Goal: Information Seeking & Learning: Compare options

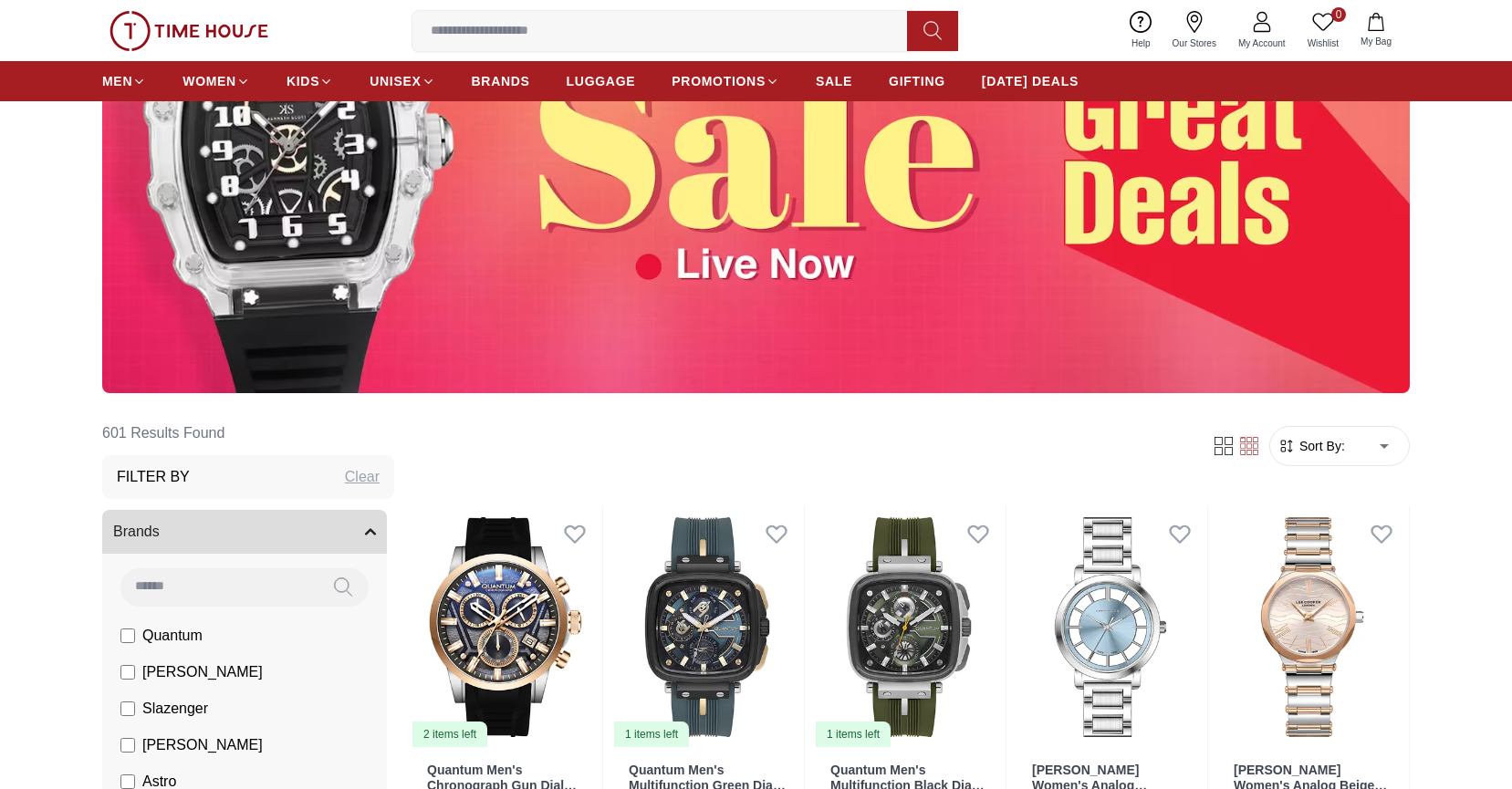
click at [848, 222] on img at bounding box center [756, 164] width 1308 height 458
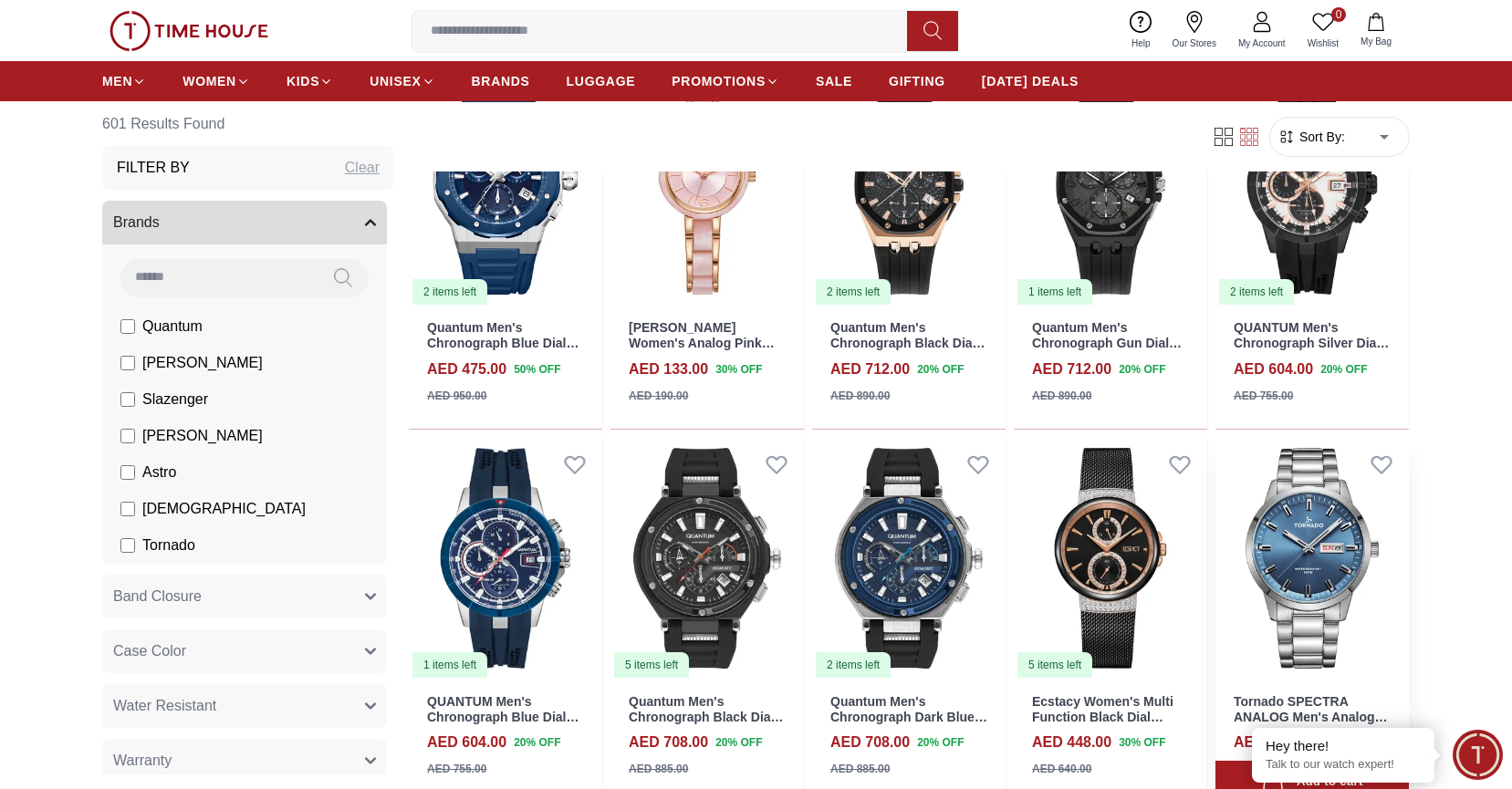
scroll to position [1459, 0]
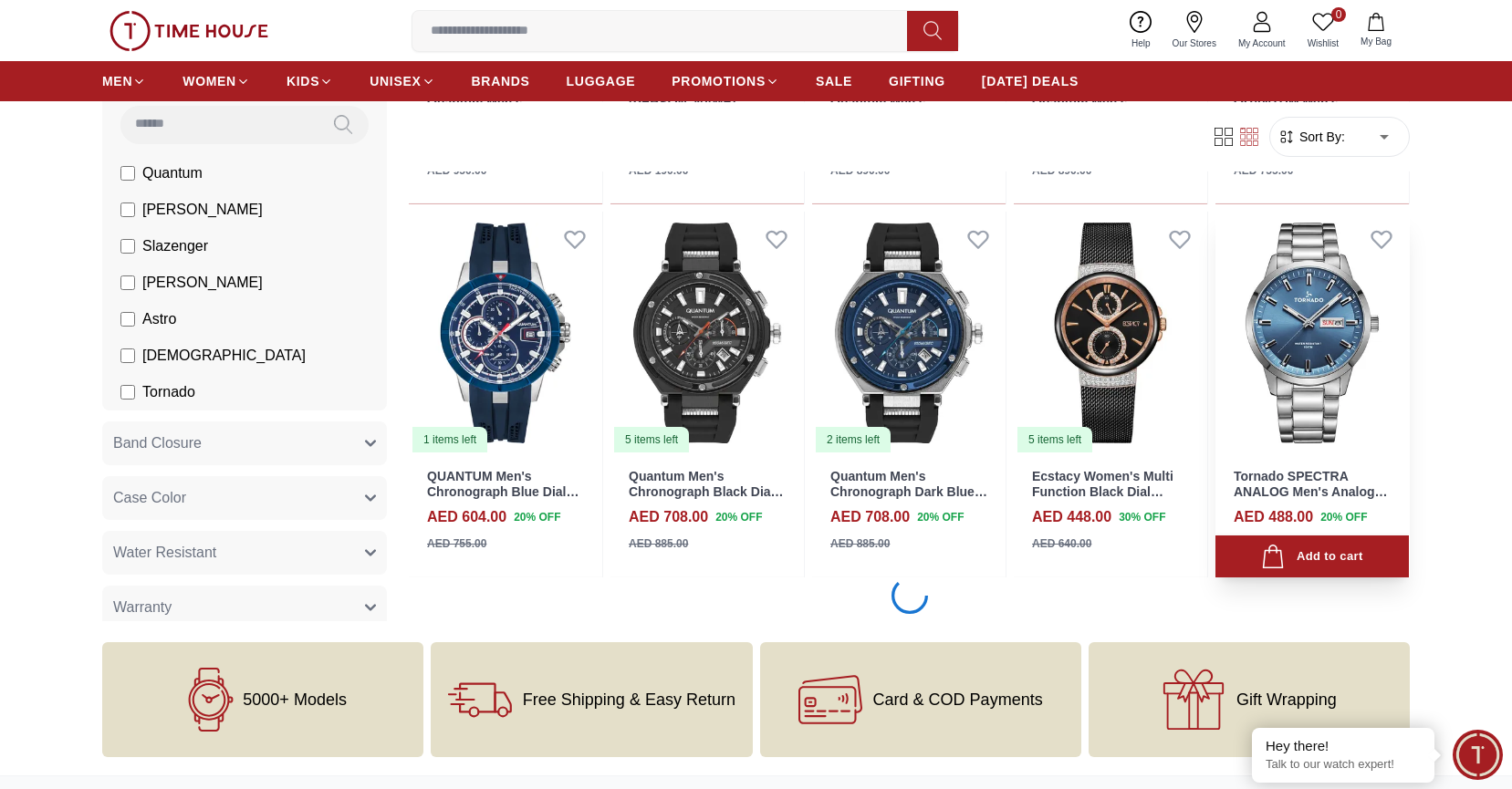
scroll to position [1765, 0]
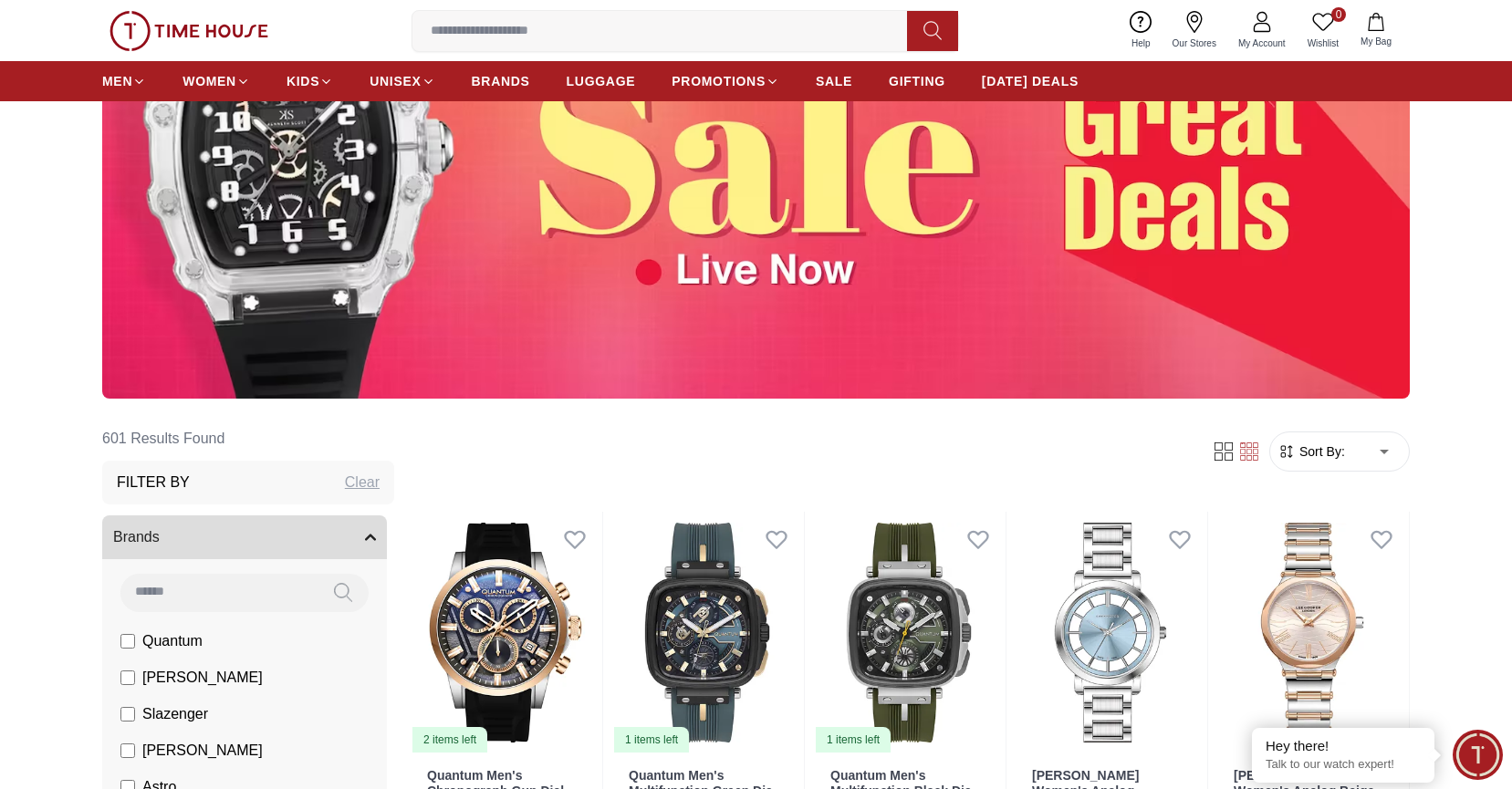
scroll to position [261, 0]
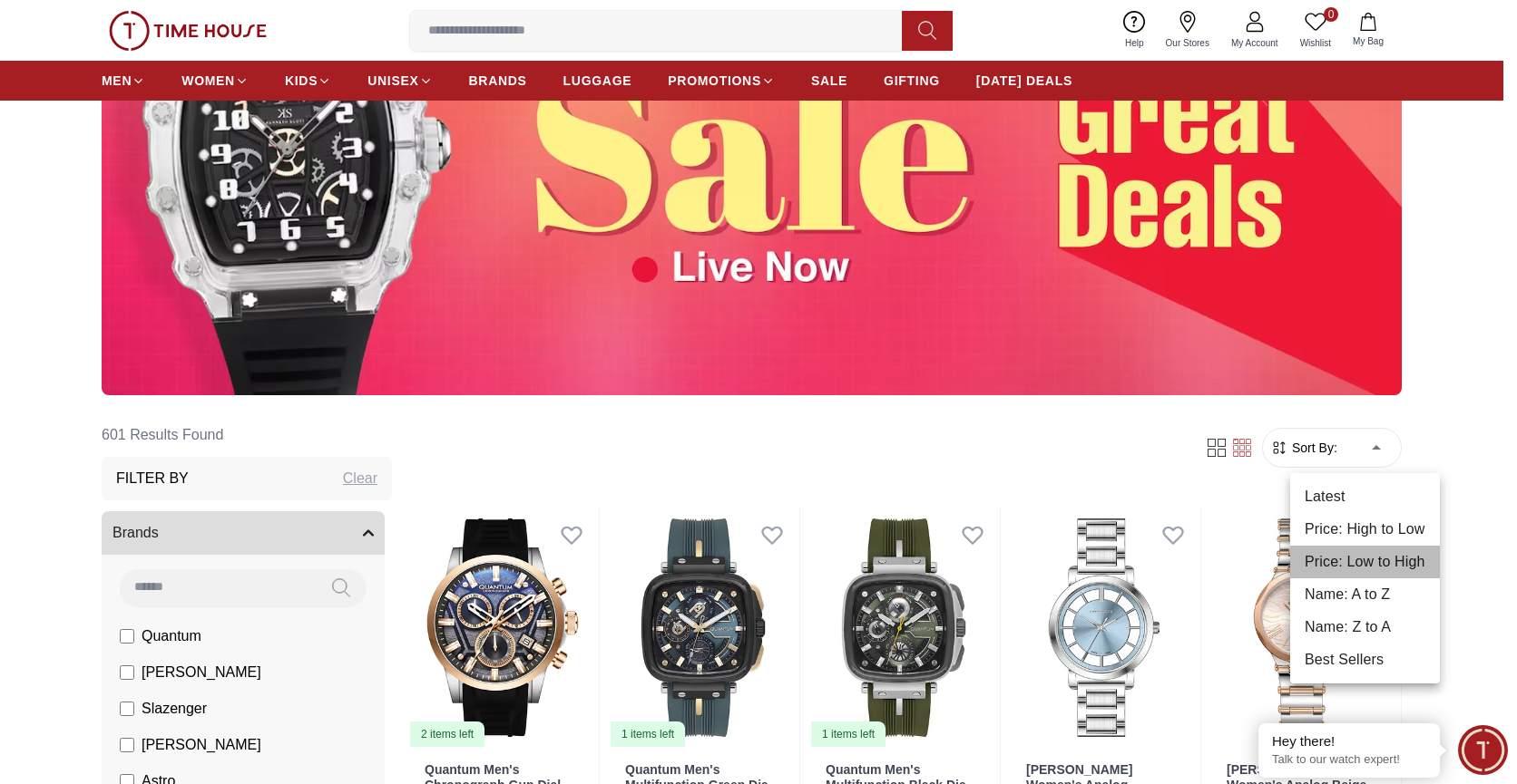
click at [1353, 571] on li "Price: Low to High" at bounding box center [1365, 561] width 150 height 32
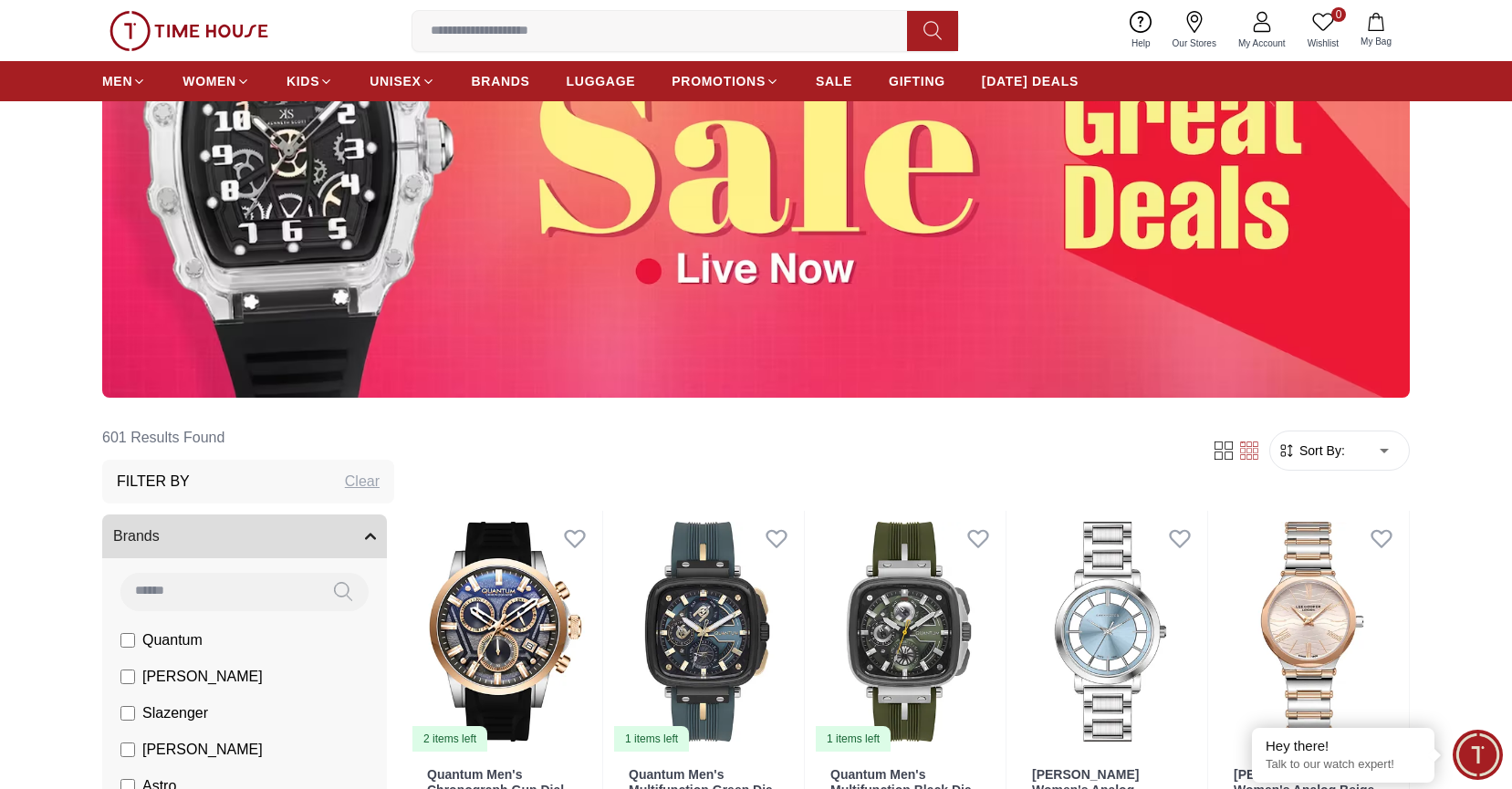
type input "*"
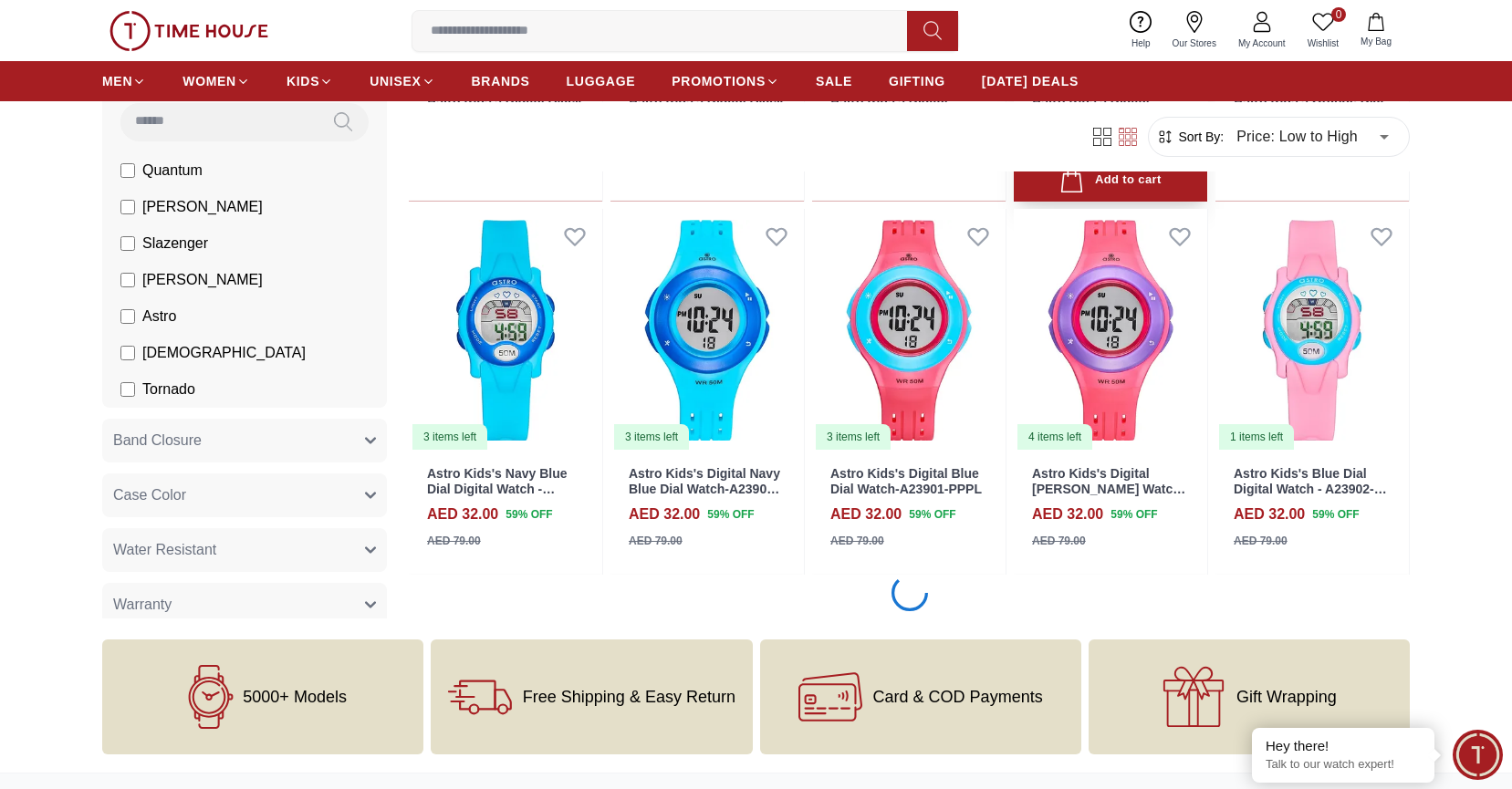
scroll to position [1685, 0]
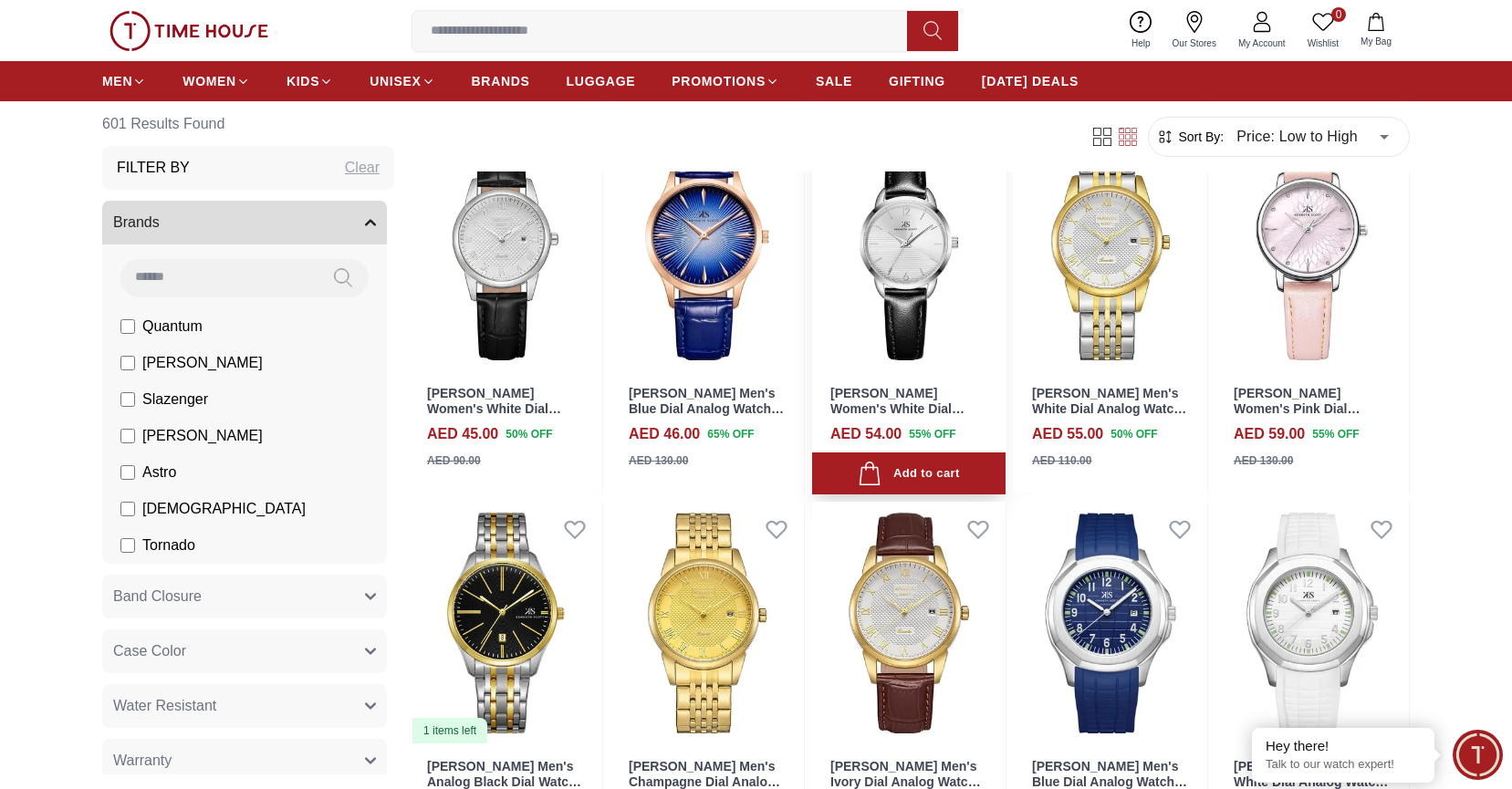
scroll to position [4006, 0]
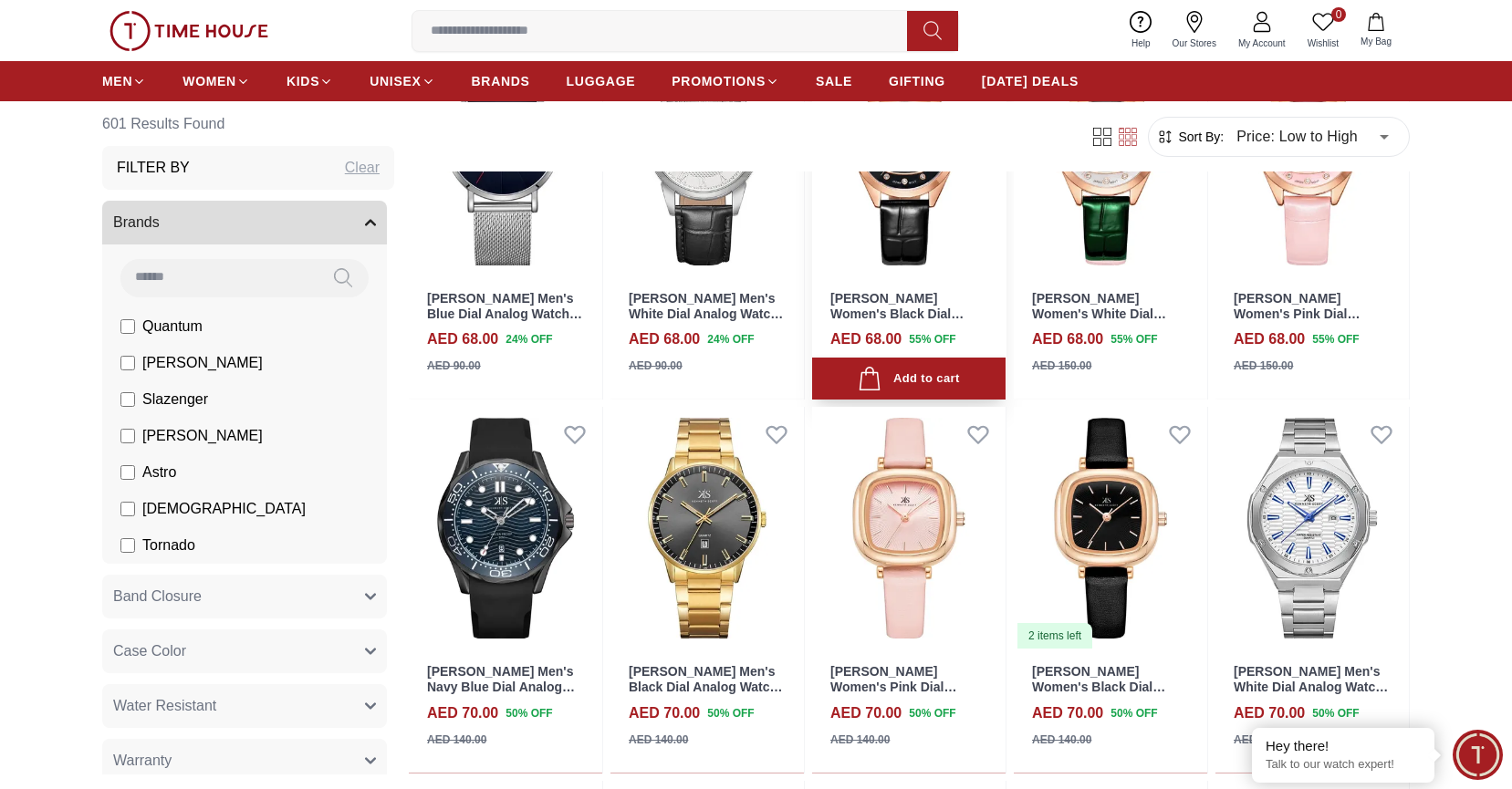
scroll to position [5695, 0]
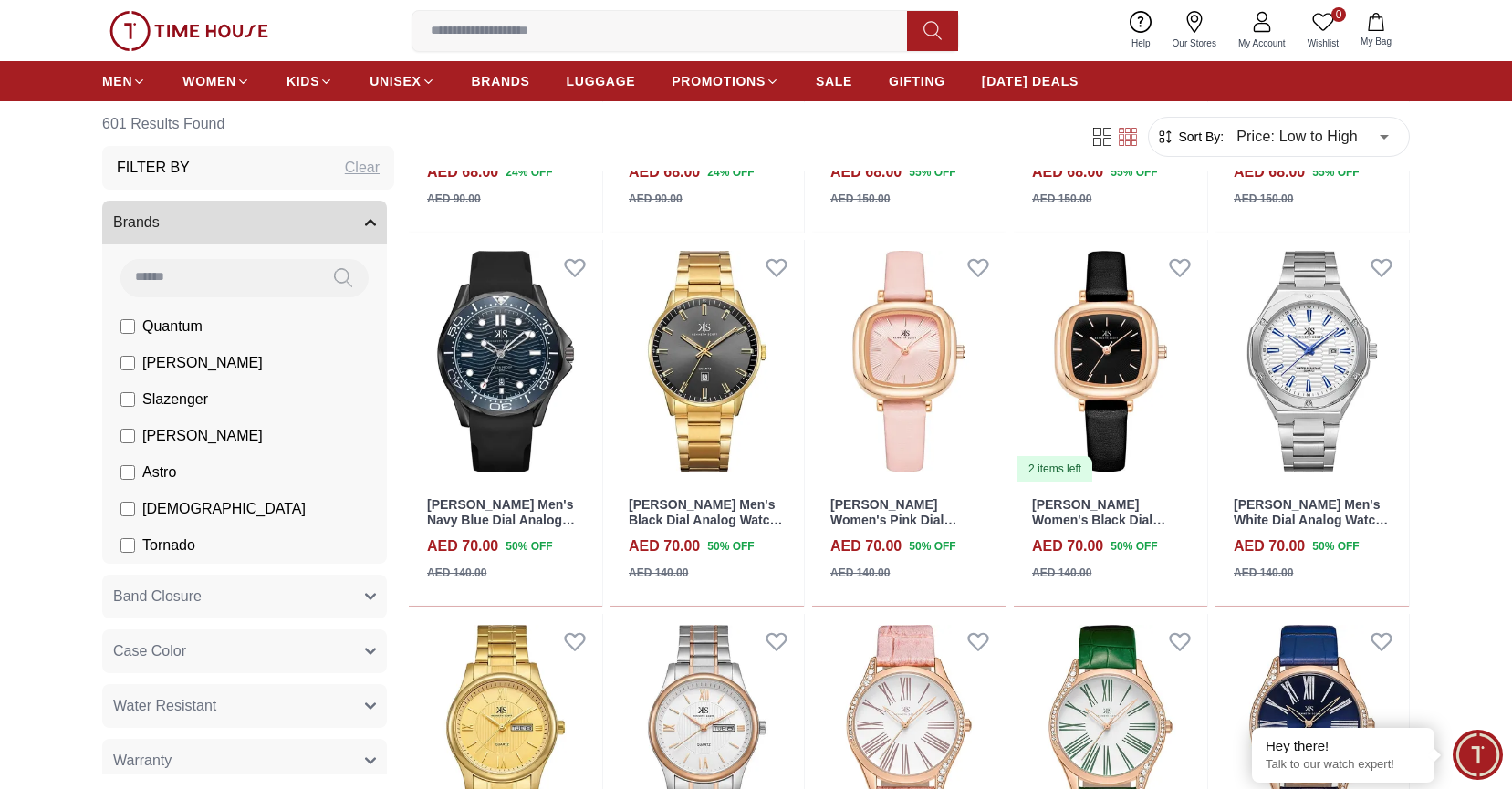
click at [305, 205] on button "Brands" at bounding box center [244, 222] width 284 height 44
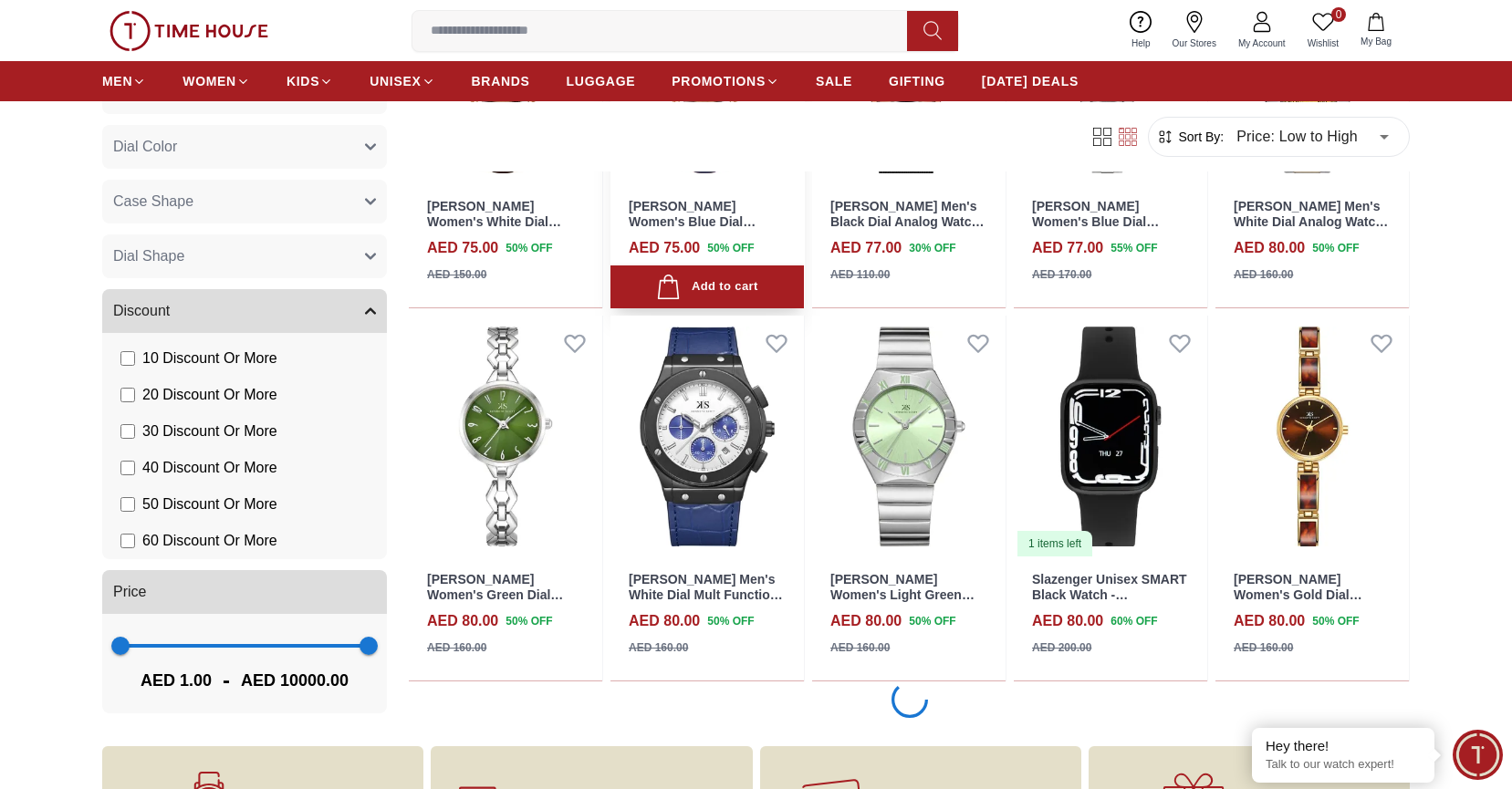
scroll to position [7612, 0]
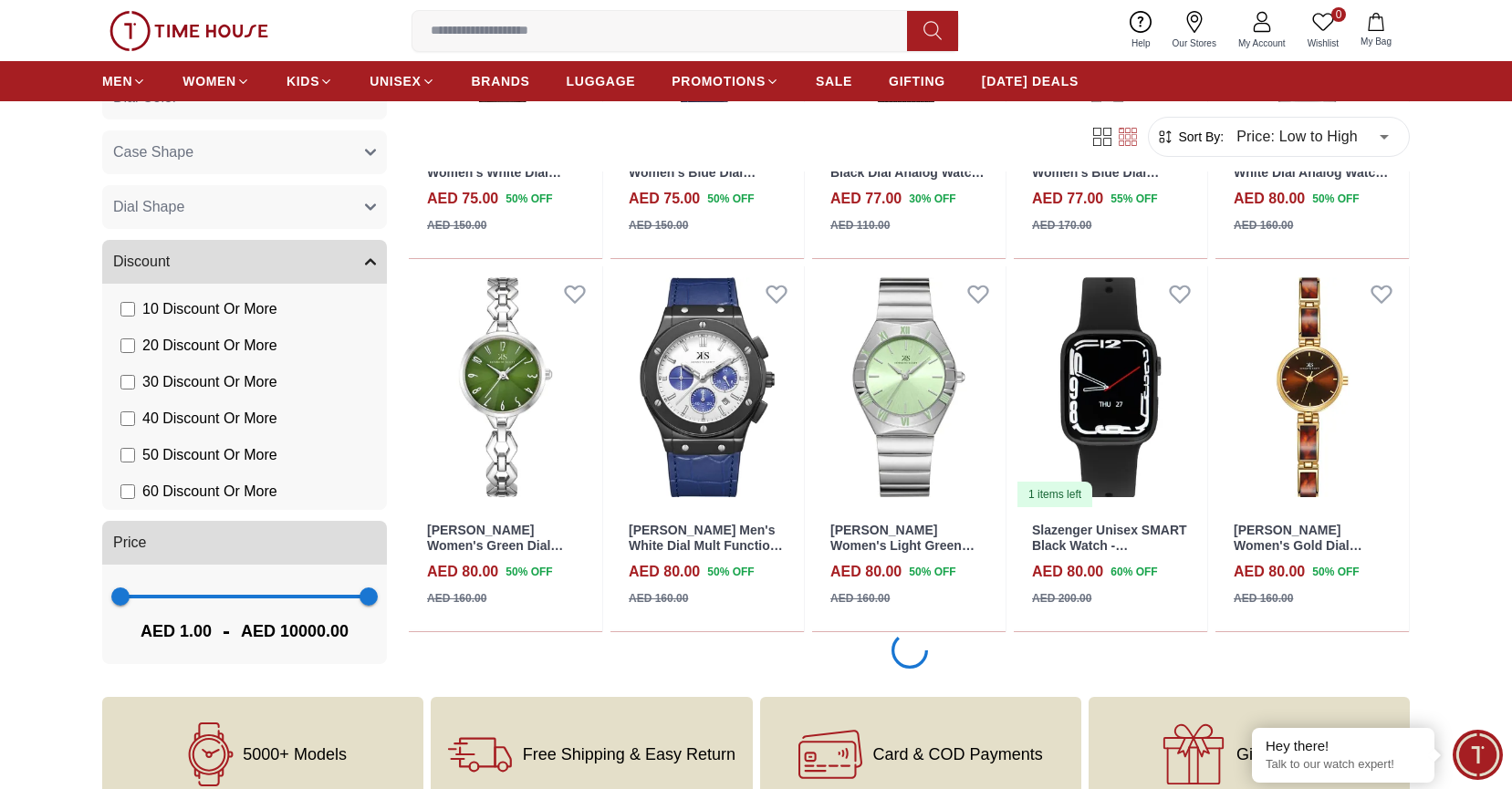
scroll to position [7868, 0]
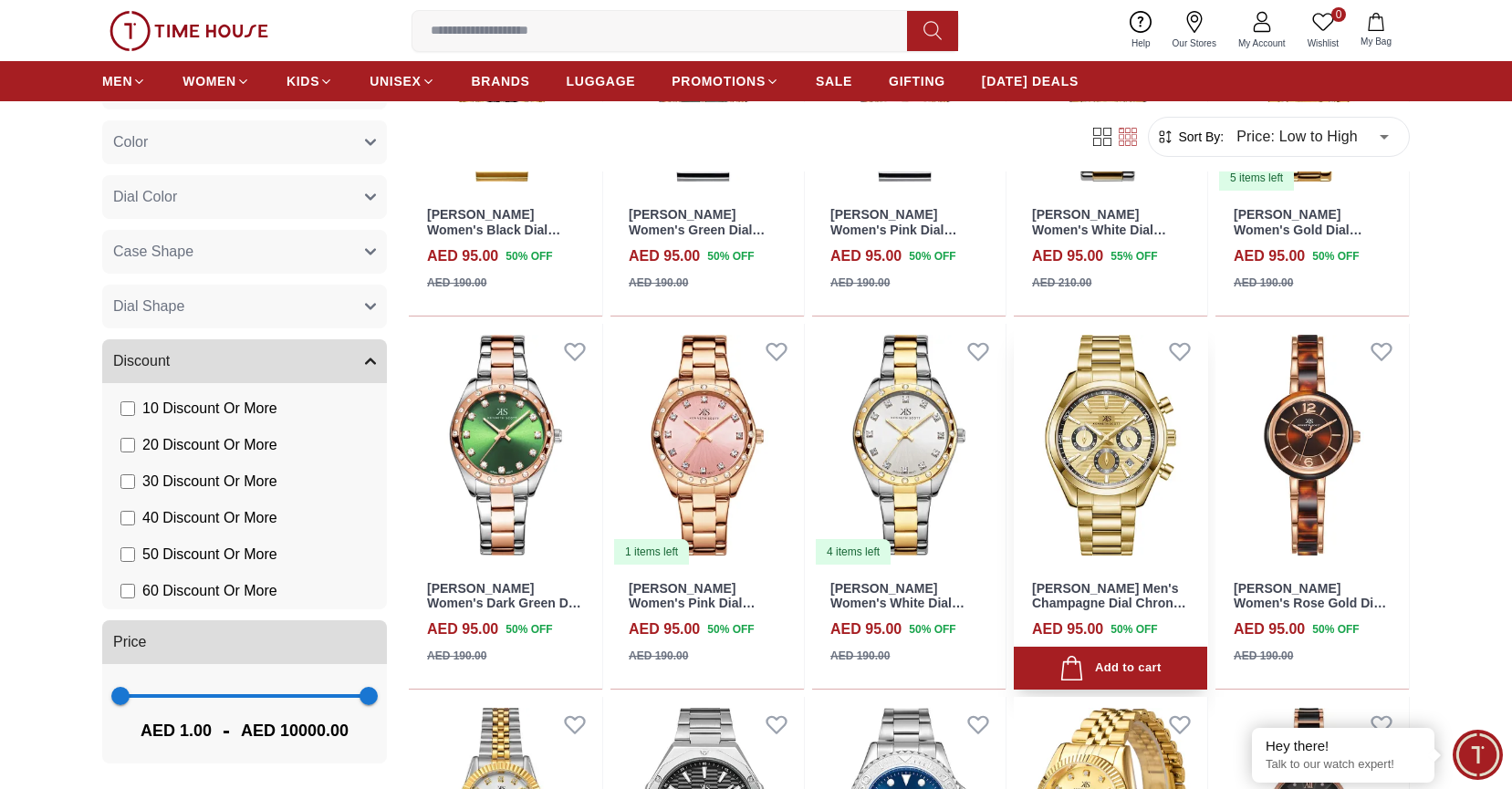
scroll to position [11673, 0]
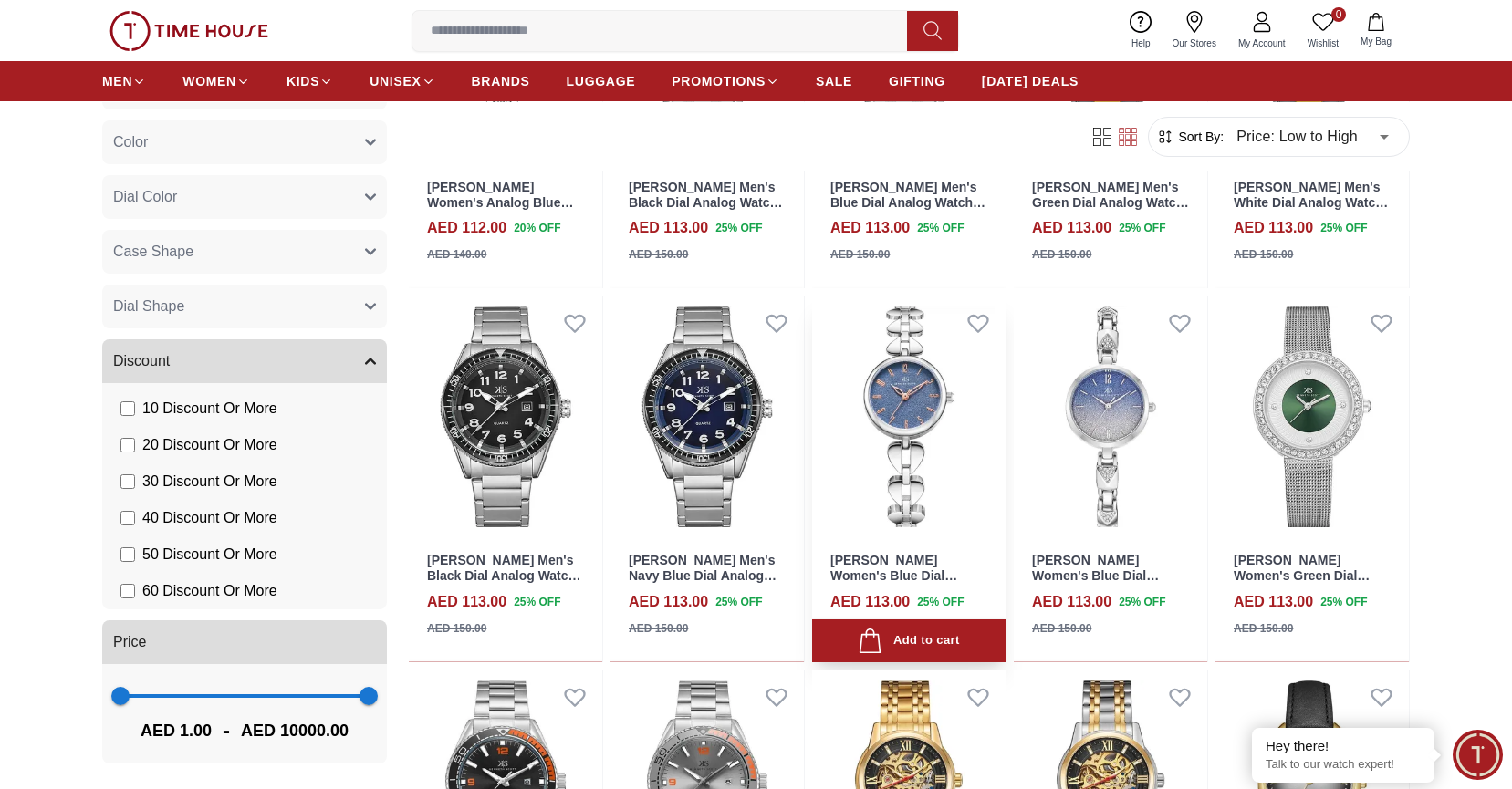
scroll to position [14845, 0]
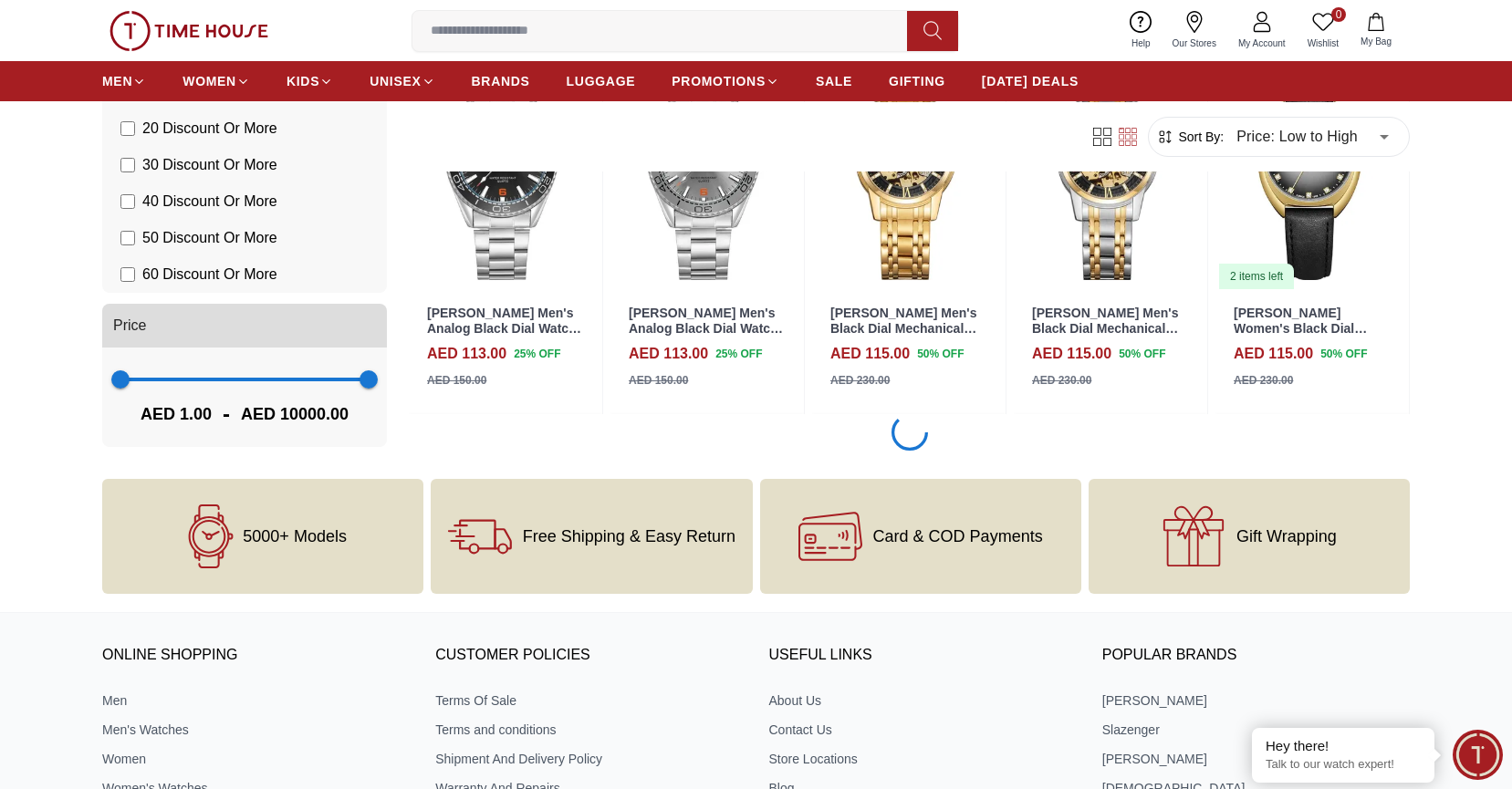
scroll to position [15312, 0]
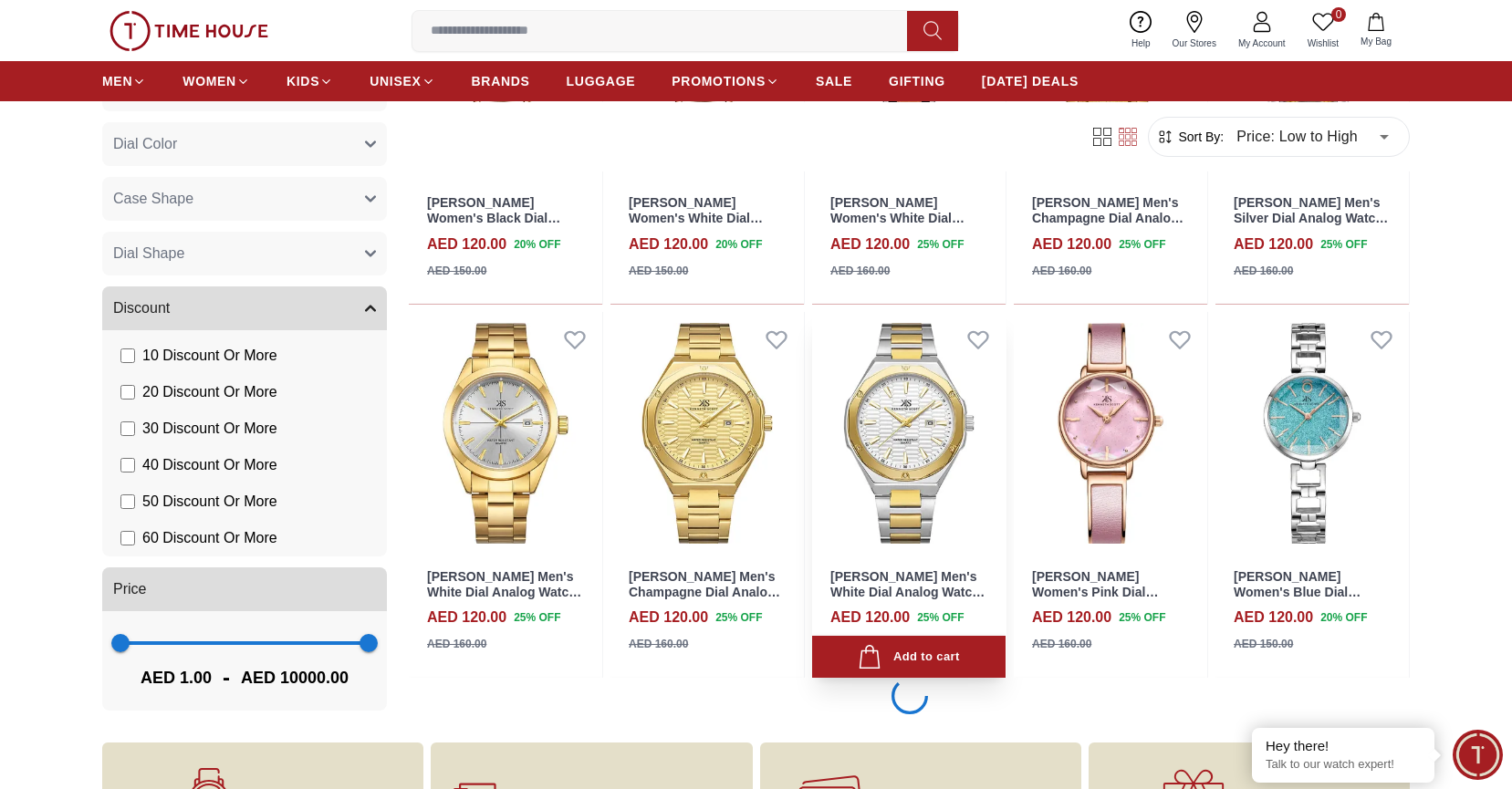
scroll to position [16521, 0]
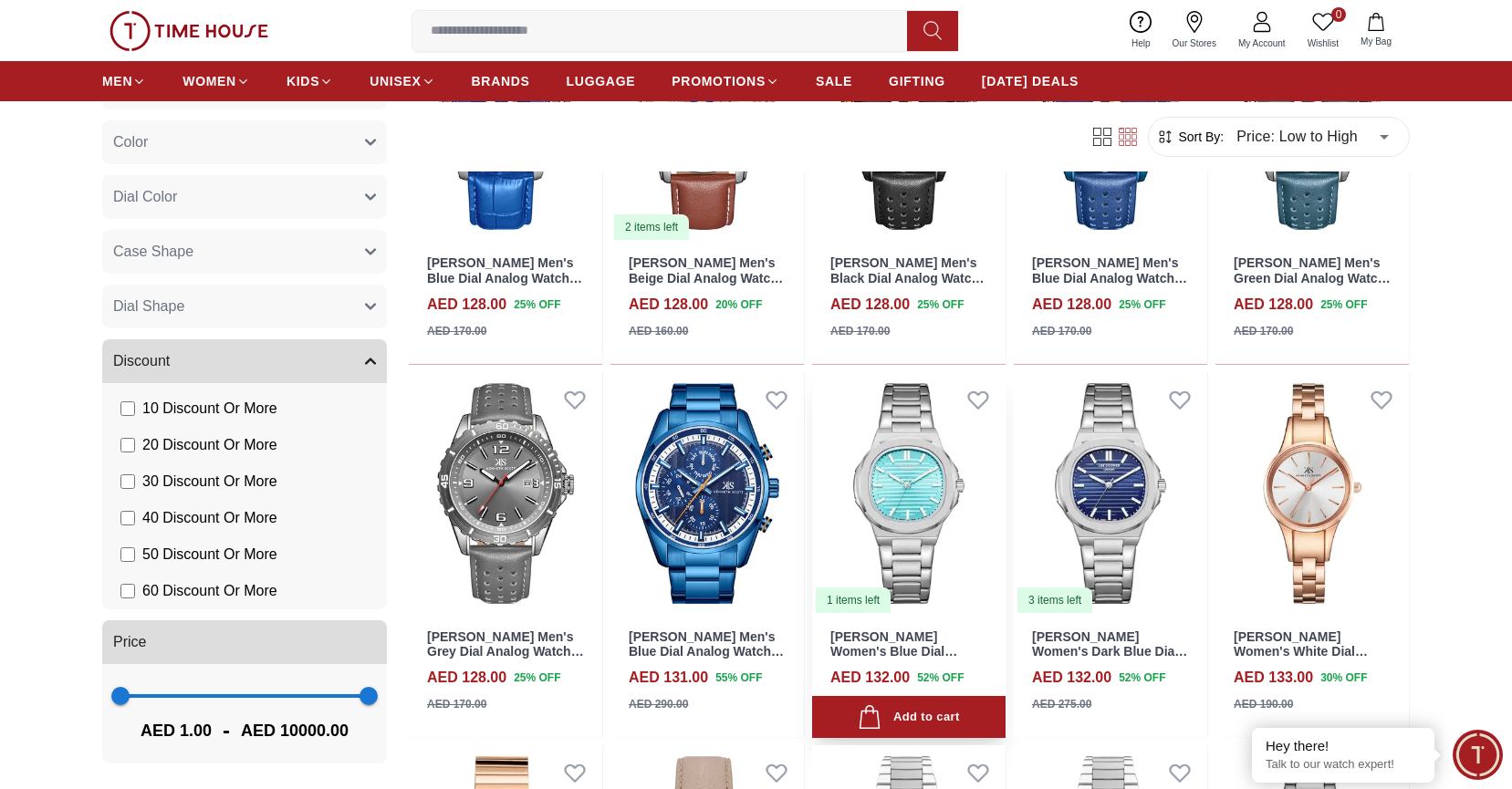
scroll to position [20790, 0]
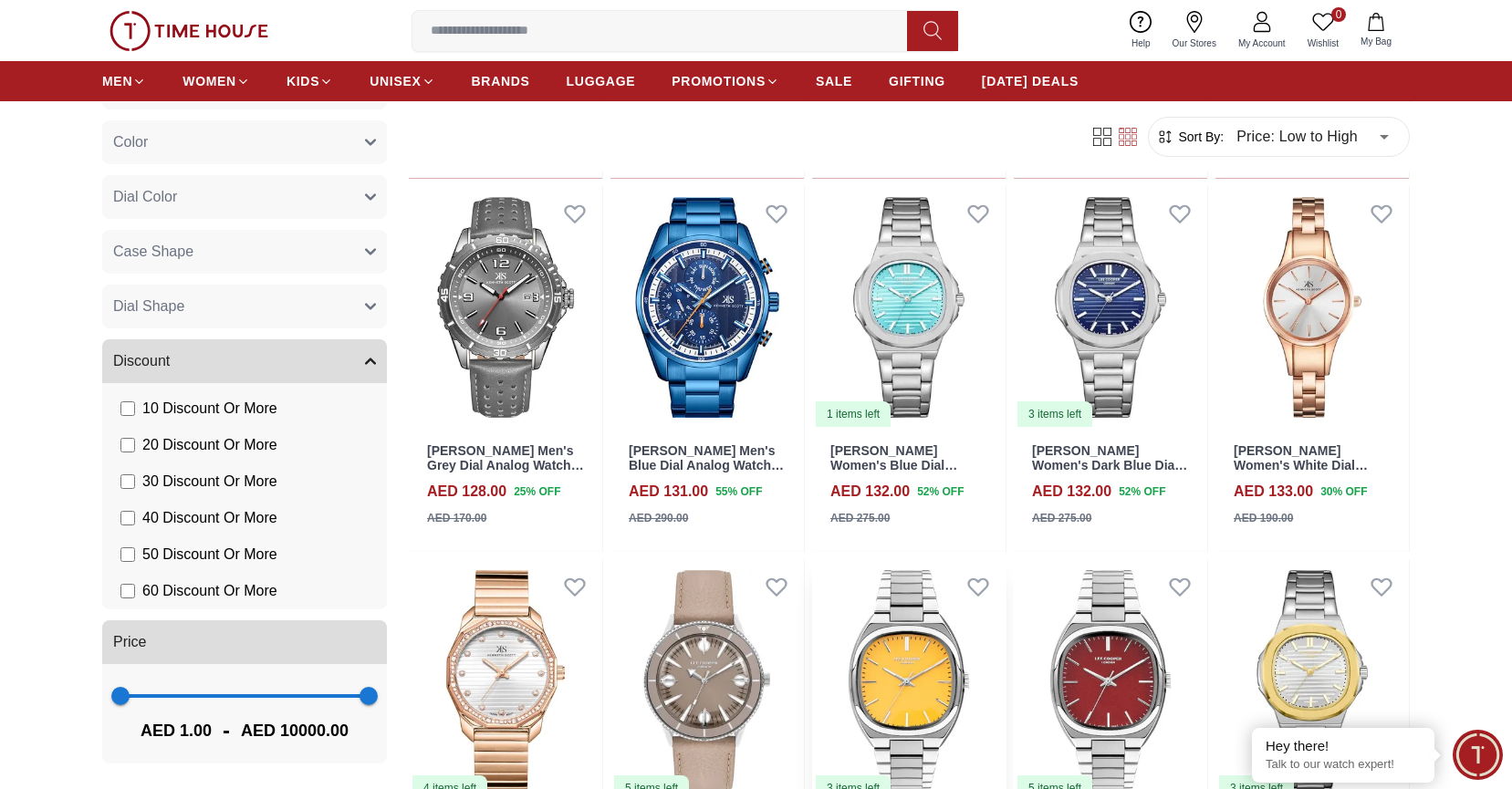
scroll to position [21204, 0]
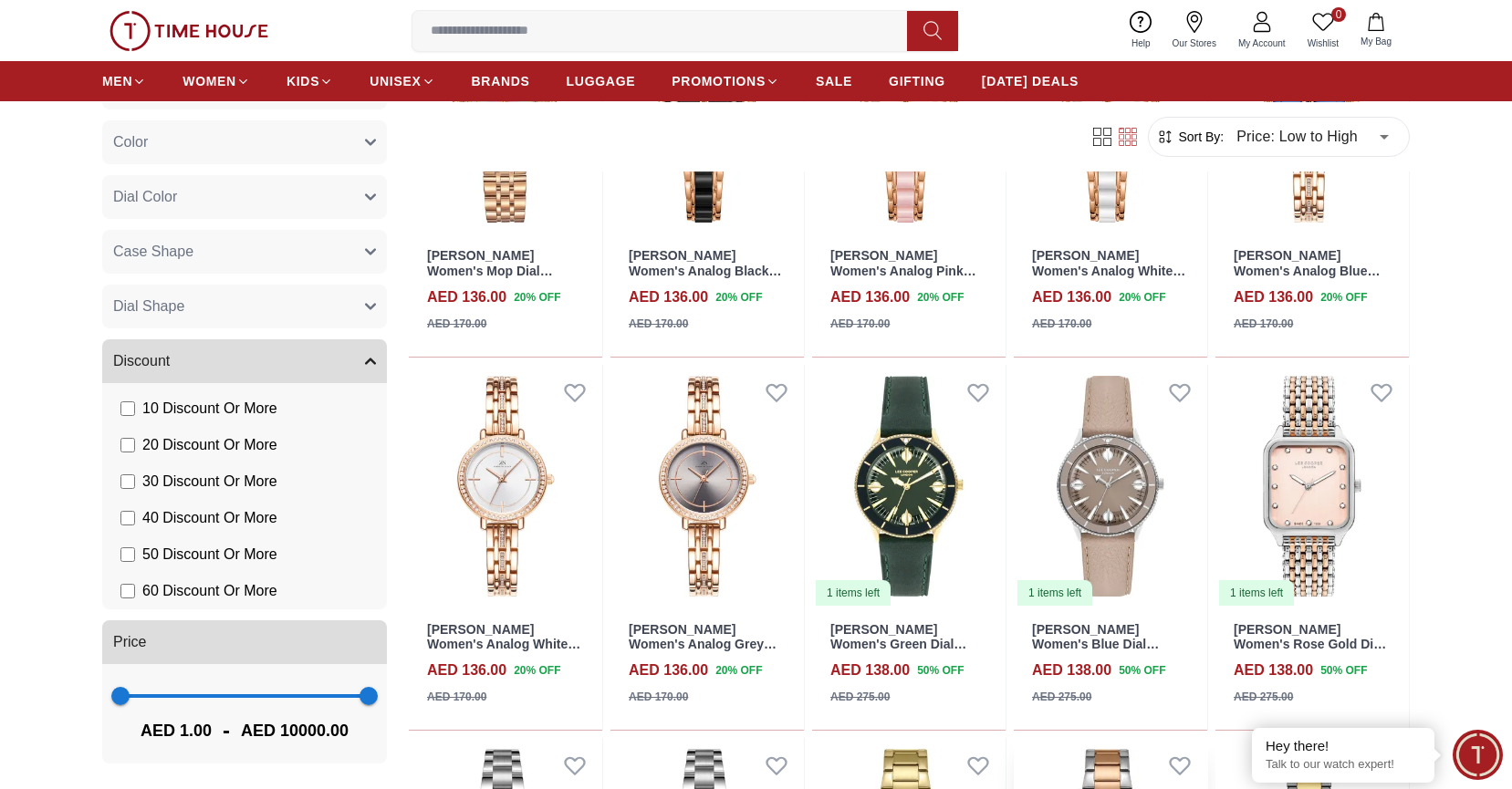
scroll to position [23759, 0]
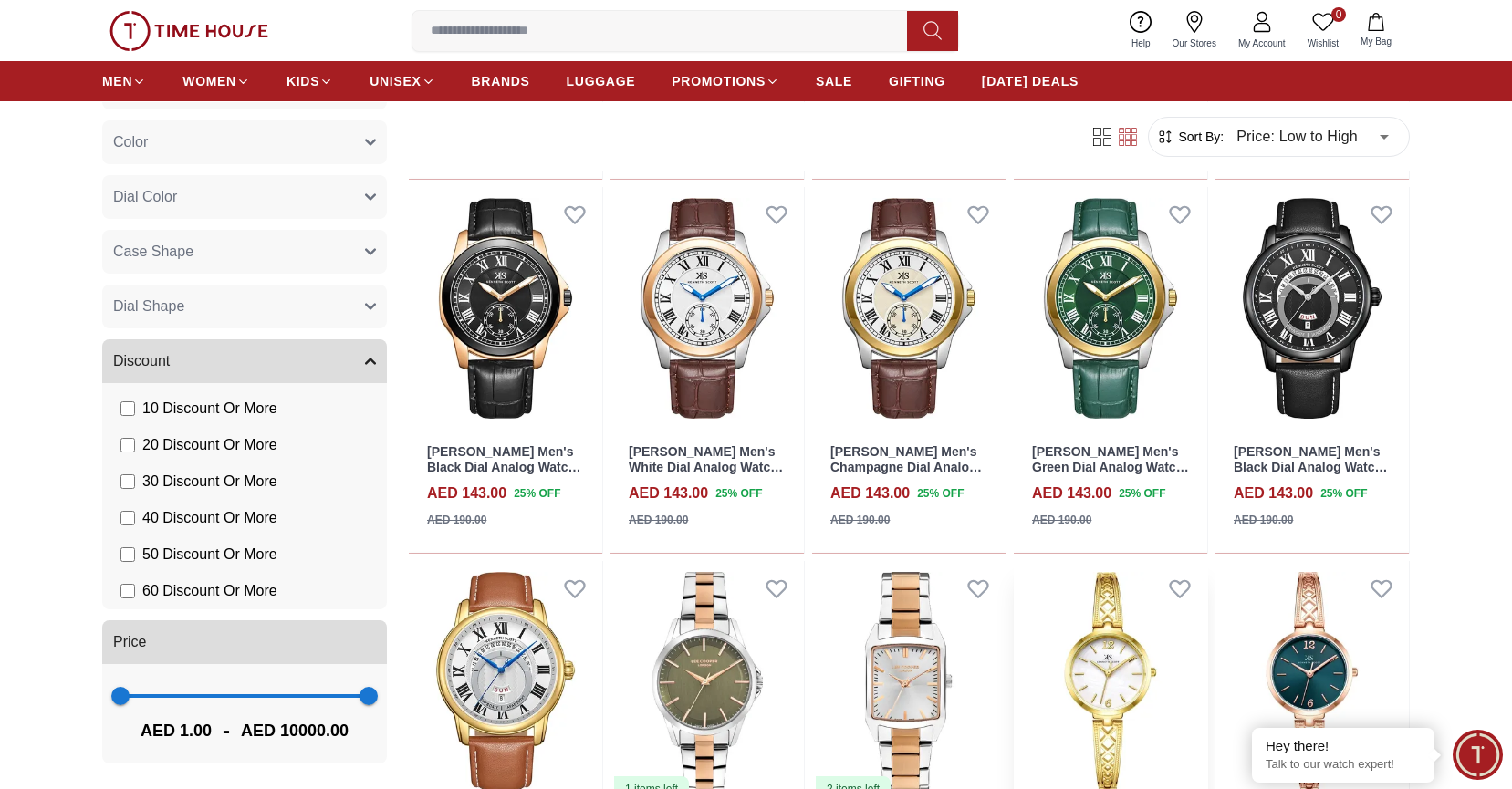
scroll to position [25240, 0]
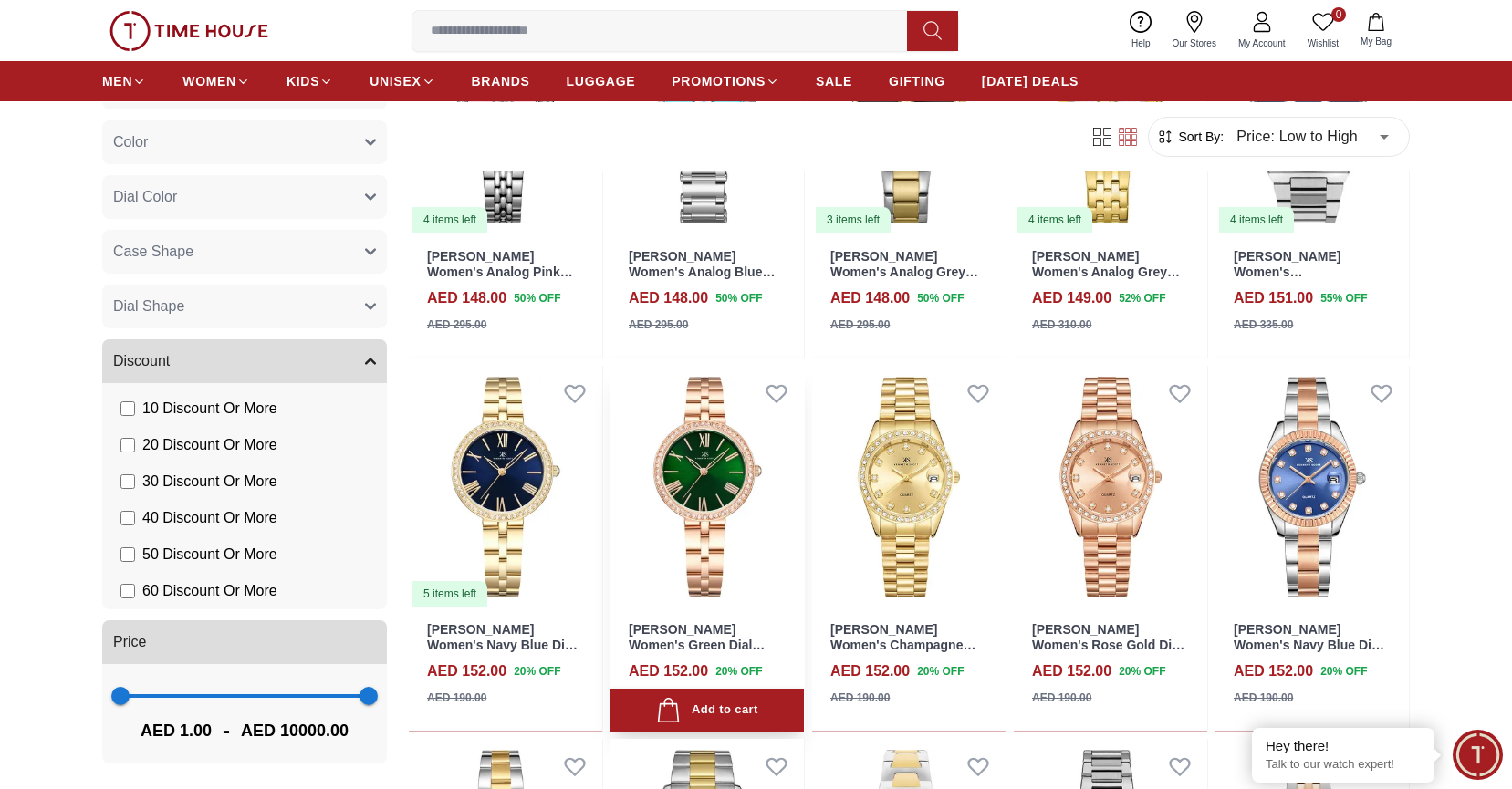
scroll to position [26730, 0]
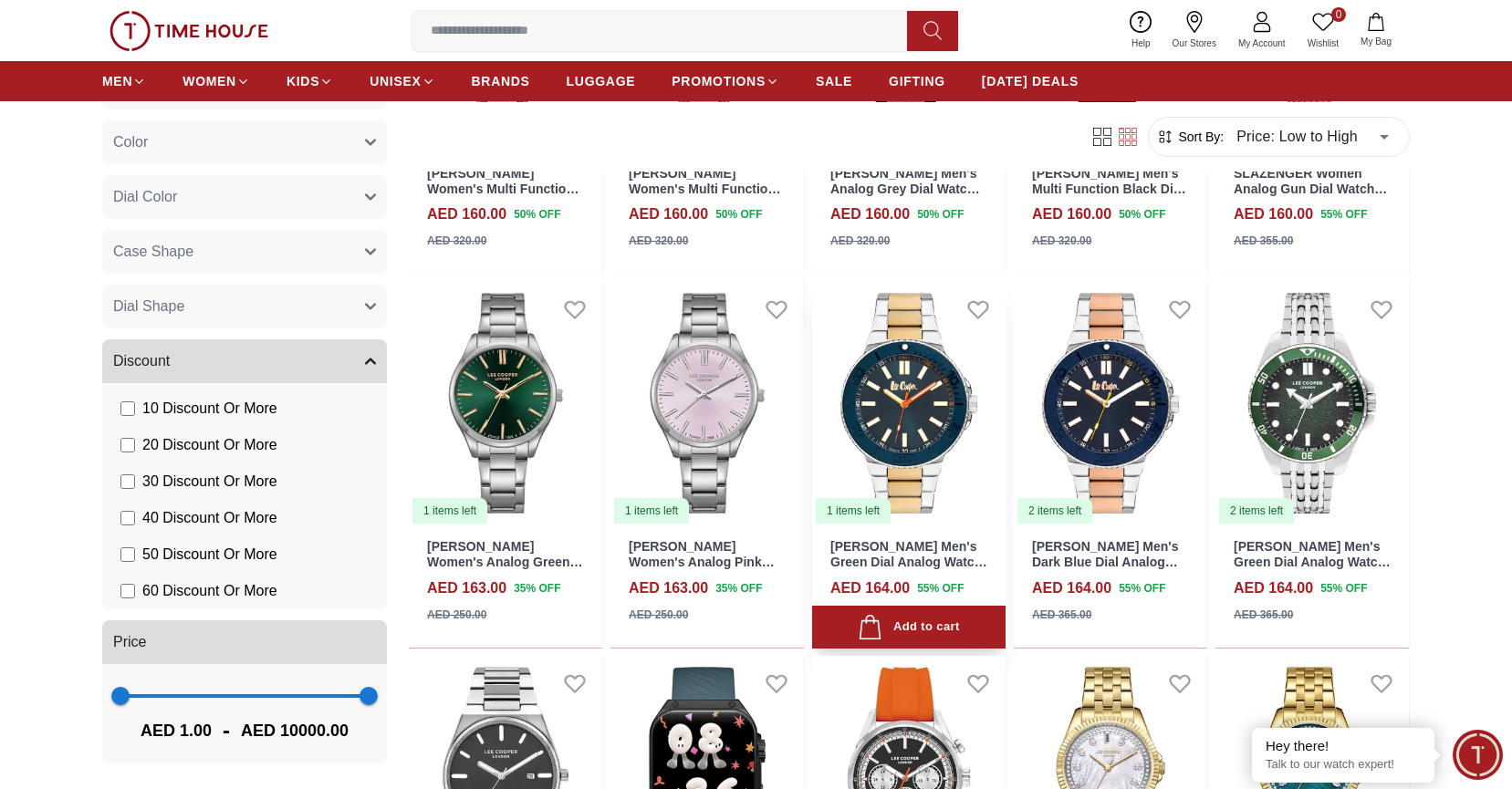
scroll to position [28234, 0]
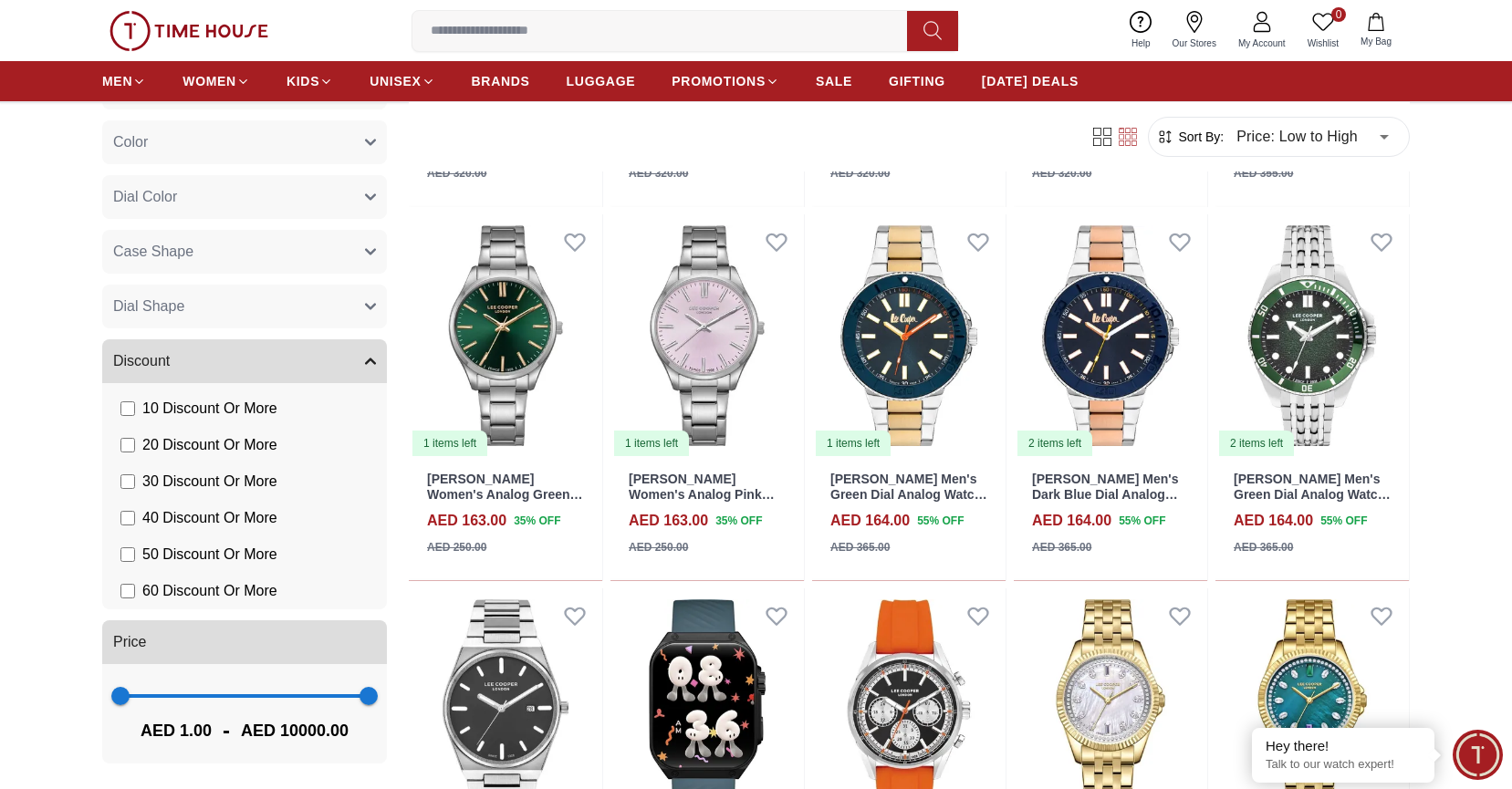
scroll to position [28409, 0]
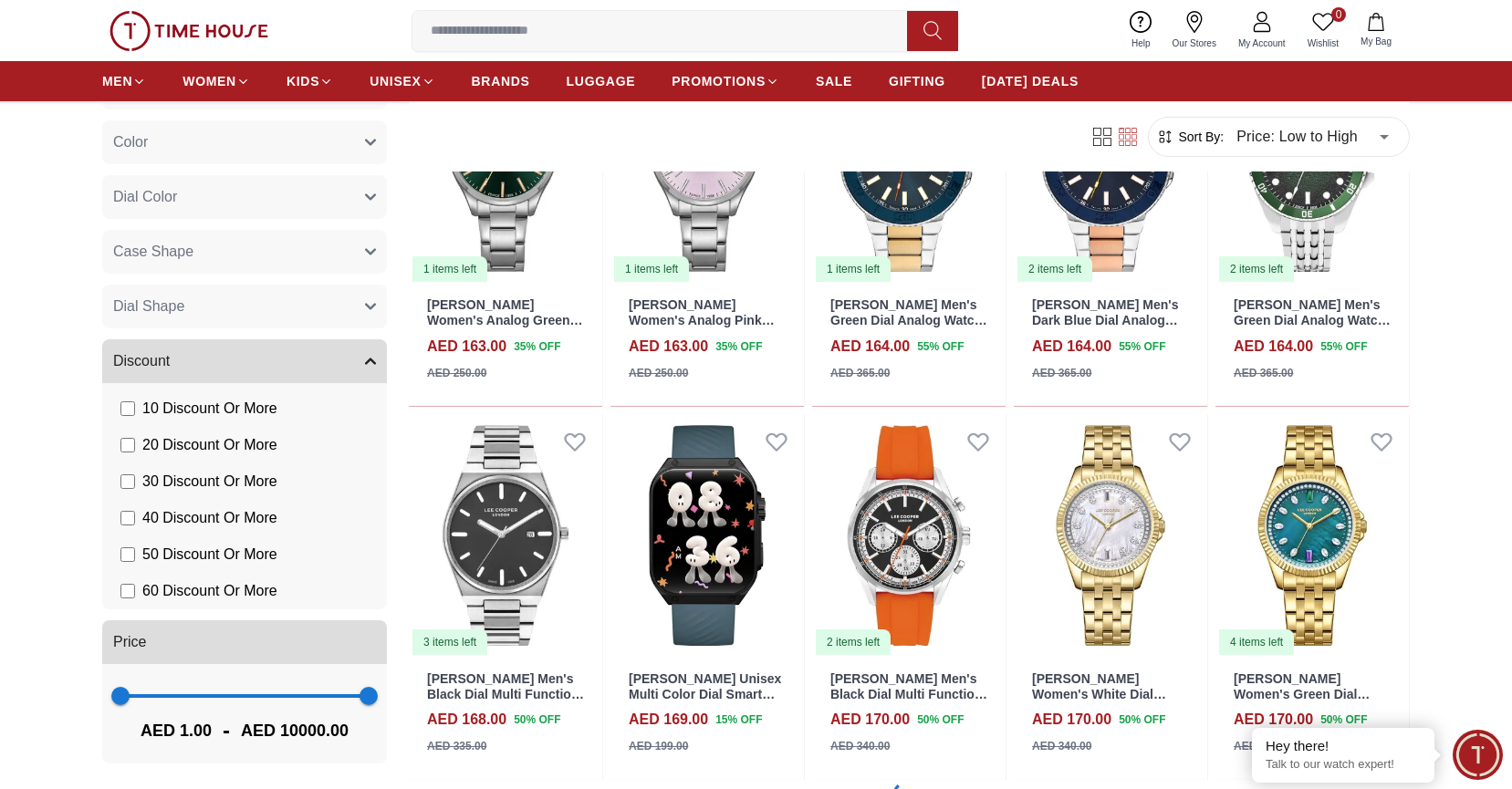
click at [754, 26] on input at bounding box center [667, 31] width 509 height 36
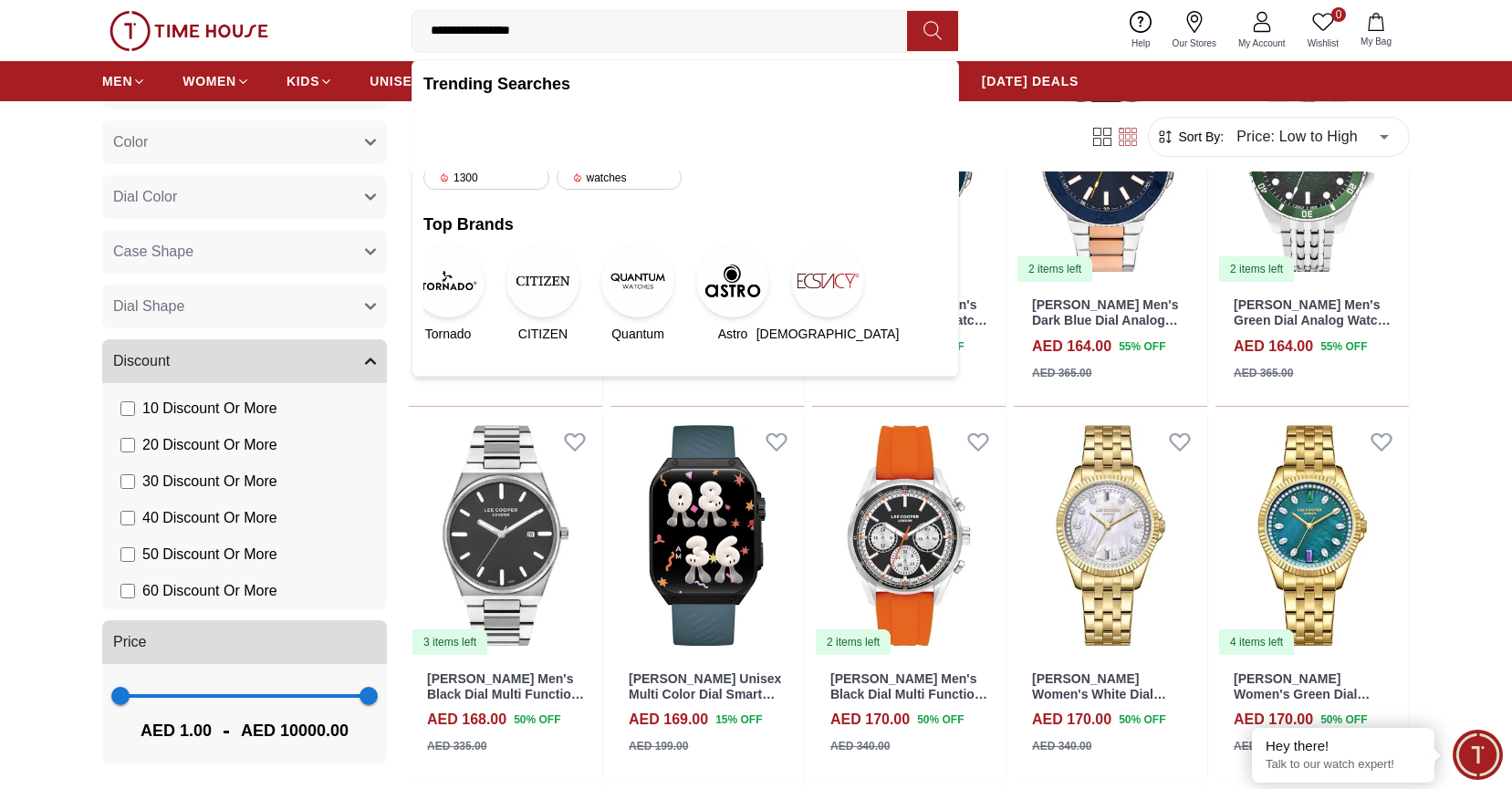
type input "**********"
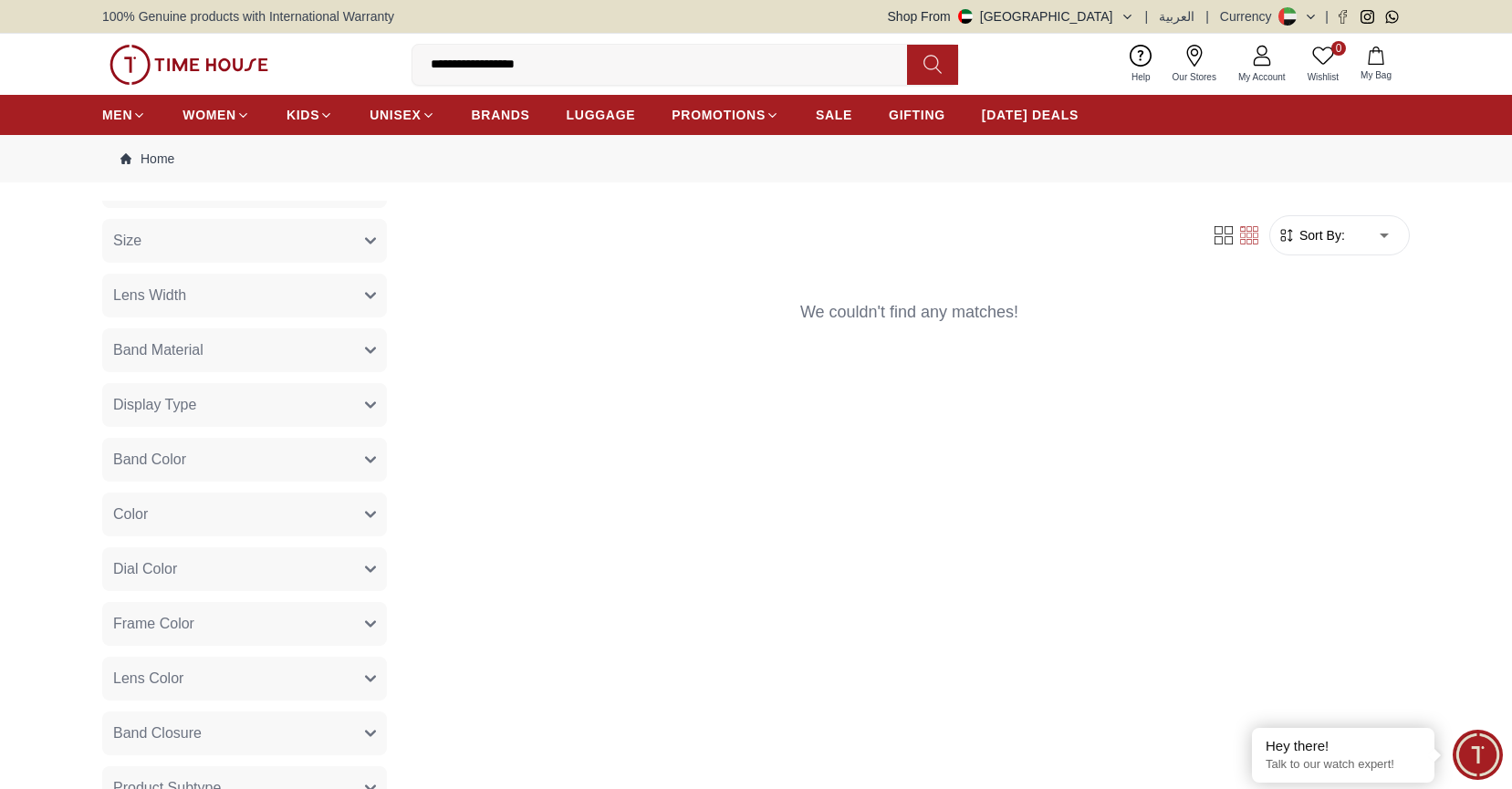
click at [598, 80] on input "**********" at bounding box center [667, 64] width 509 height 36
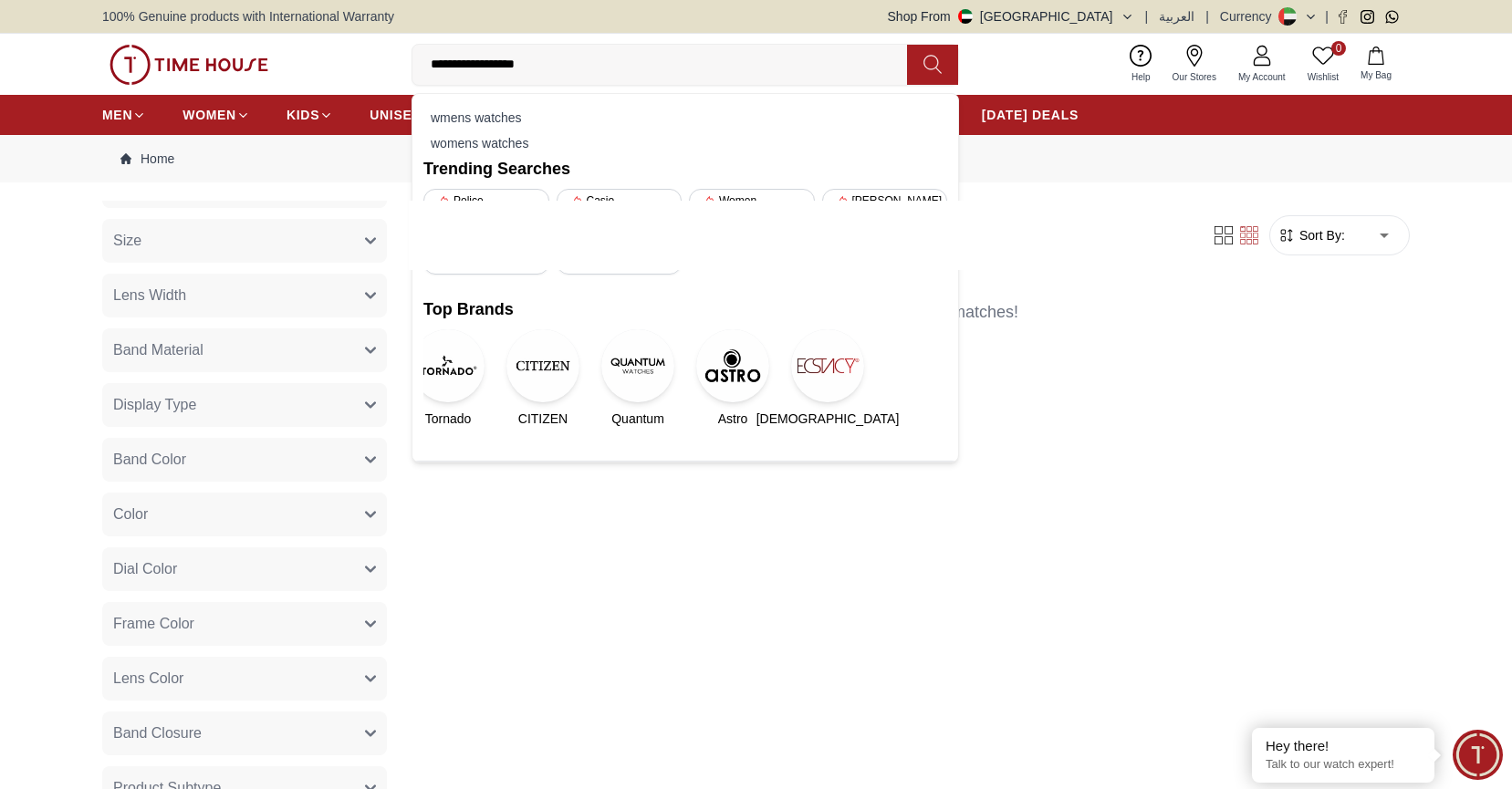
type input "*"
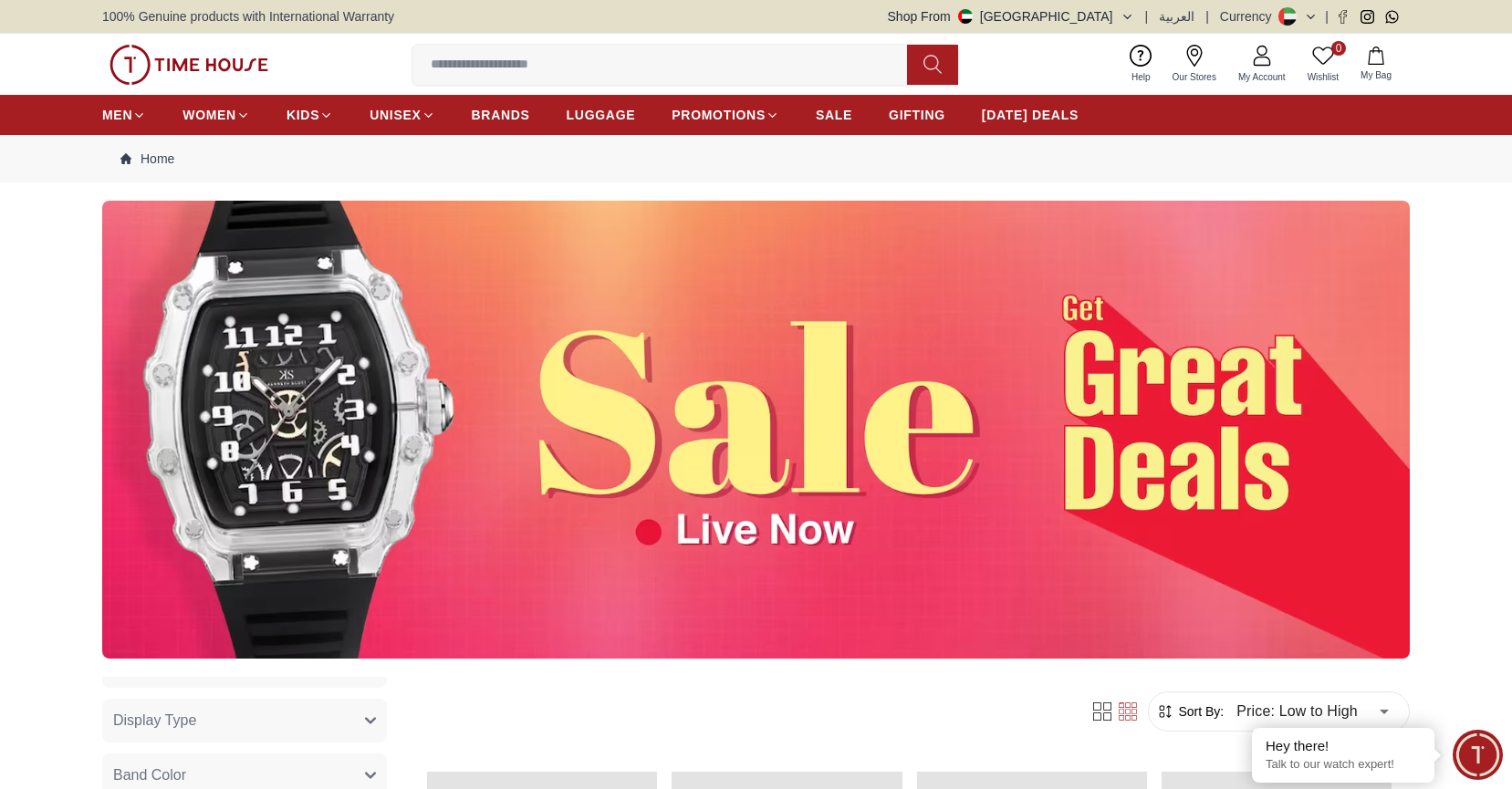
scroll to position [2268, 0]
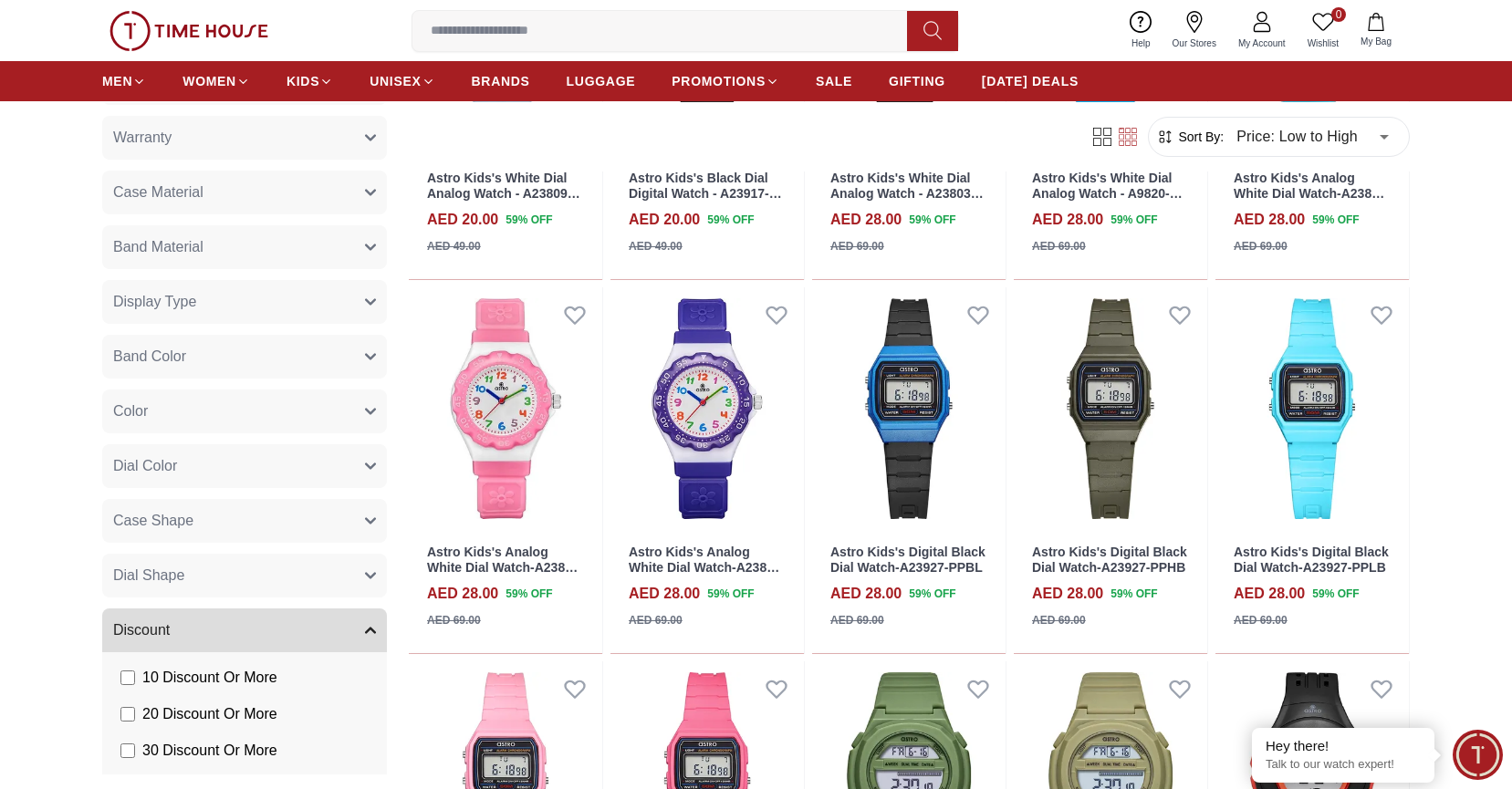
scroll to position [291, 0]
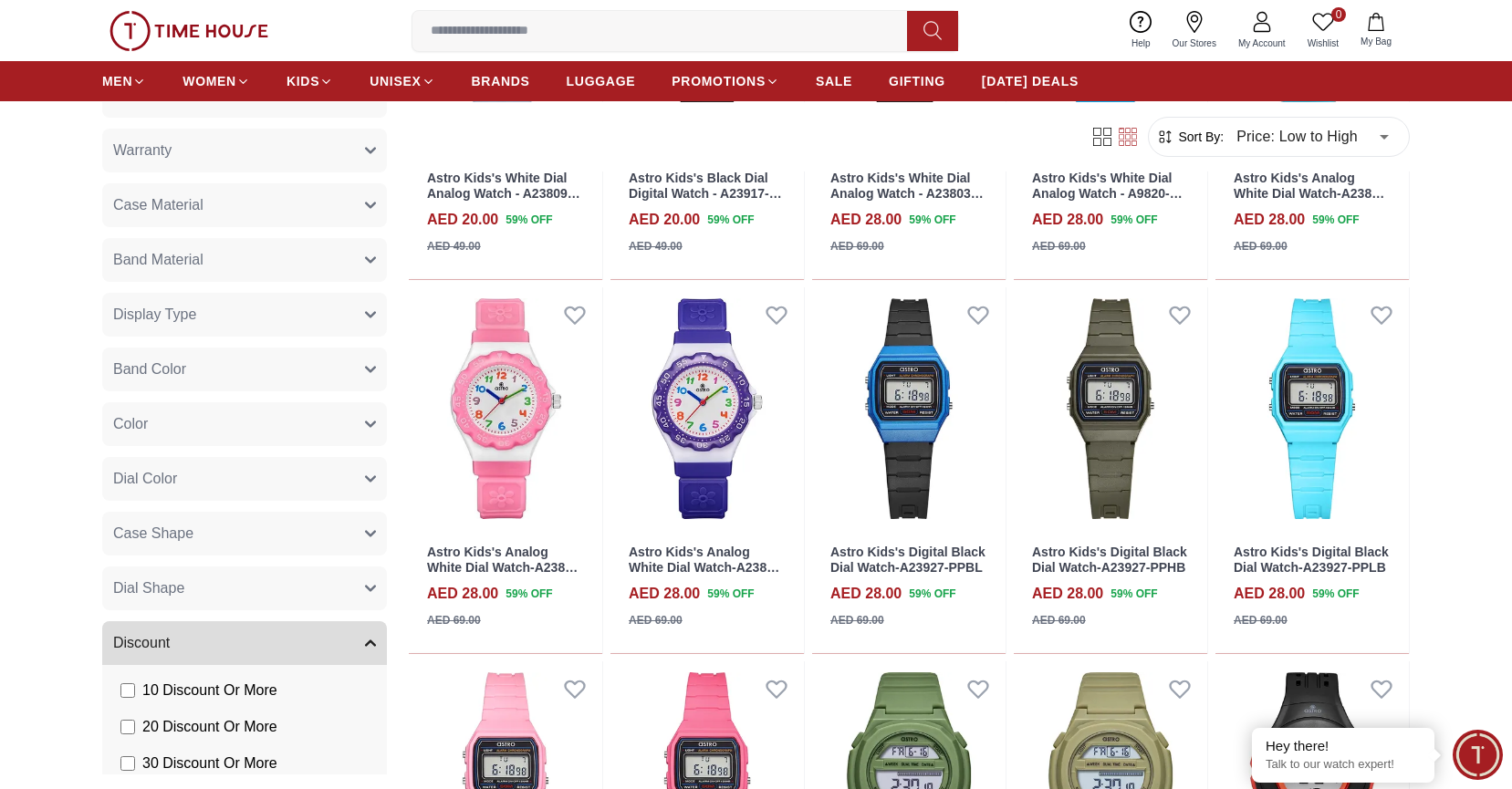
click at [236, 421] on button "Color" at bounding box center [244, 424] width 284 height 44
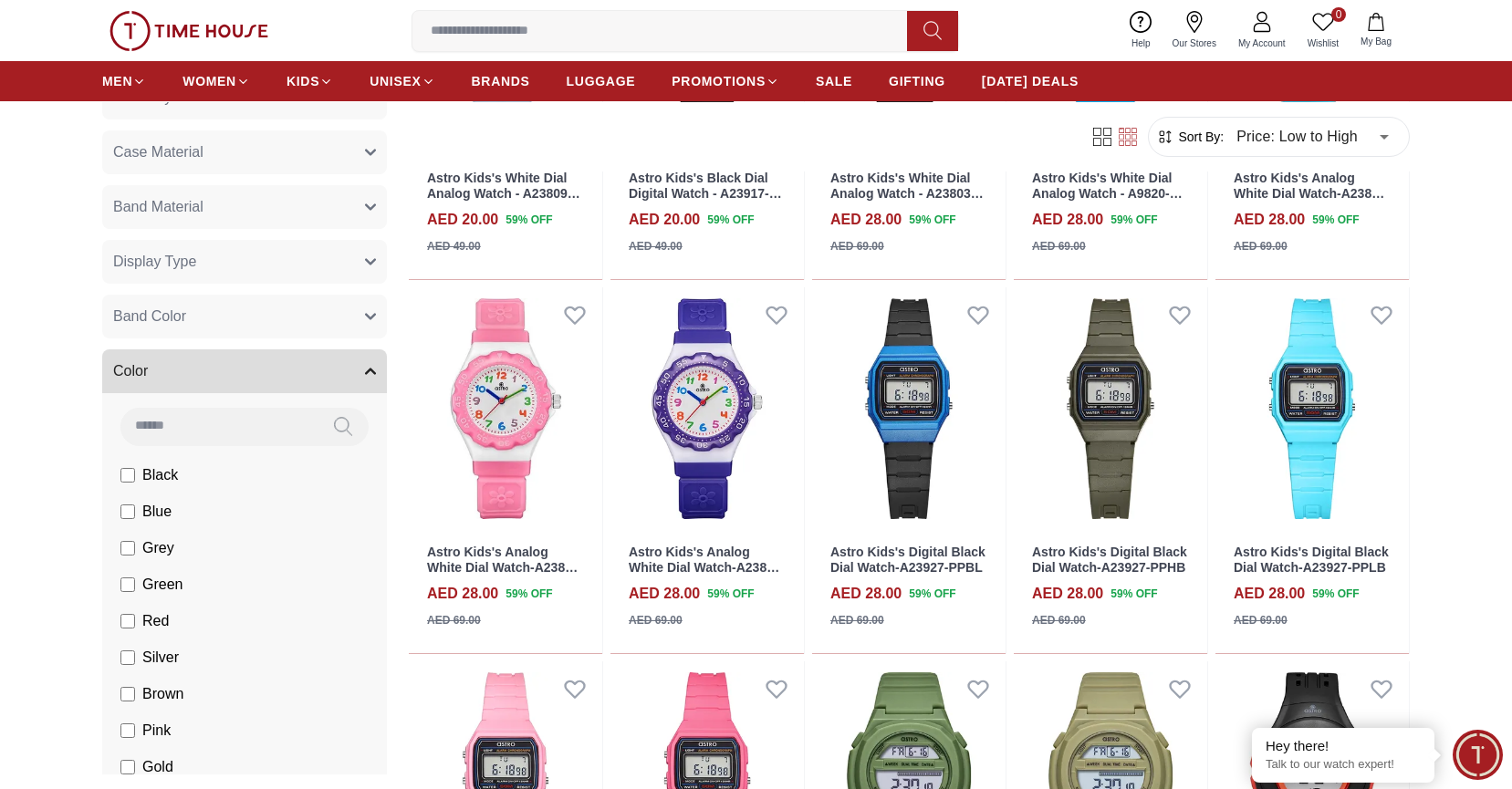
scroll to position [363, 0]
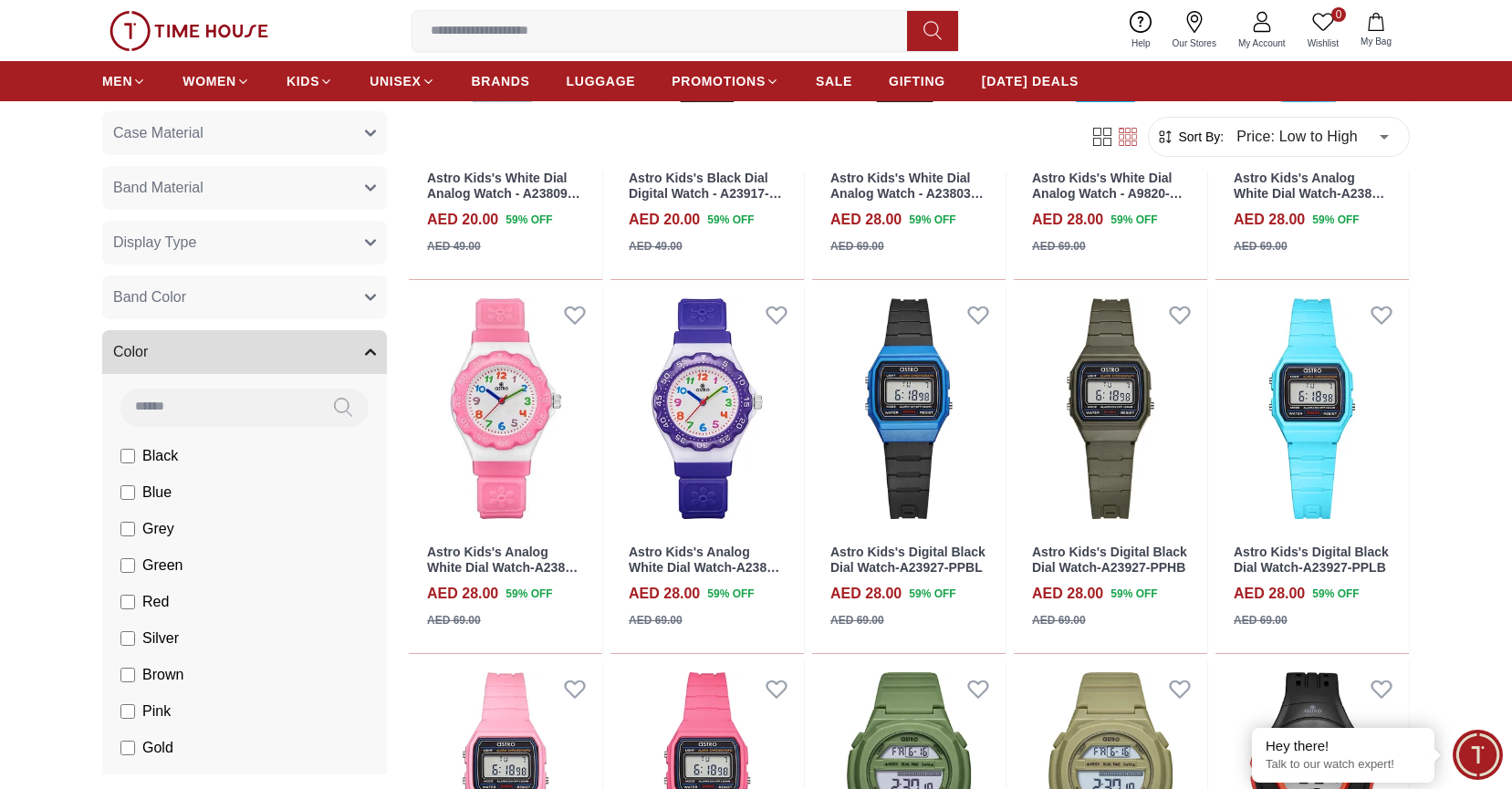
click at [172, 637] on span "Silver" at bounding box center [160, 638] width 36 height 22
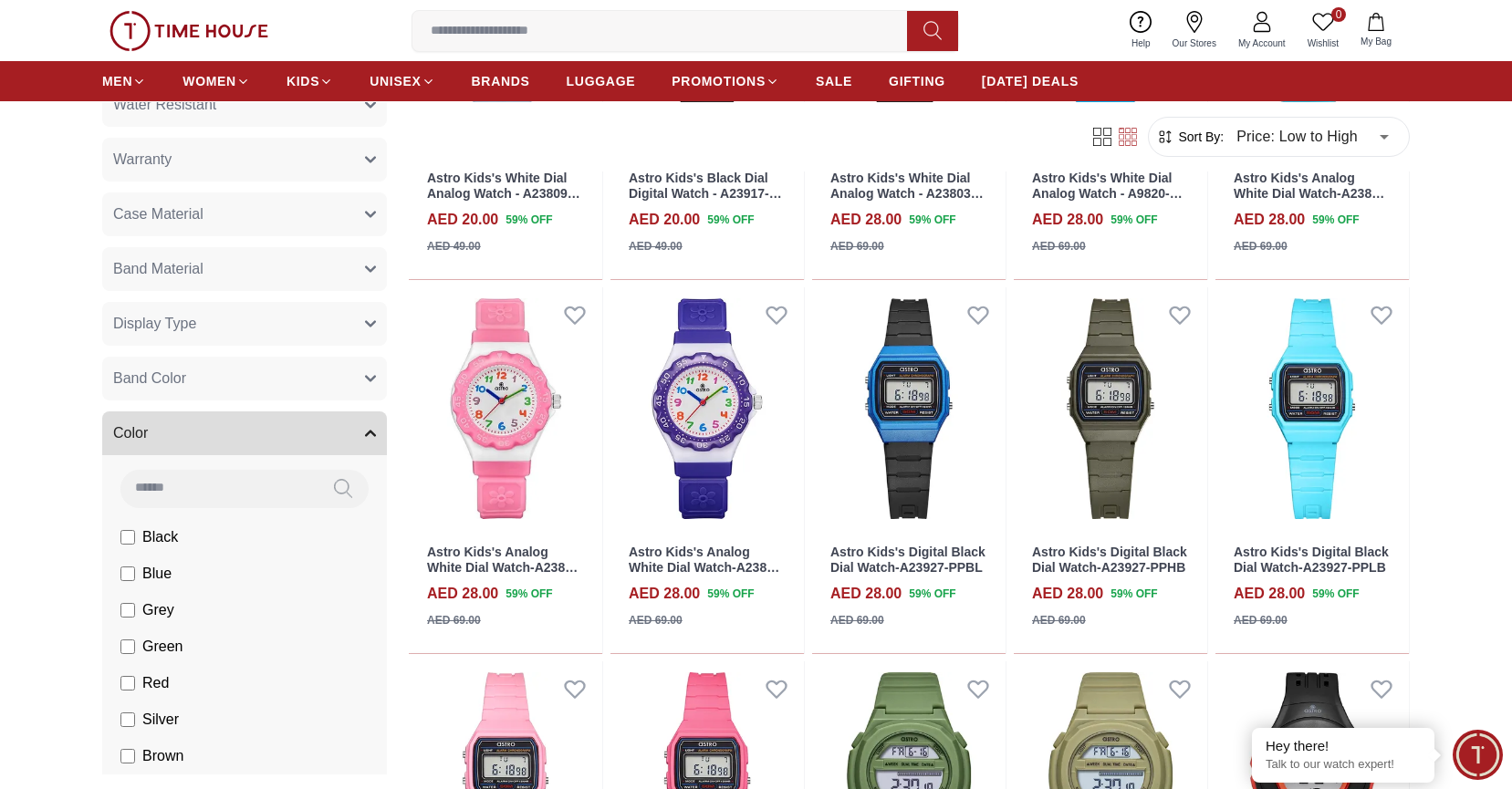
scroll to position [275, 0]
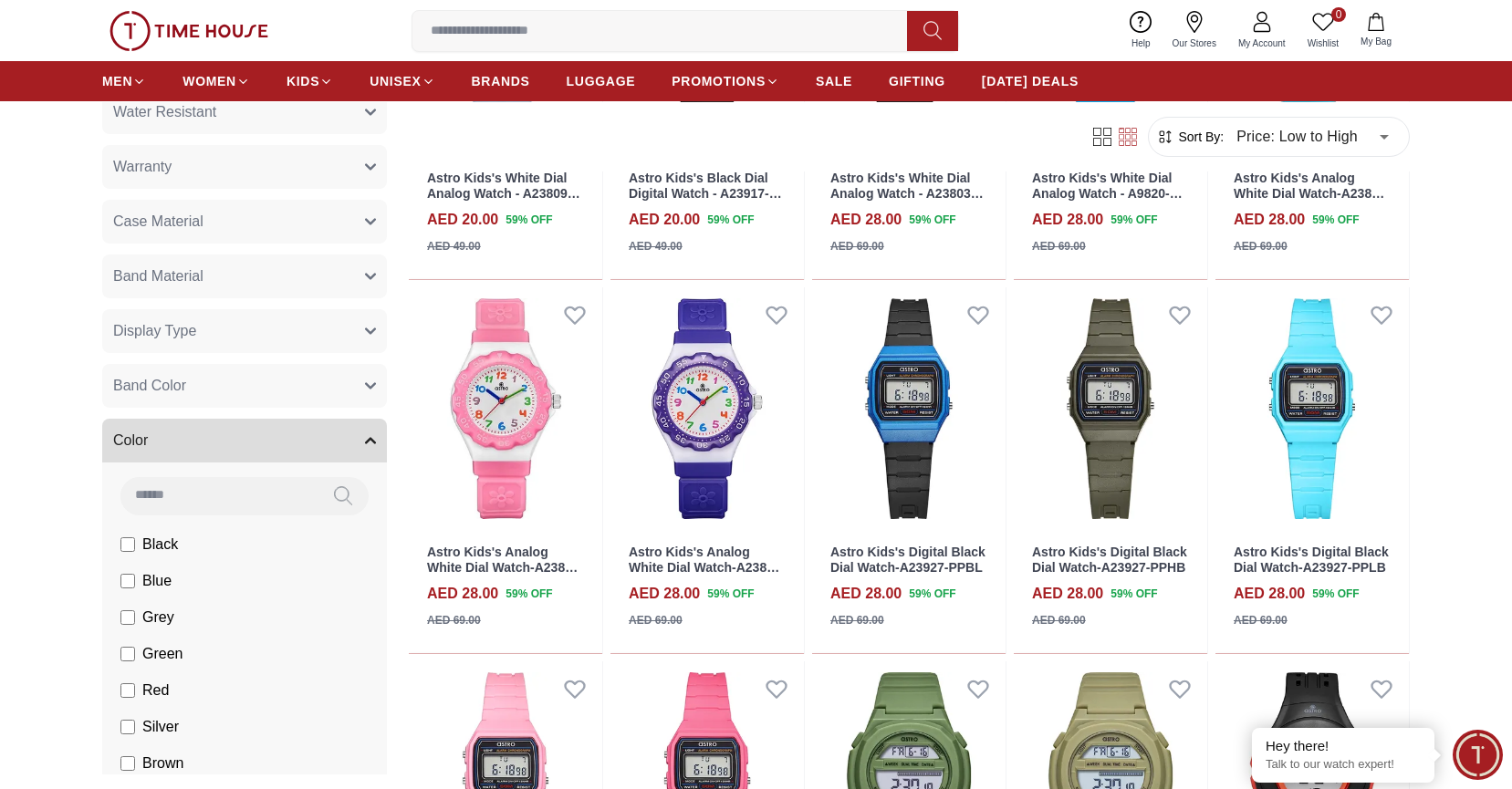
click at [162, 369] on button "Band Color" at bounding box center [244, 386] width 284 height 44
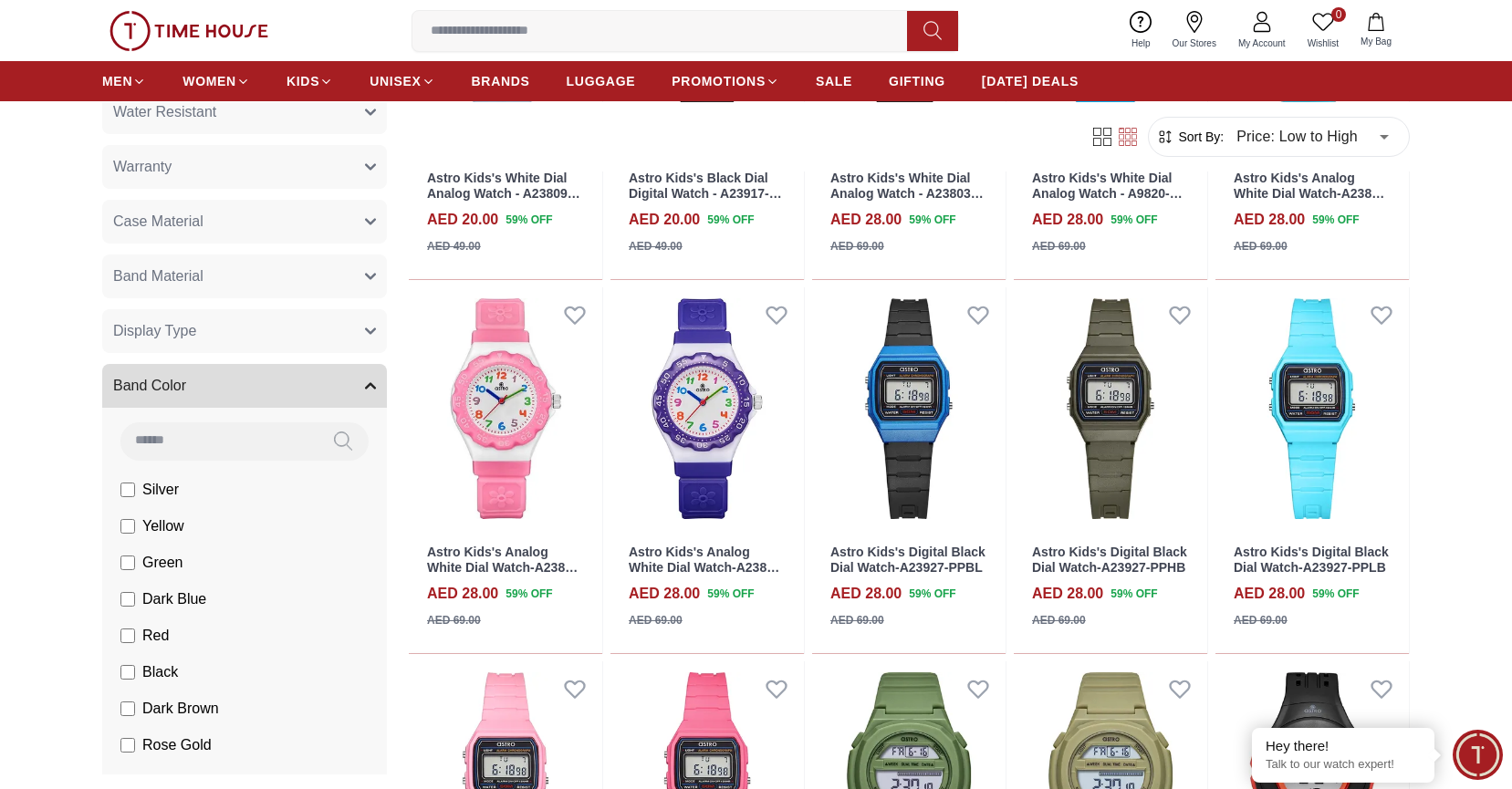
click at [160, 484] on span "Silver" at bounding box center [160, 490] width 36 height 22
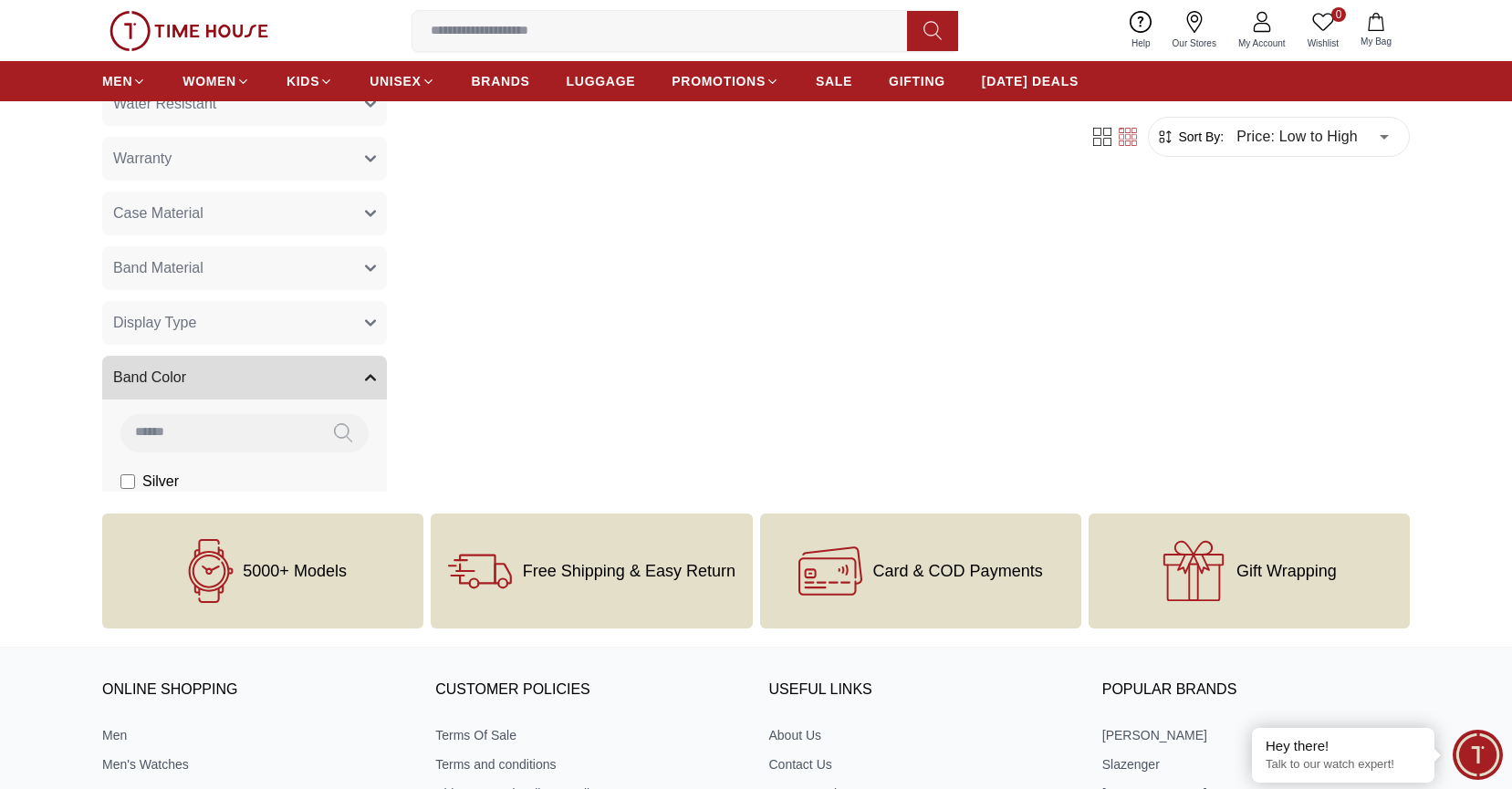
click at [198, 263] on span "Band Material" at bounding box center [158, 269] width 90 height 22
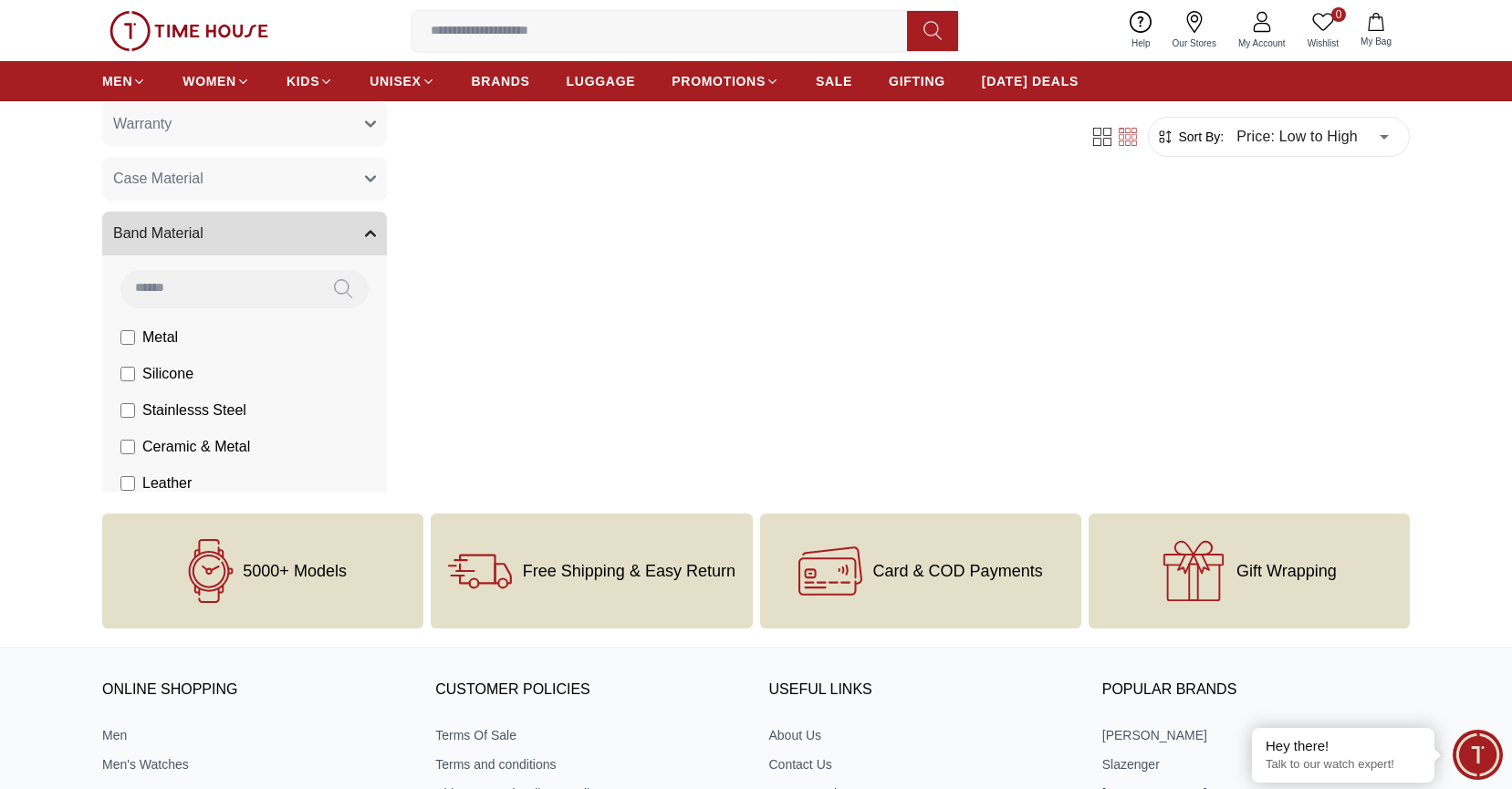
scroll to position [41, 0]
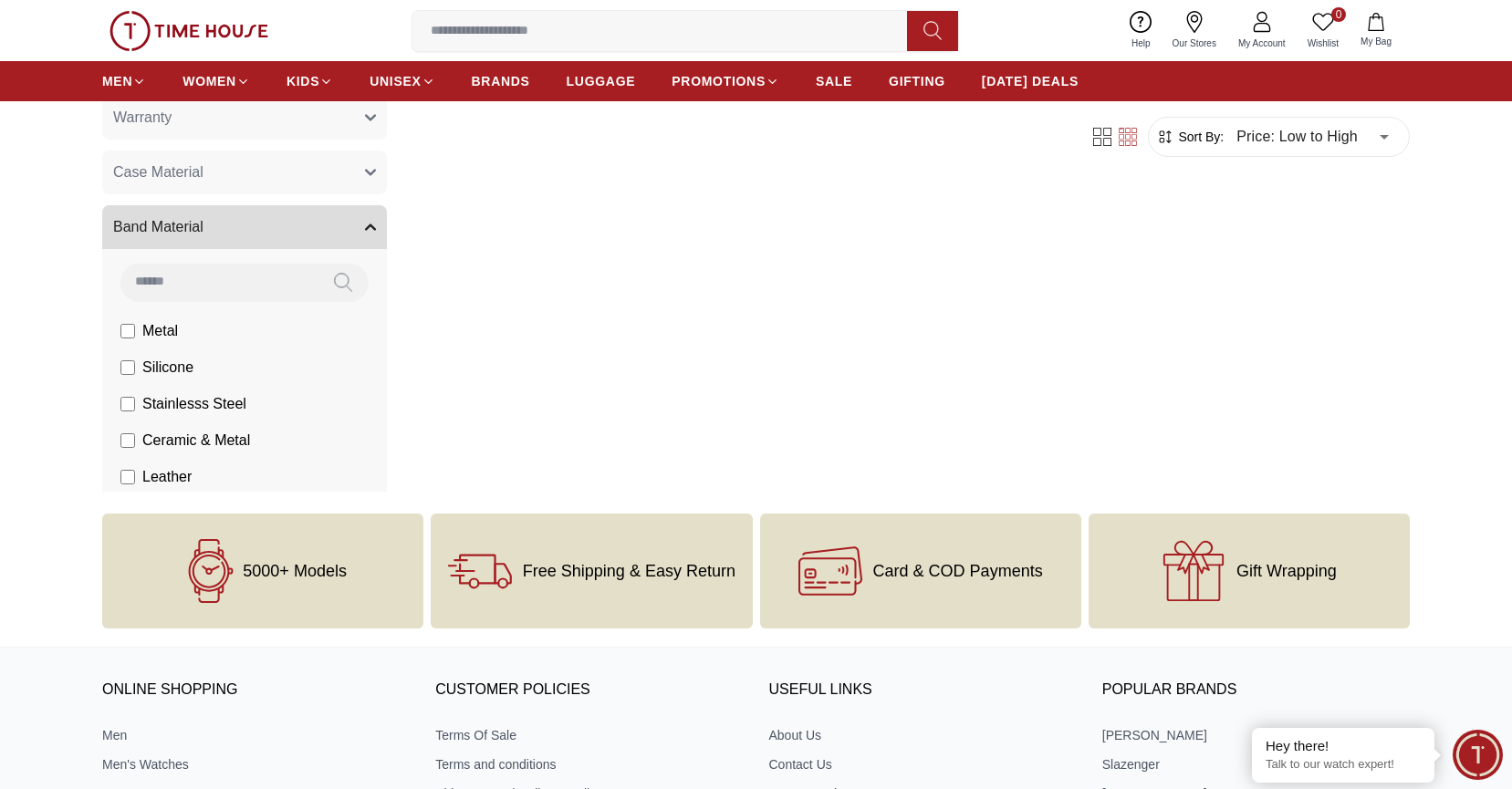
click at [143, 403] on span "Stainlesss Steel" at bounding box center [194, 404] width 104 height 22
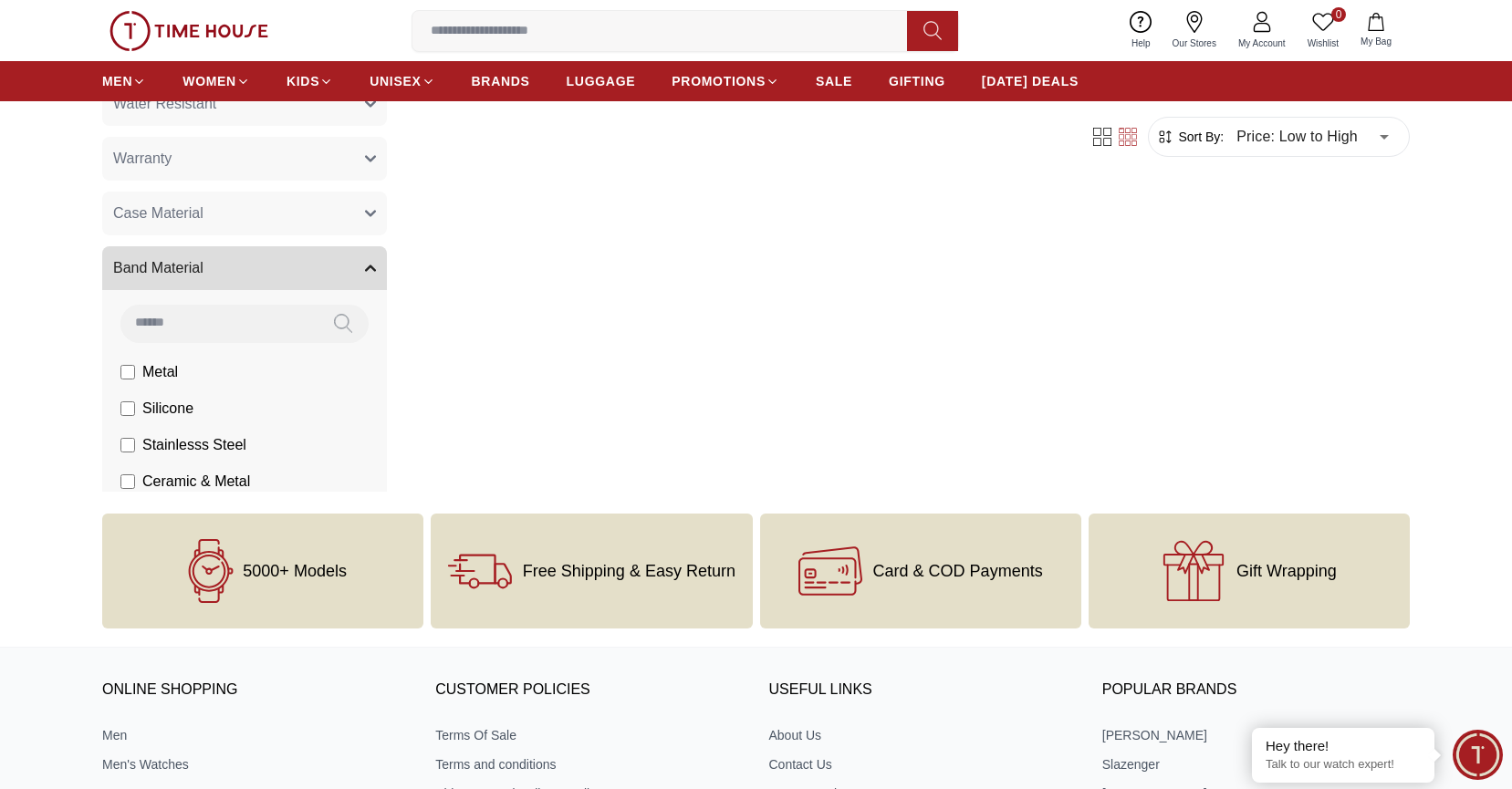
click at [191, 227] on button "Case Material" at bounding box center [244, 213] width 284 height 44
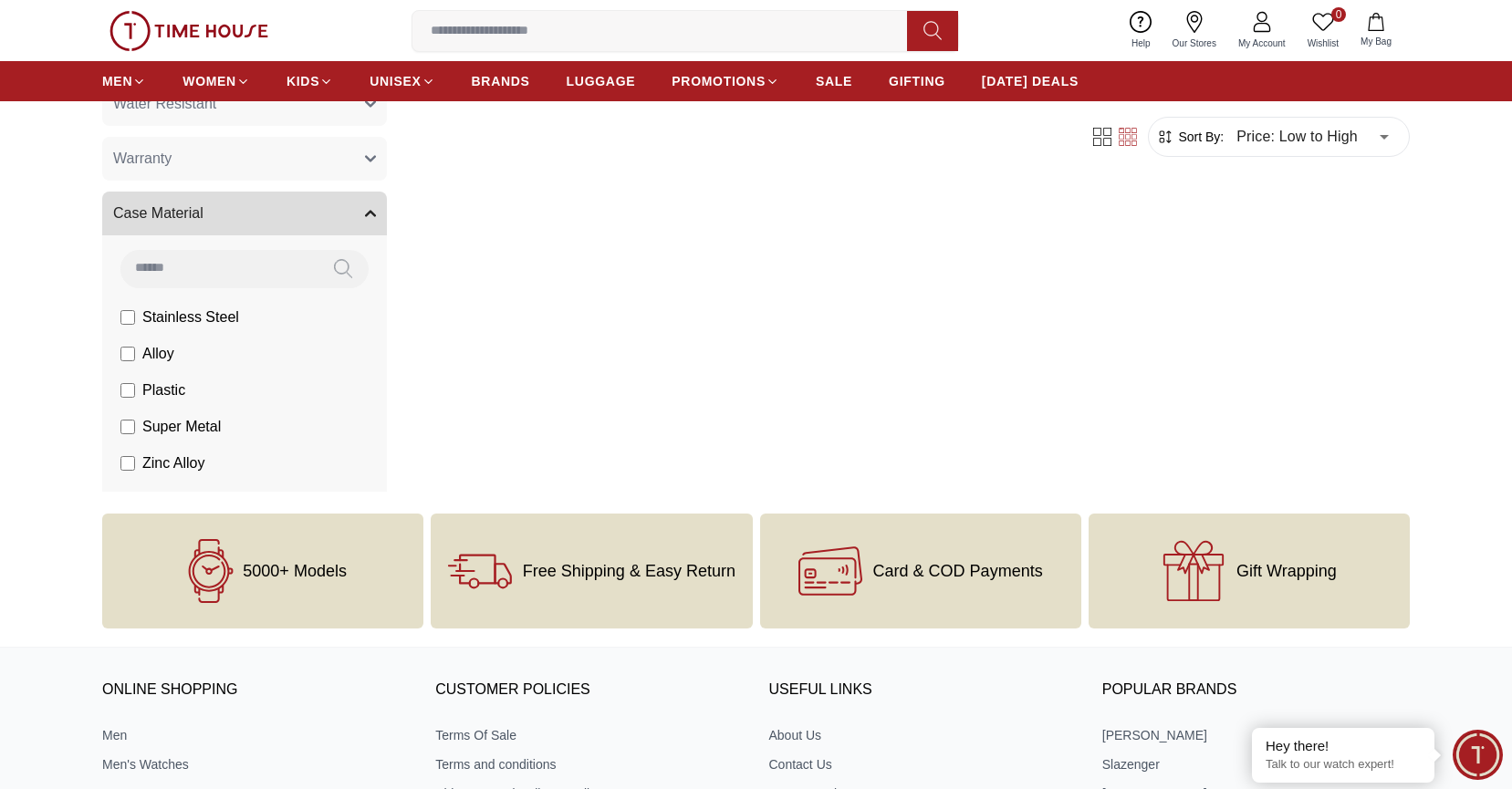
click at [138, 315] on label "Stainless Steel" at bounding box center [180, 318] width 119 height 22
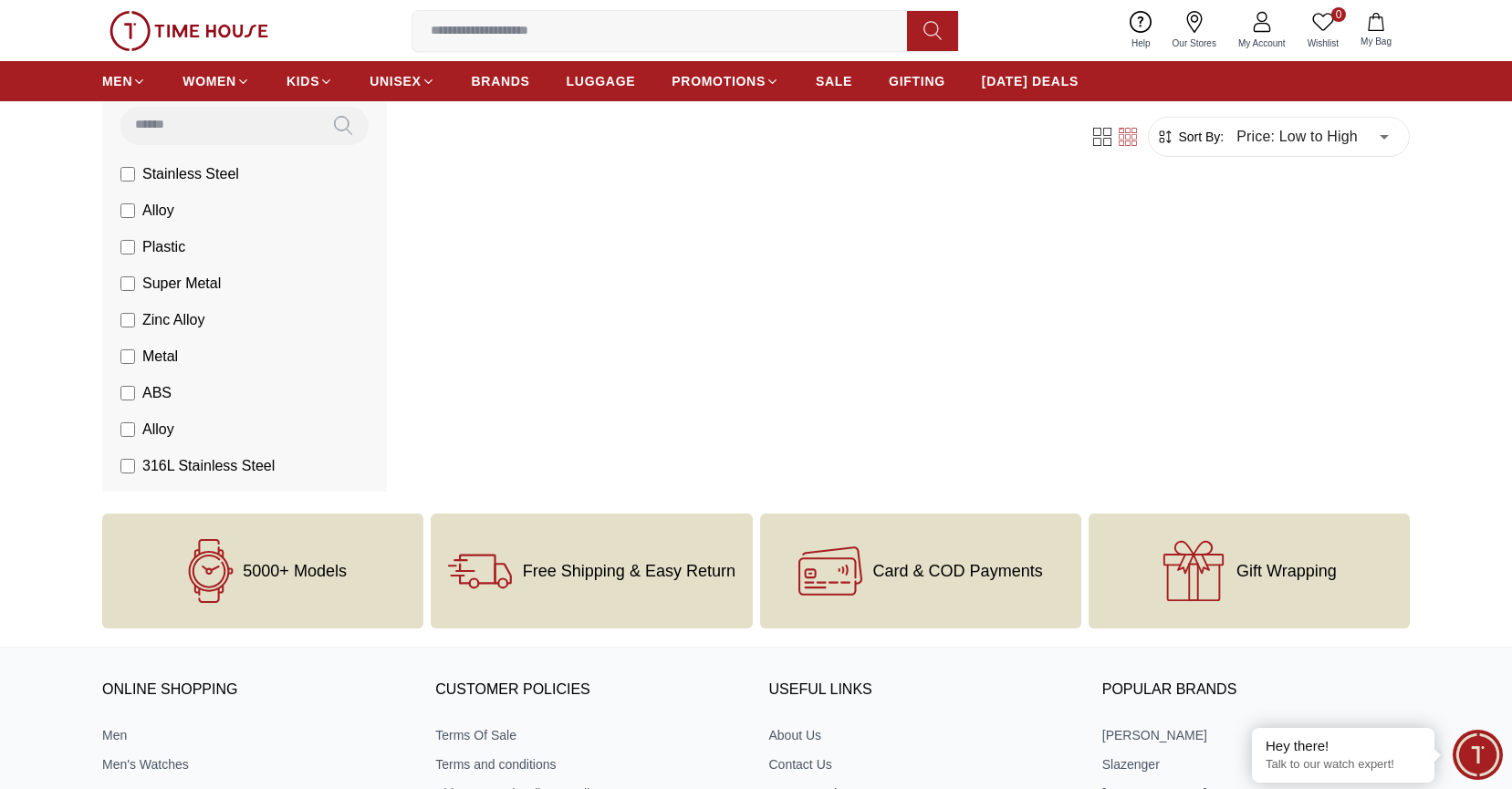
scroll to position [146, 0]
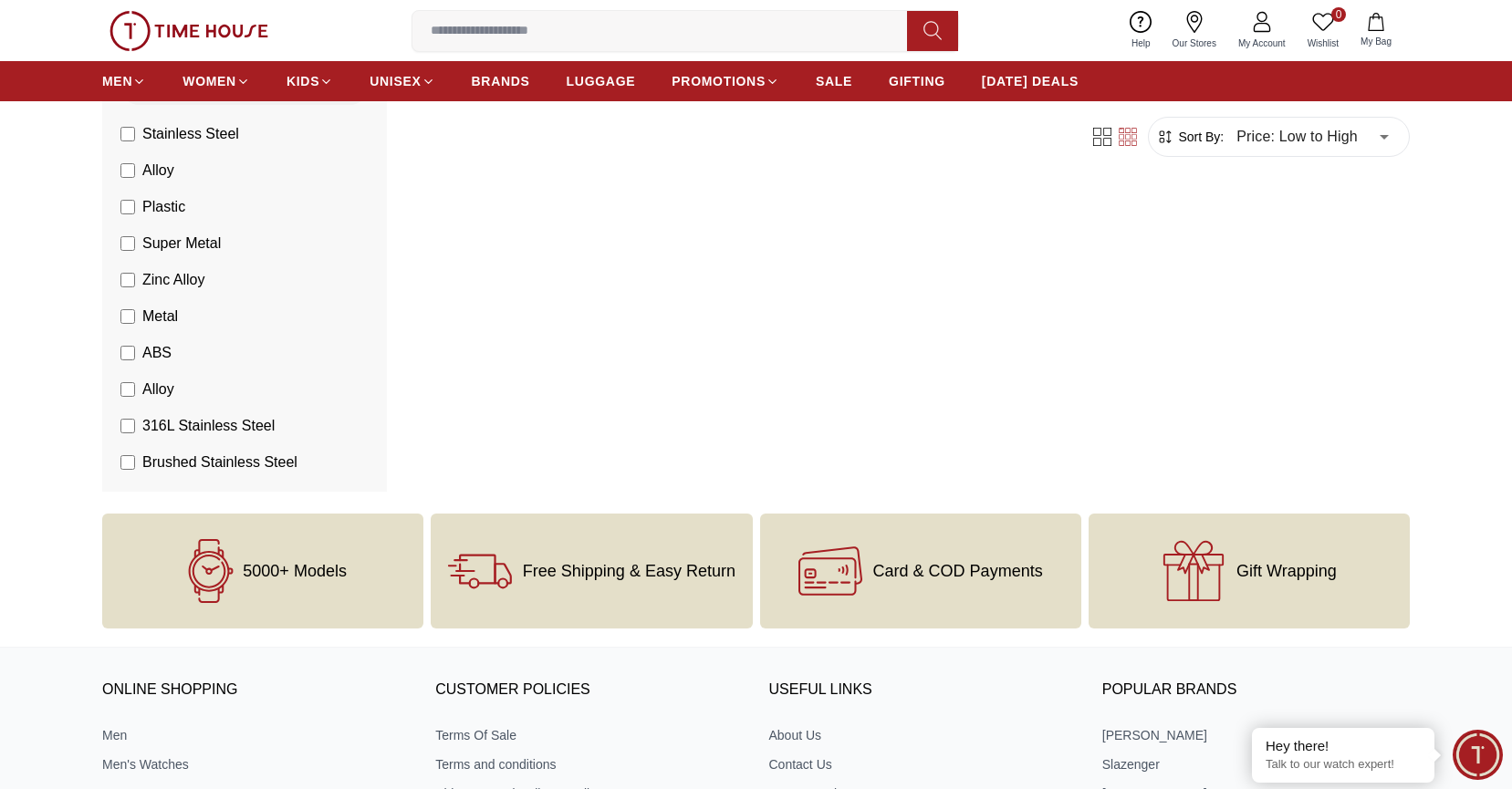
scroll to position [184, 0]
click at [138, 428] on label "316L Stainless Steel" at bounding box center [198, 426] width 154 height 22
click at [135, 461] on label "Brushed Stainless Steel" at bounding box center [209, 462] width 177 height 22
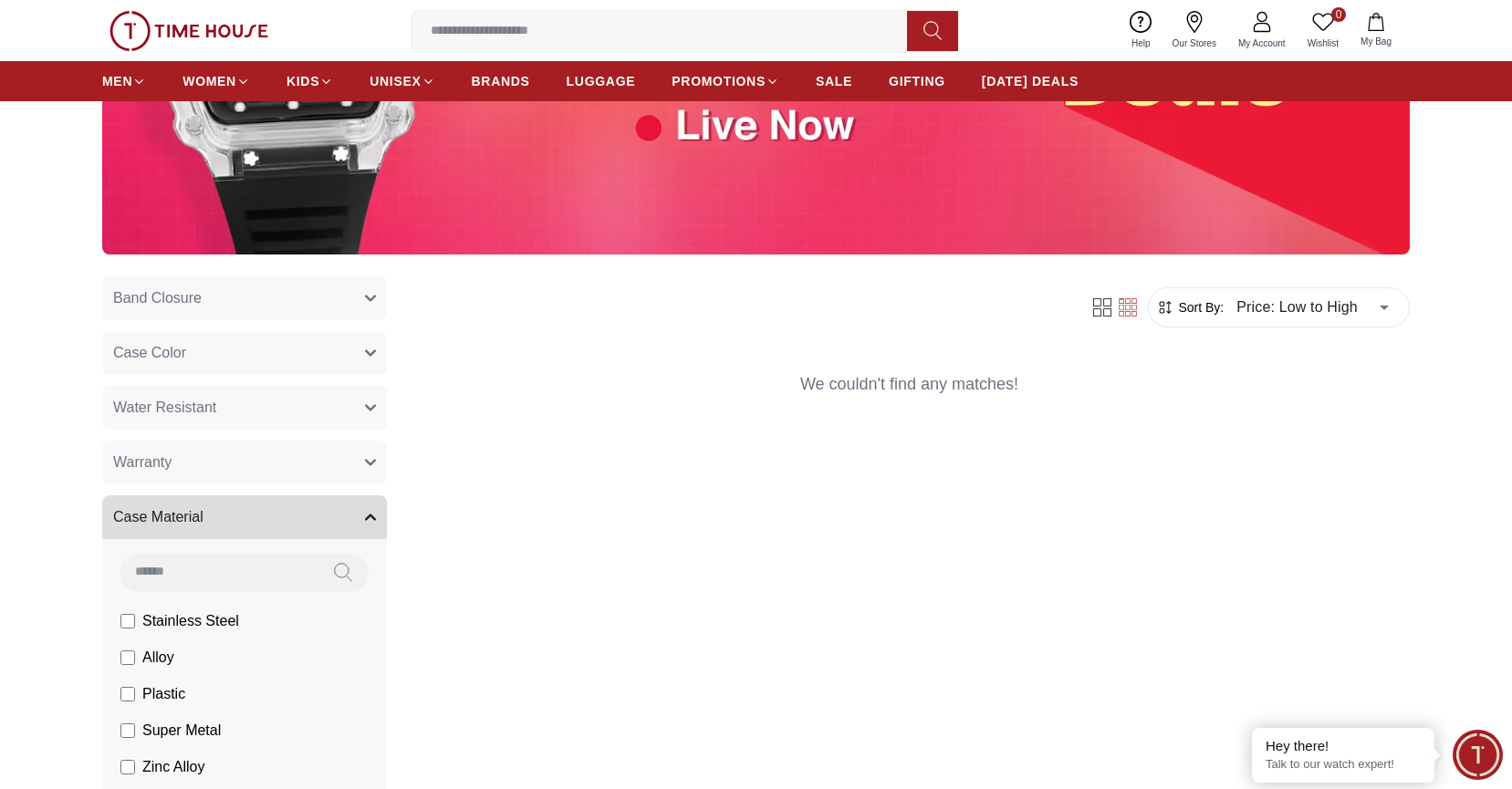
scroll to position [153, 0]
click at [202, 627] on span "Stainless Steel" at bounding box center [191, 618] width 97 height 22
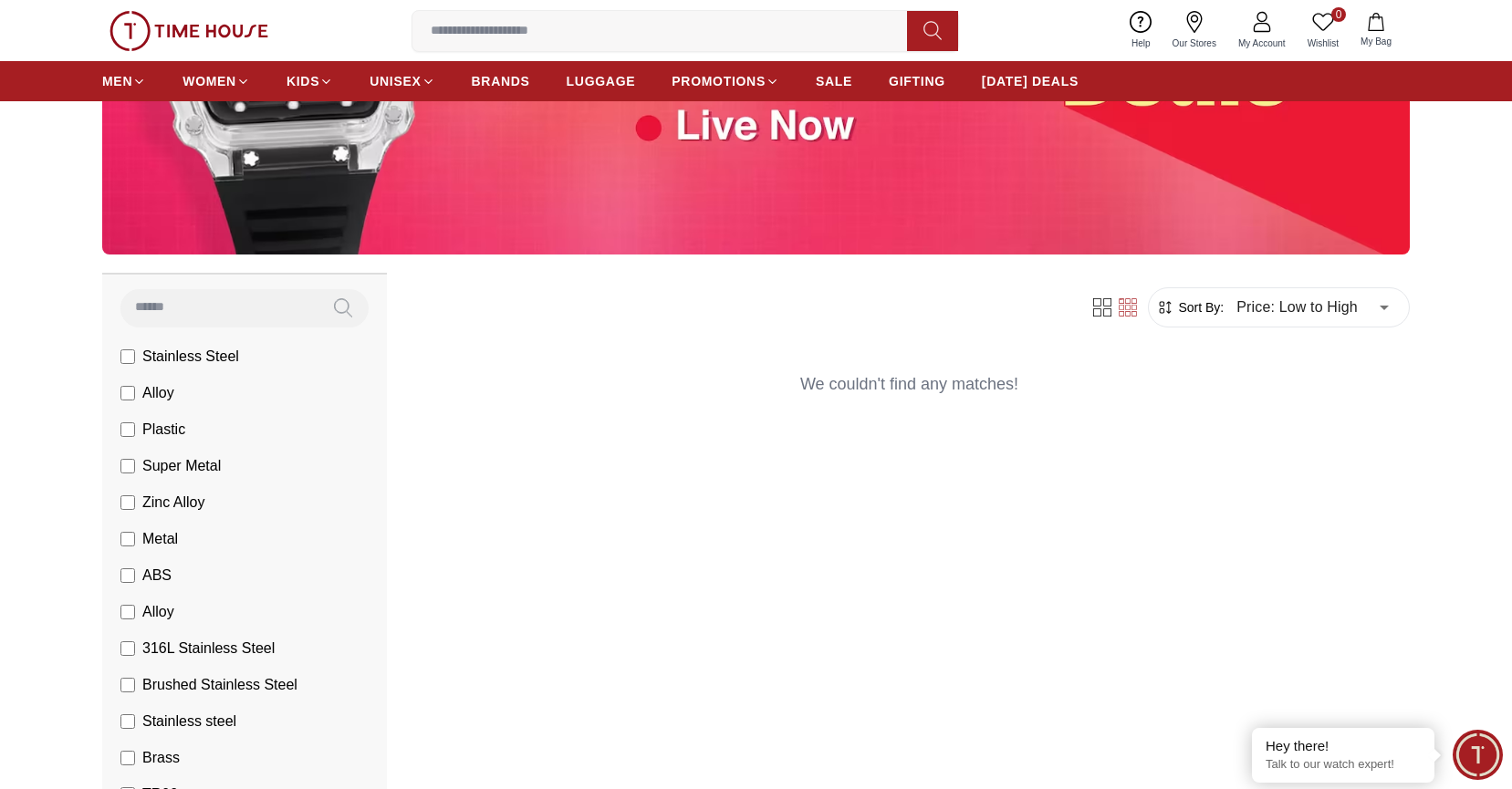
scroll to position [416, 0]
click at [130, 668] on li "Brushed Stainless Steel" at bounding box center [248, 683] width 277 height 36
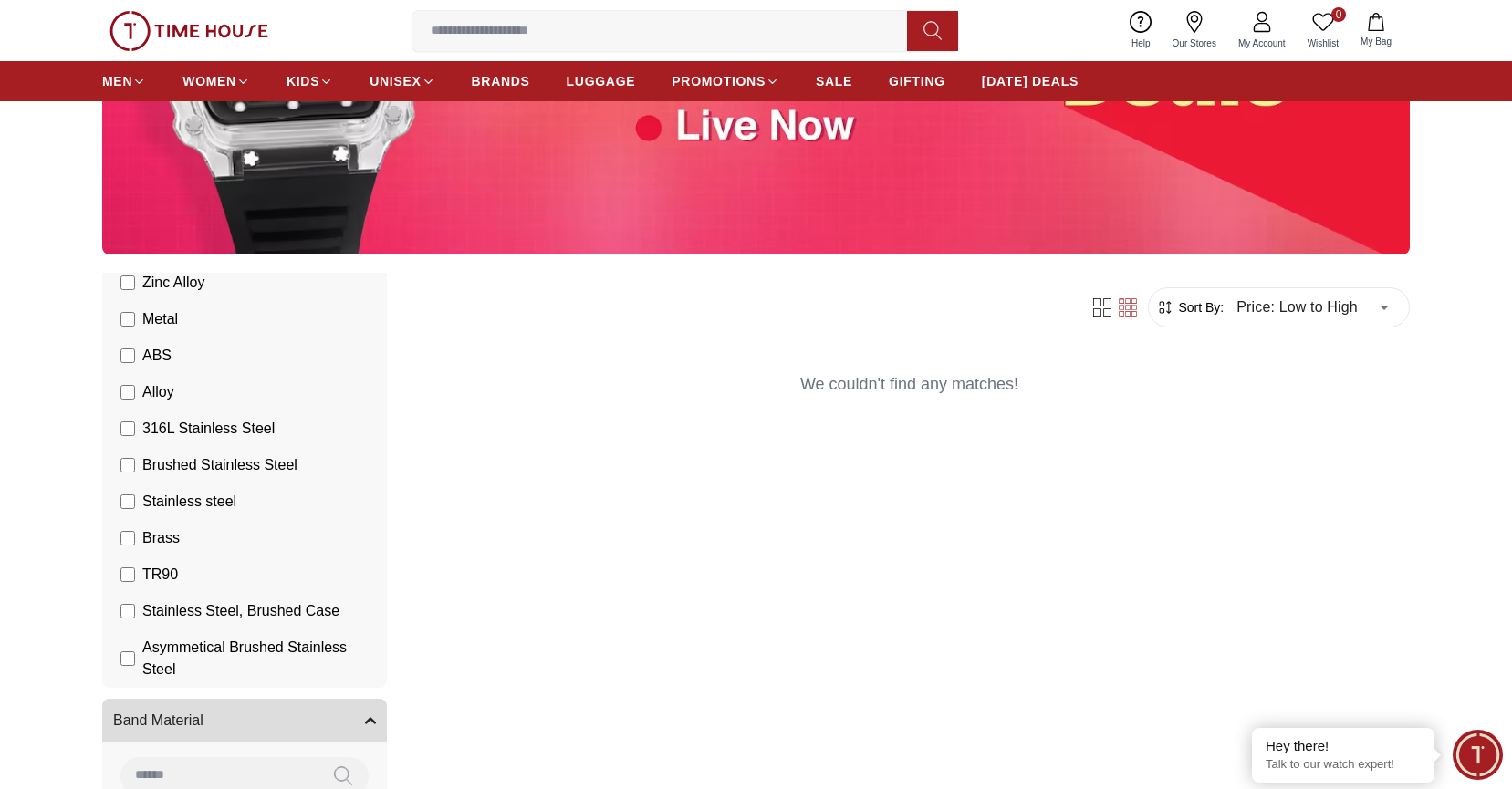
scroll to position [636, 0]
click at [558, 436] on div "Filter Sort By: Price: Low to High * ​ We couldn't find any matches!" at bounding box center [909, 610] width 1001 height 673
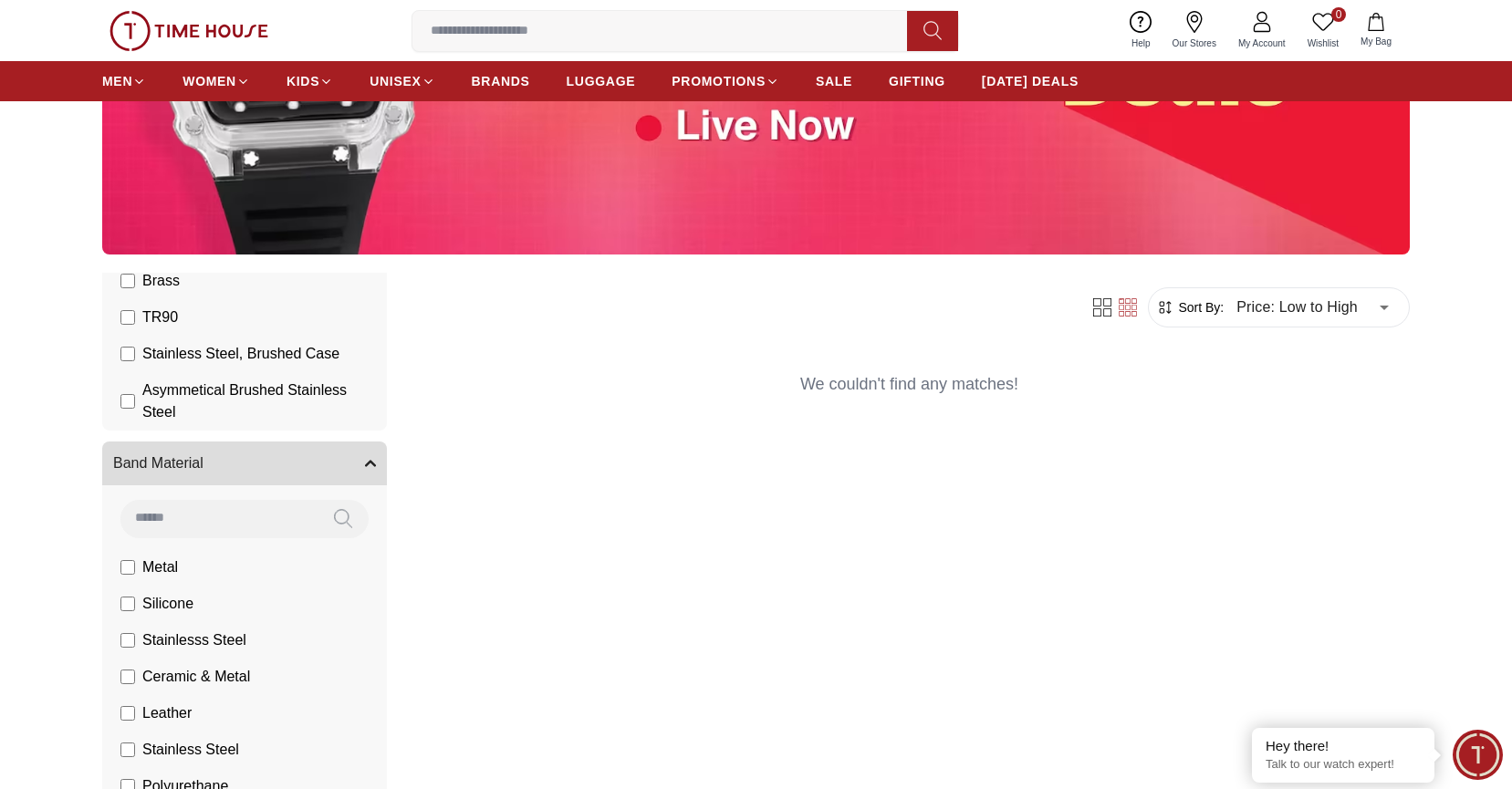
scroll to position [893, 0]
click at [135, 570] on label "Metal" at bounding box center [150, 566] width 58 height 22
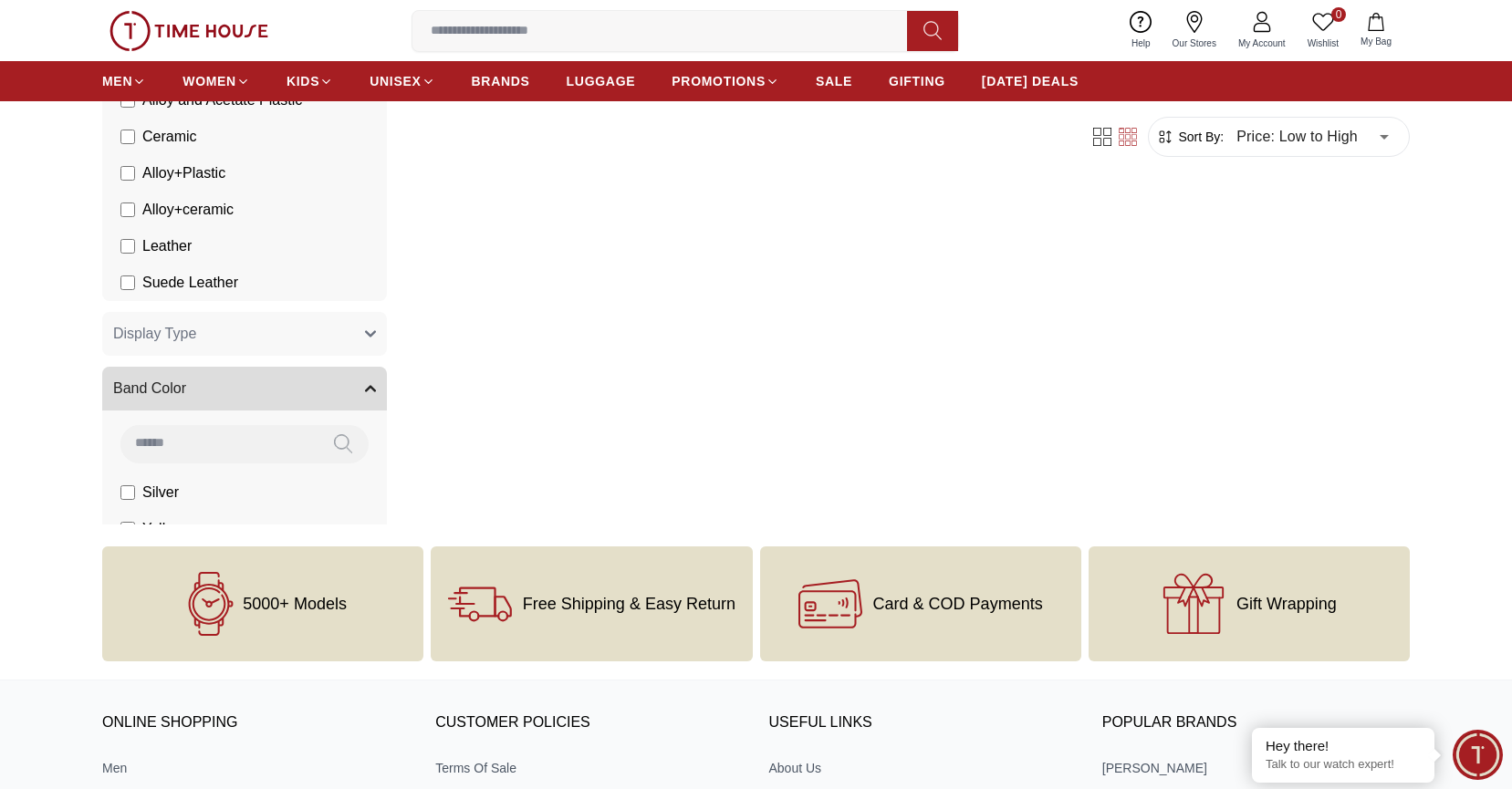
scroll to position [1916, 0]
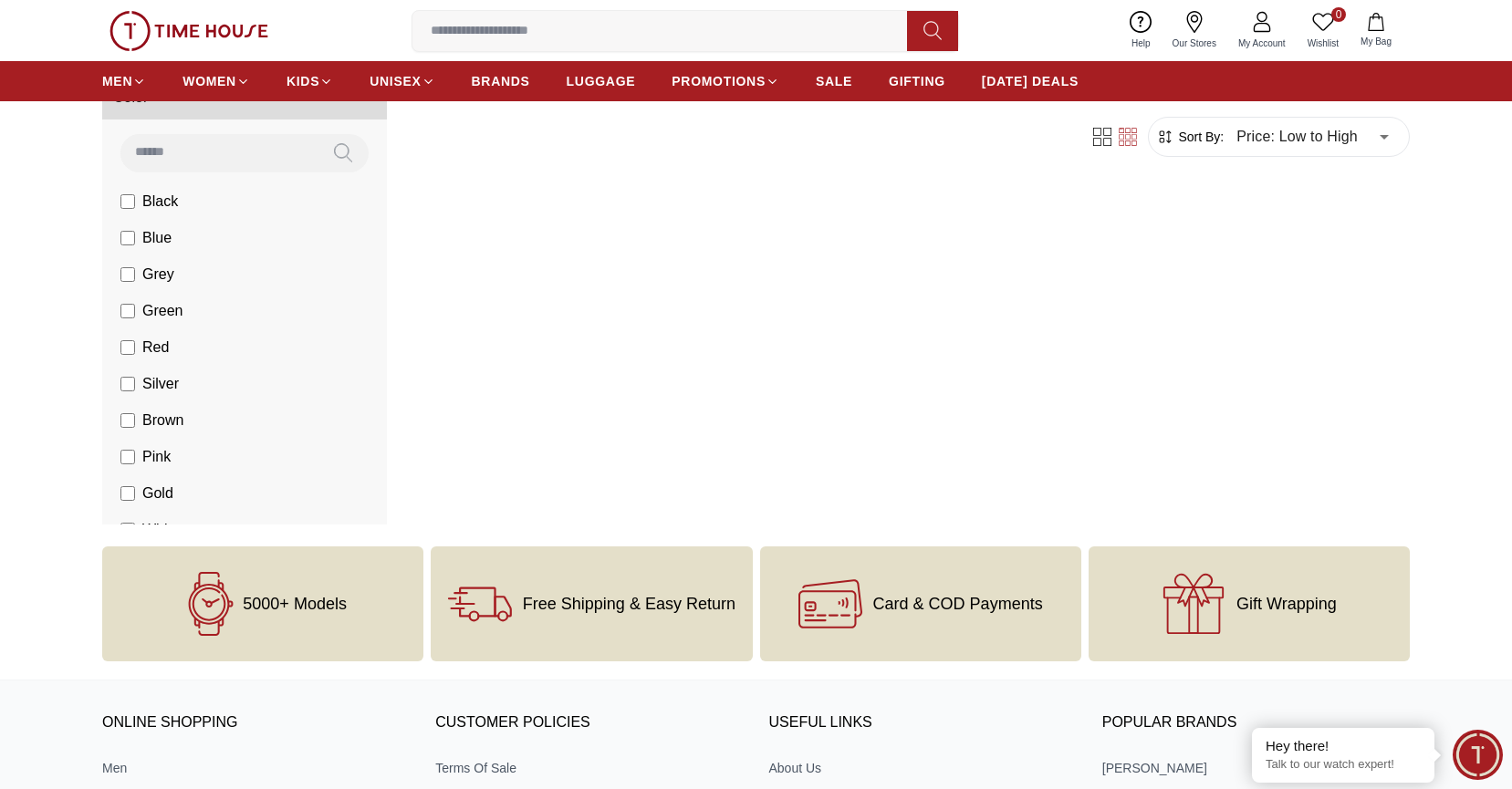
scroll to position [3470, 0]
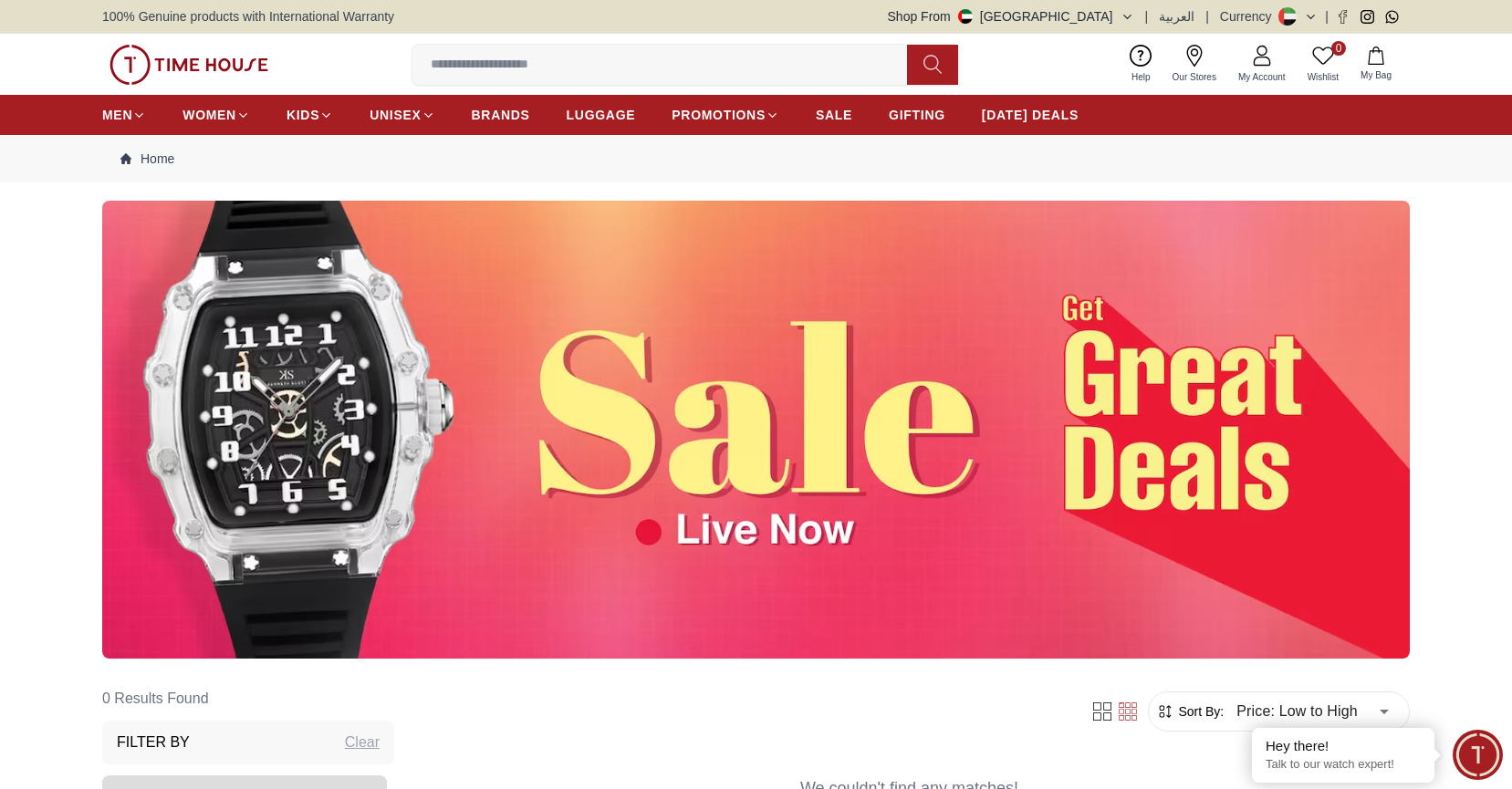
scroll to position [825, 0]
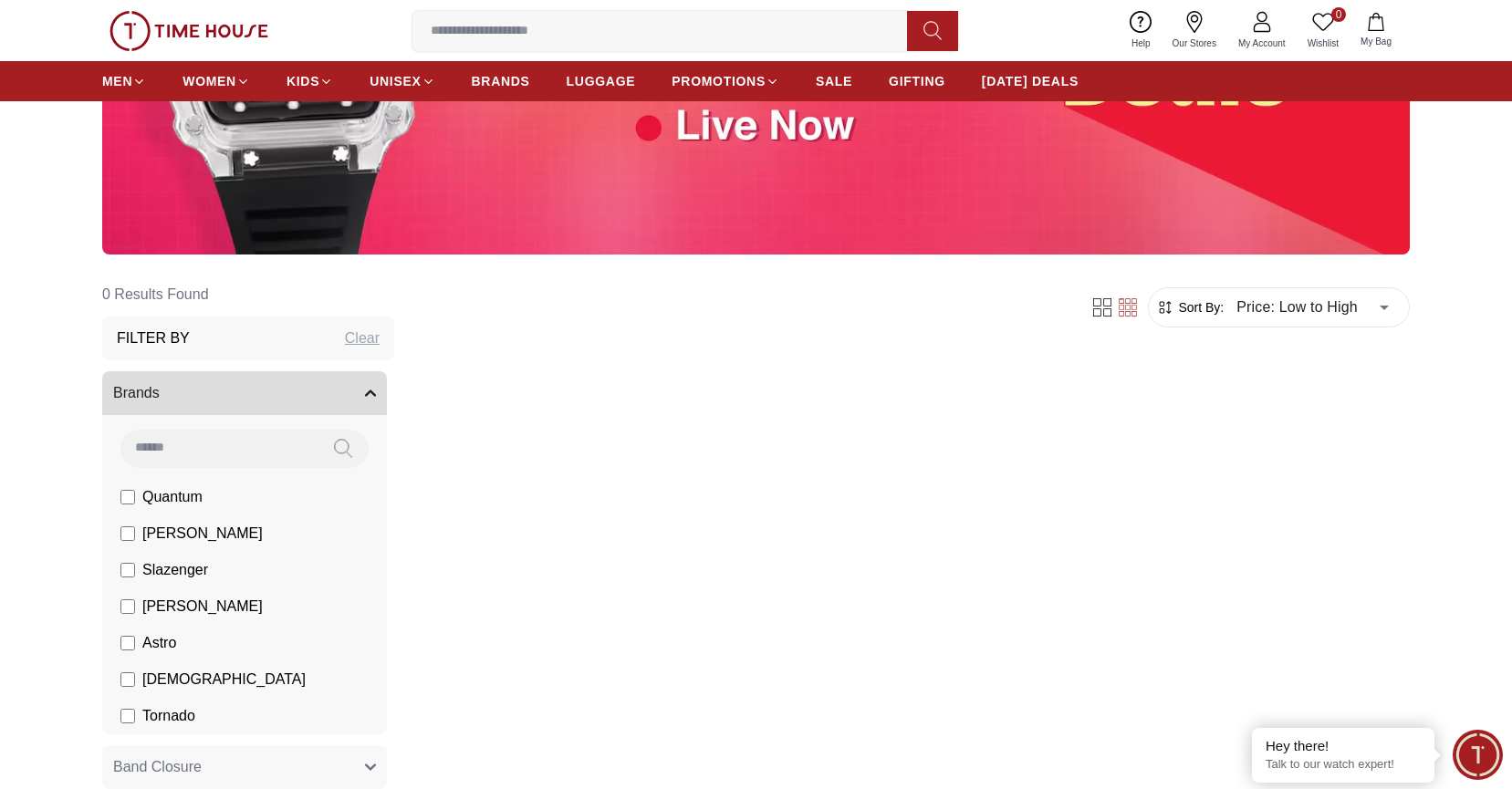
scroll to position [858, 0]
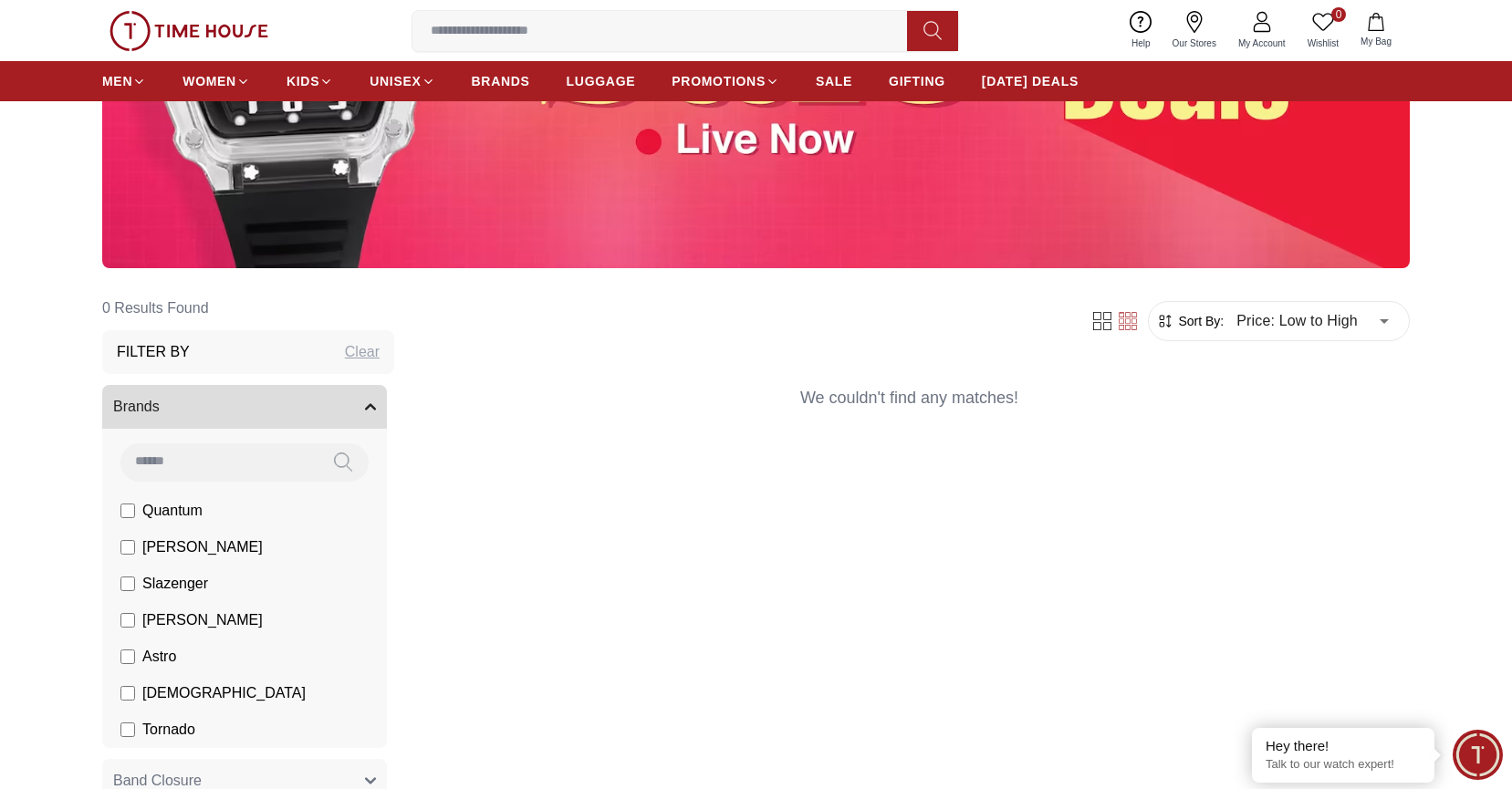
scroll to position [395, 0]
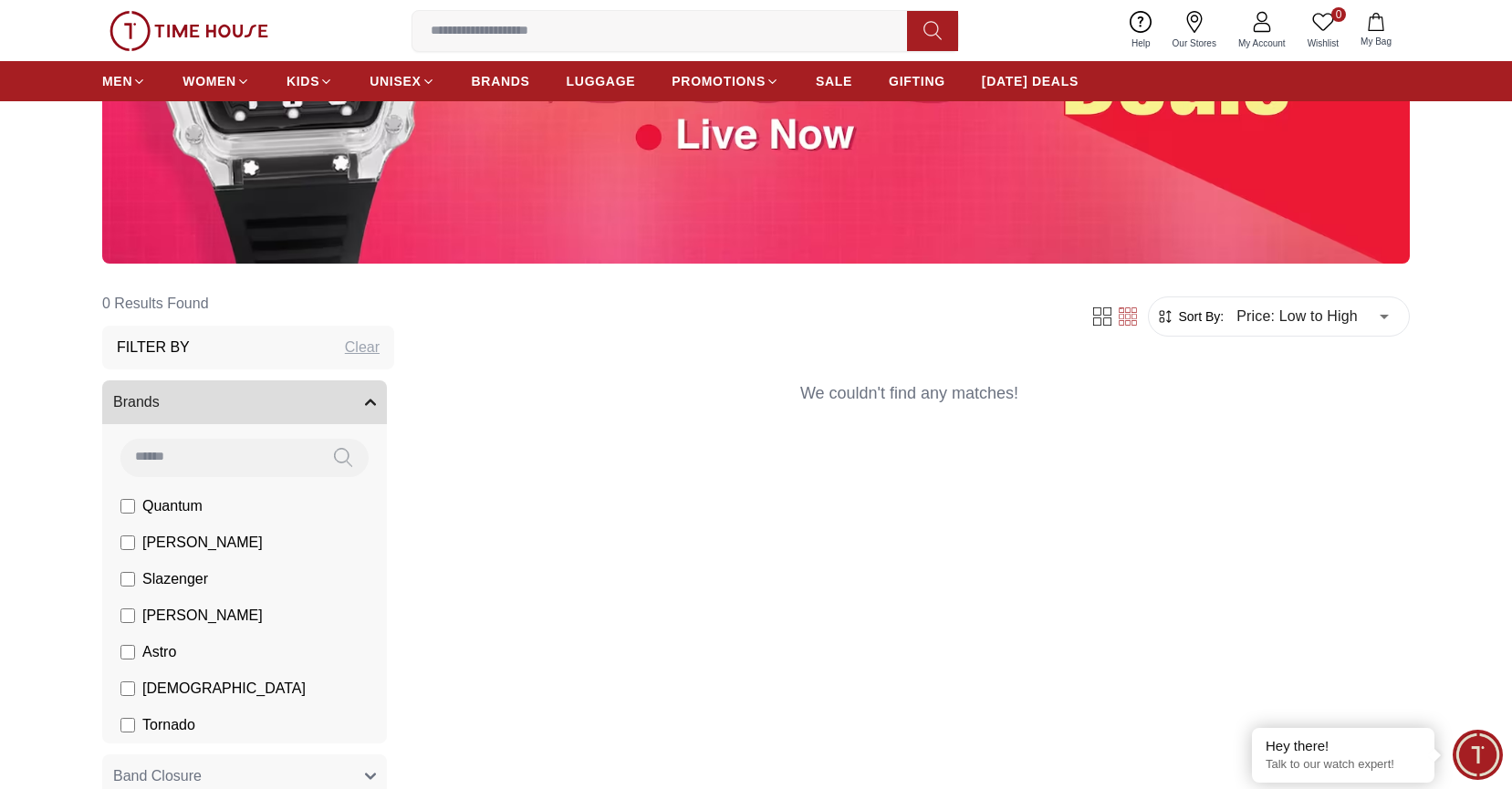
scroll to position [858, 0]
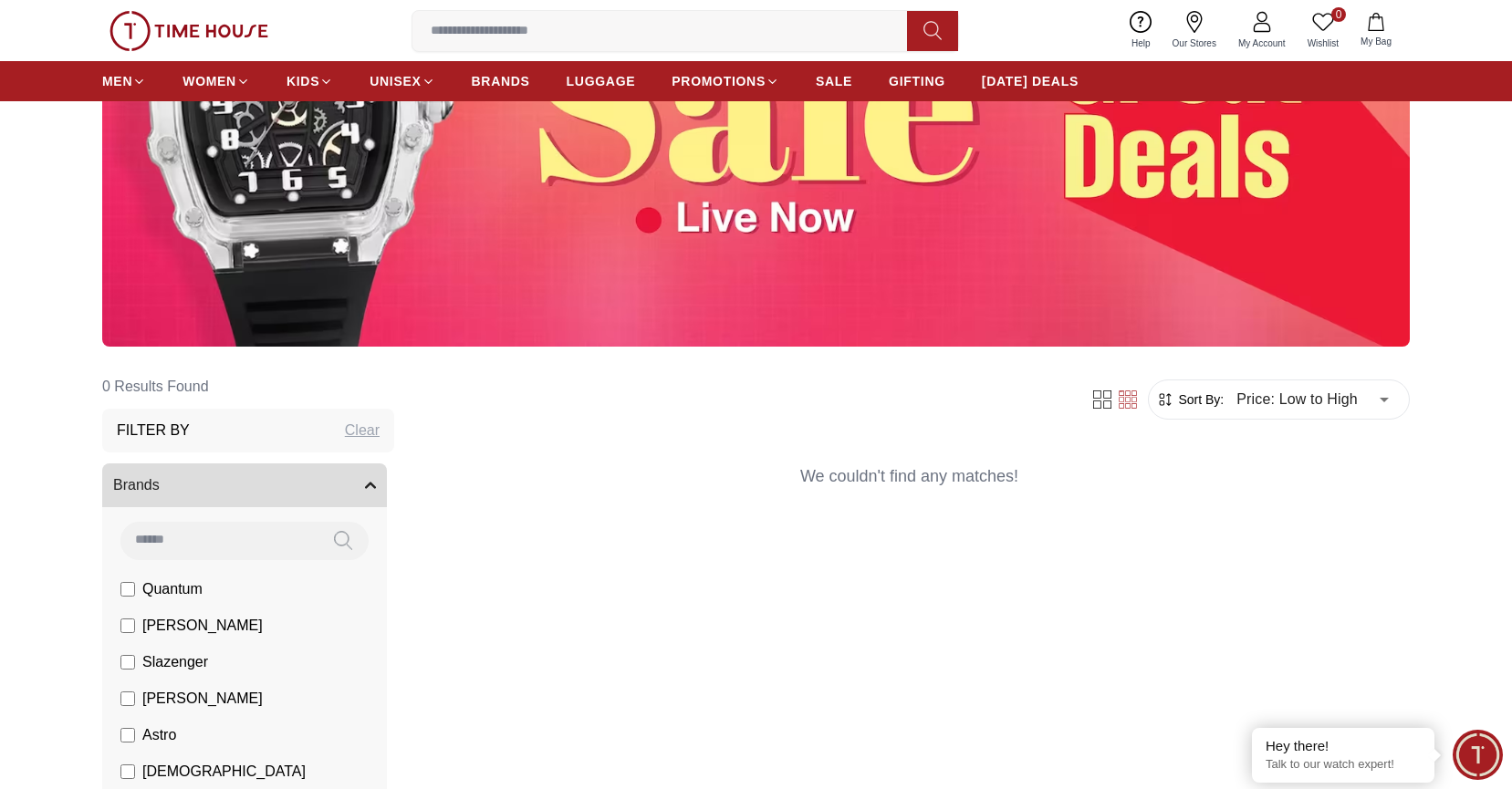
scroll to position [314, 0]
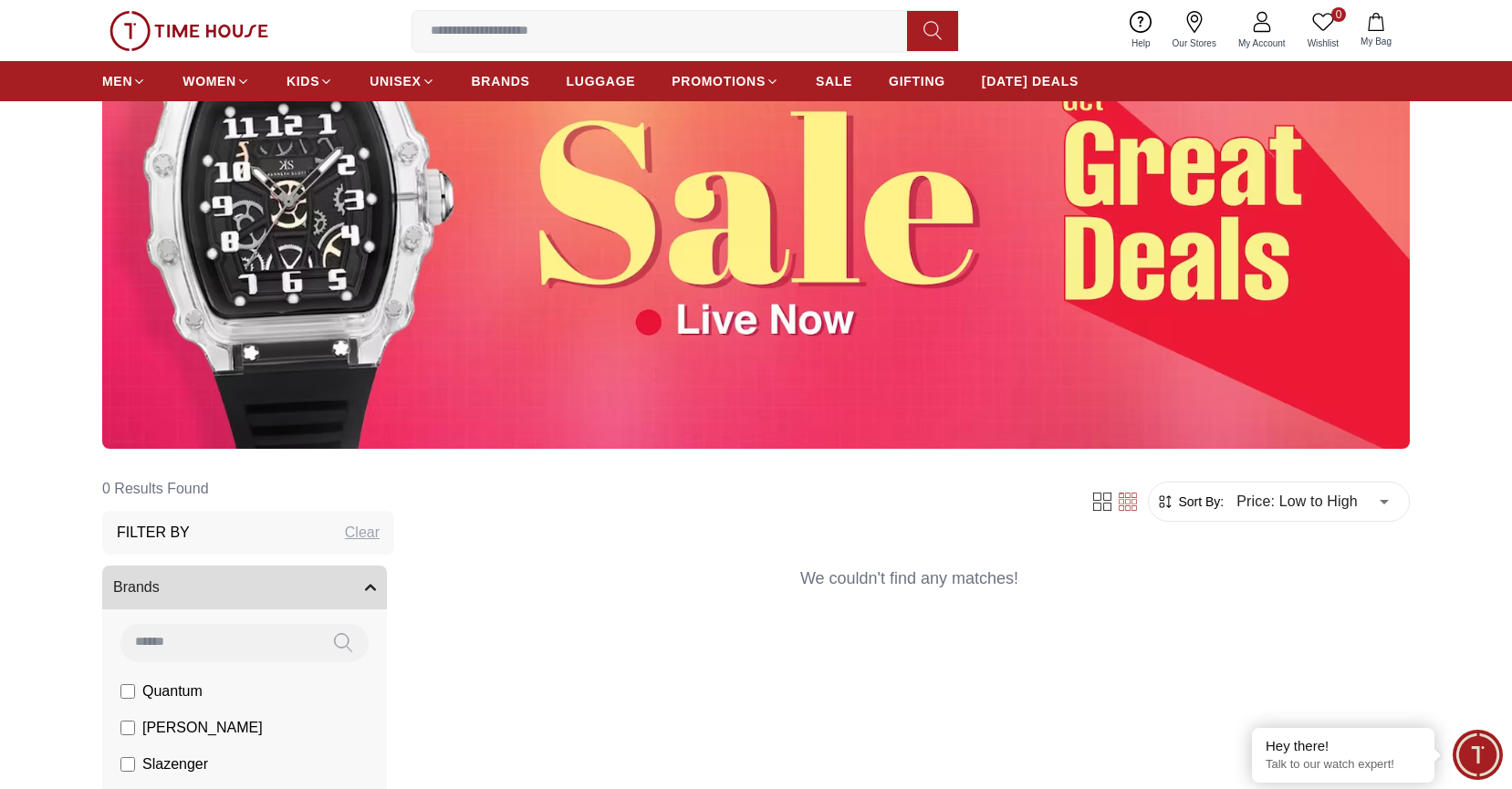
scroll to position [268, 0]
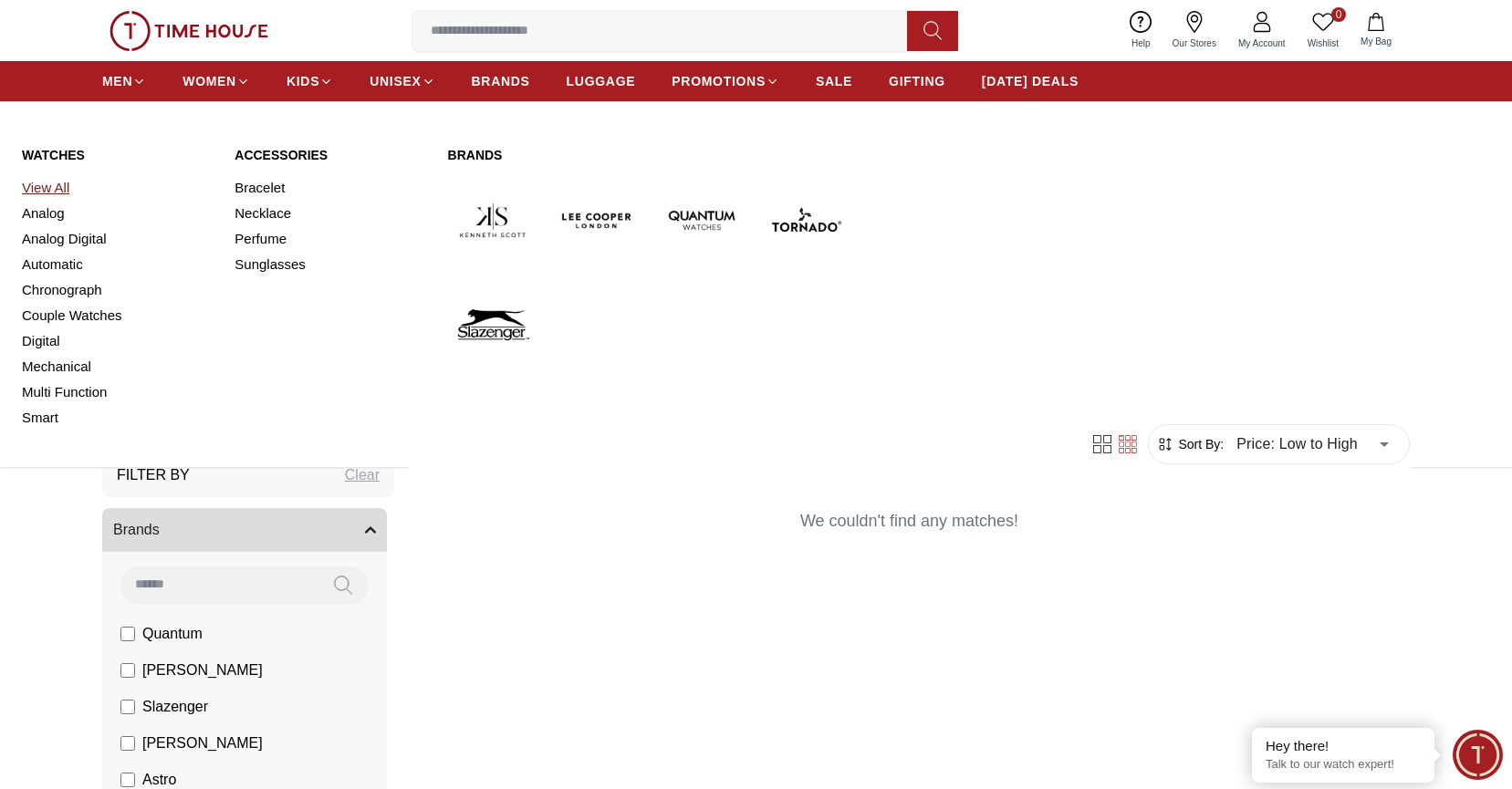
click at [62, 184] on link "View All" at bounding box center [117, 188] width 191 height 25
type input "******"
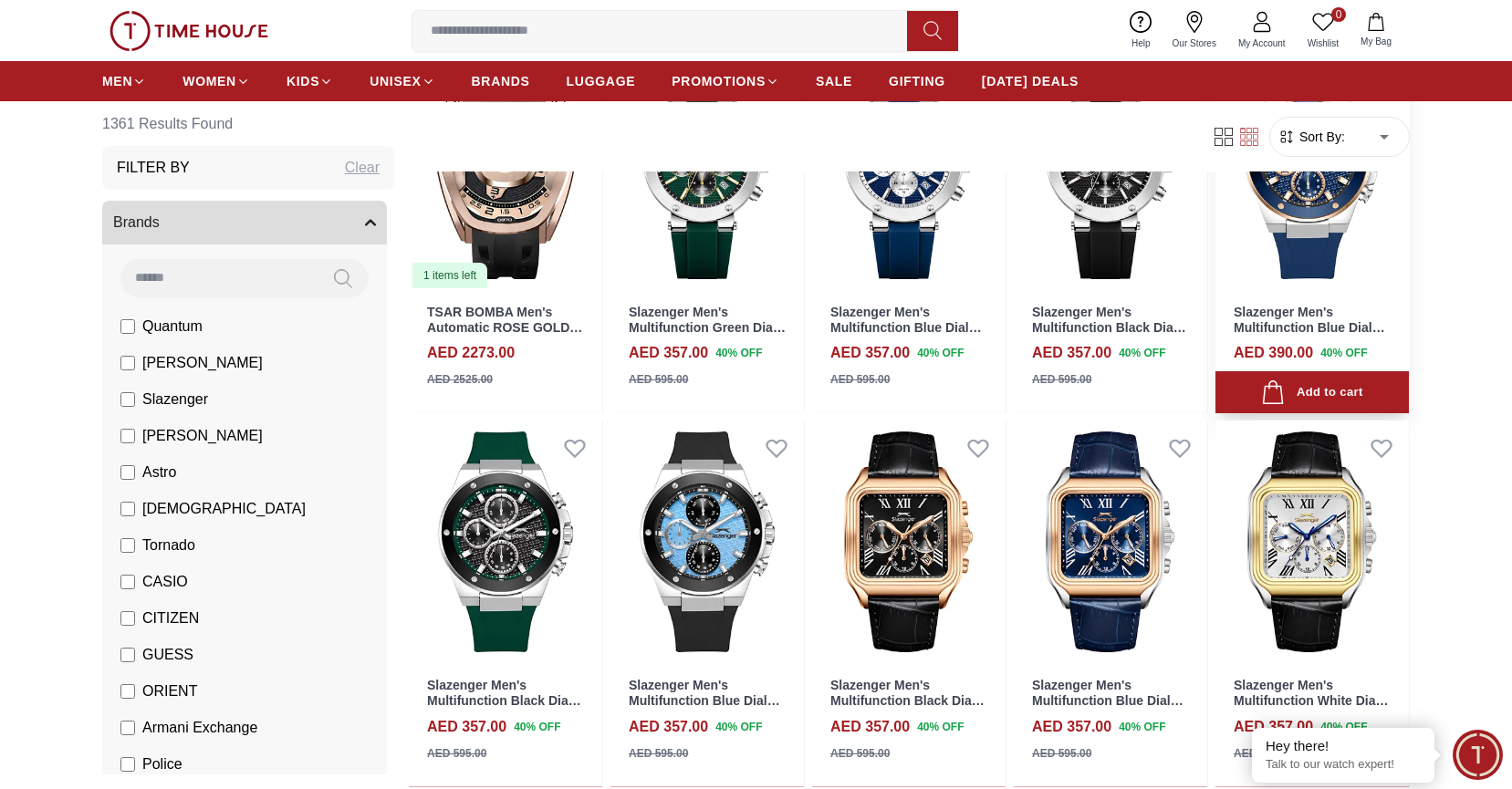
scroll to position [279, 0]
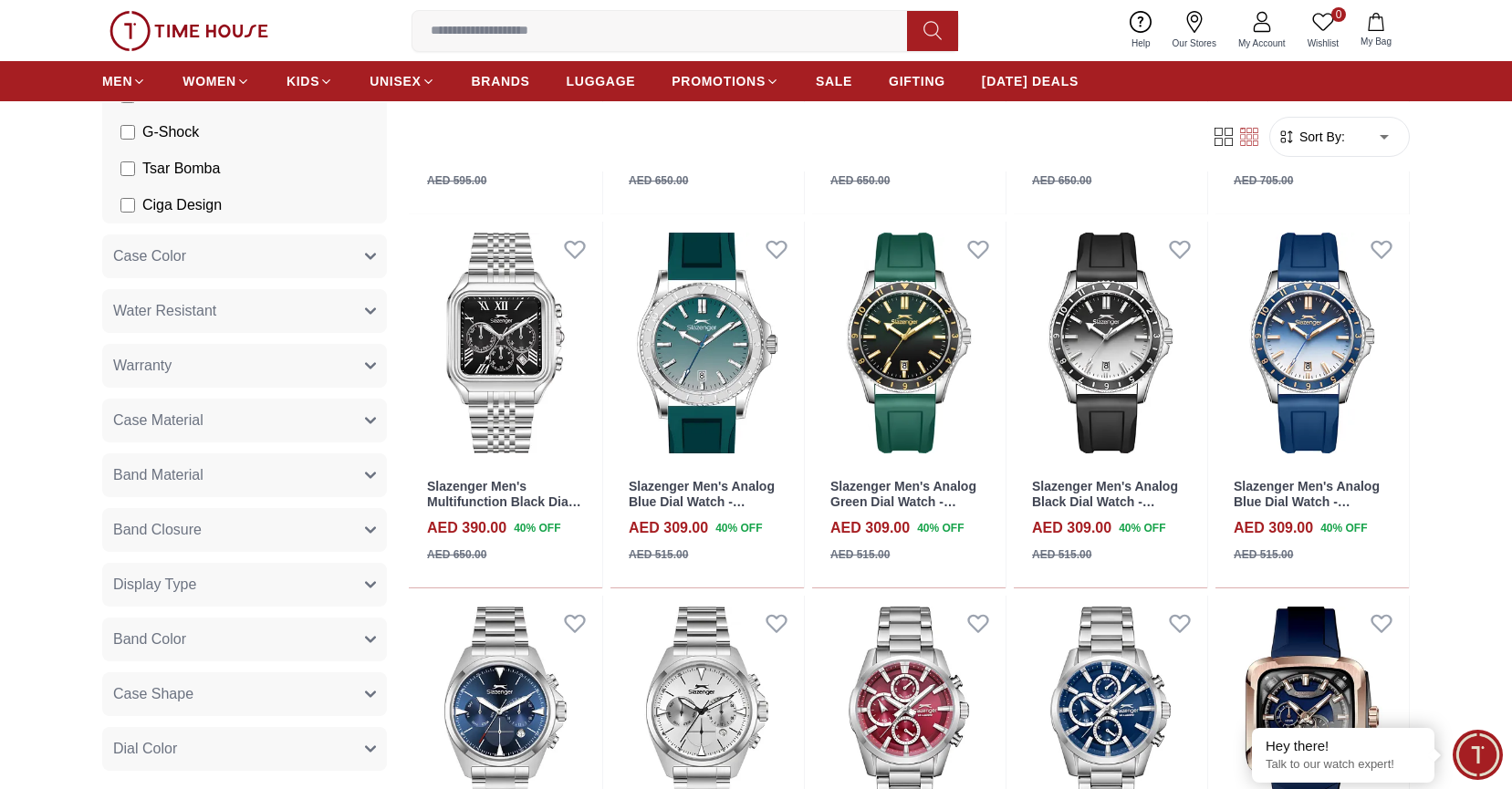
scroll to position [751, 0]
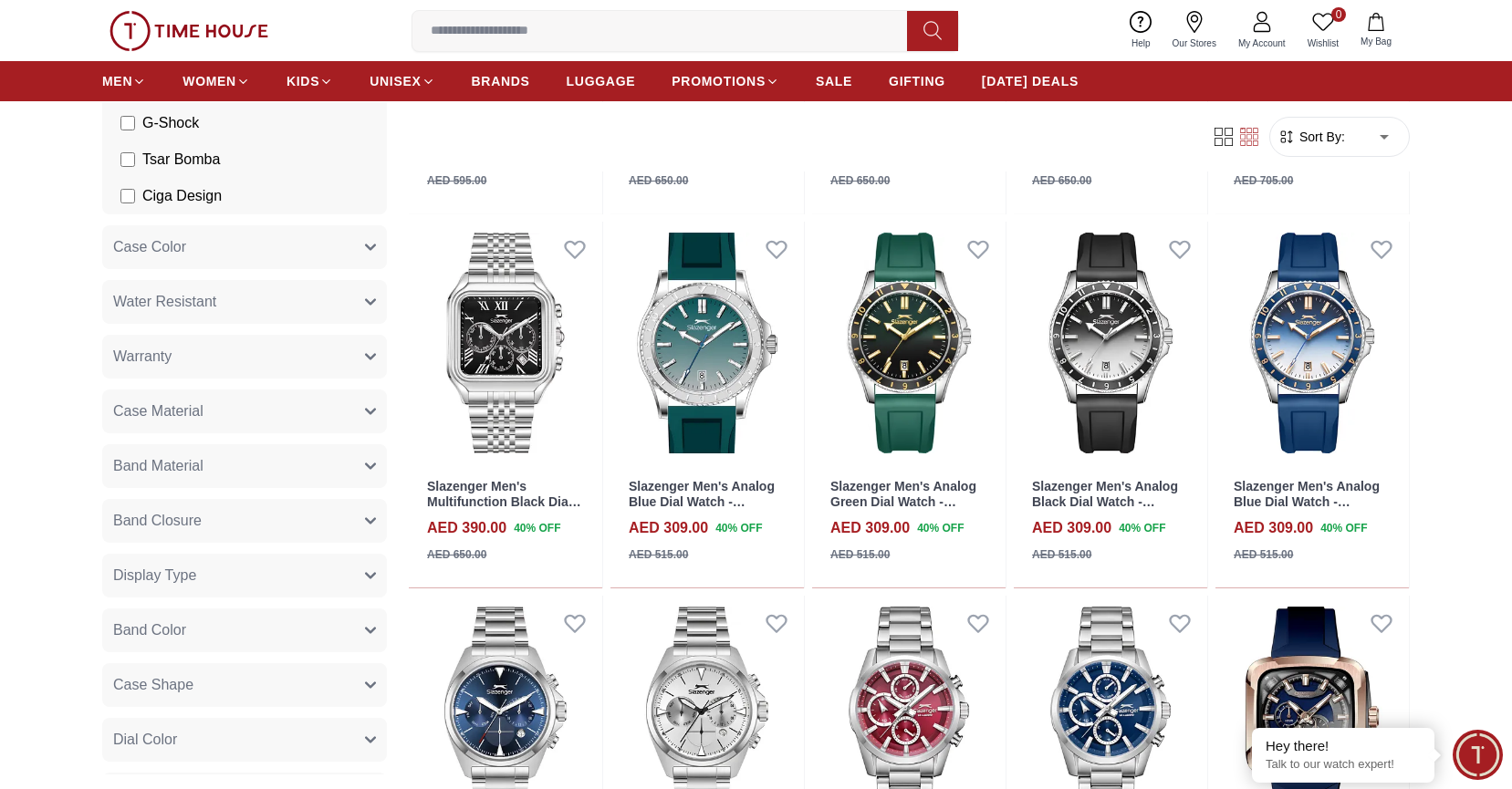
click at [219, 471] on button "Band Material" at bounding box center [244, 466] width 284 height 44
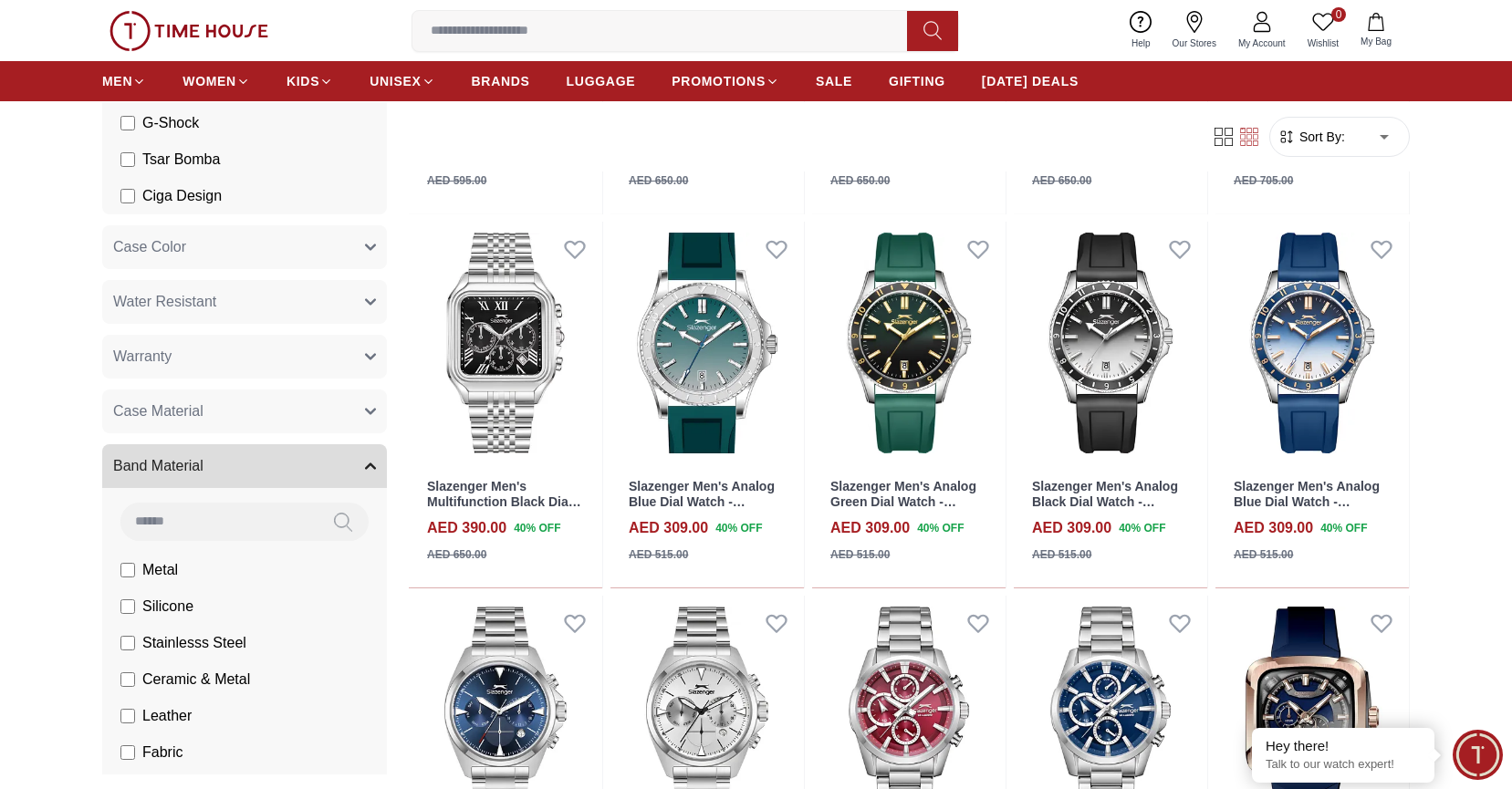
click at [136, 566] on label "Metal" at bounding box center [150, 571] width 58 height 22
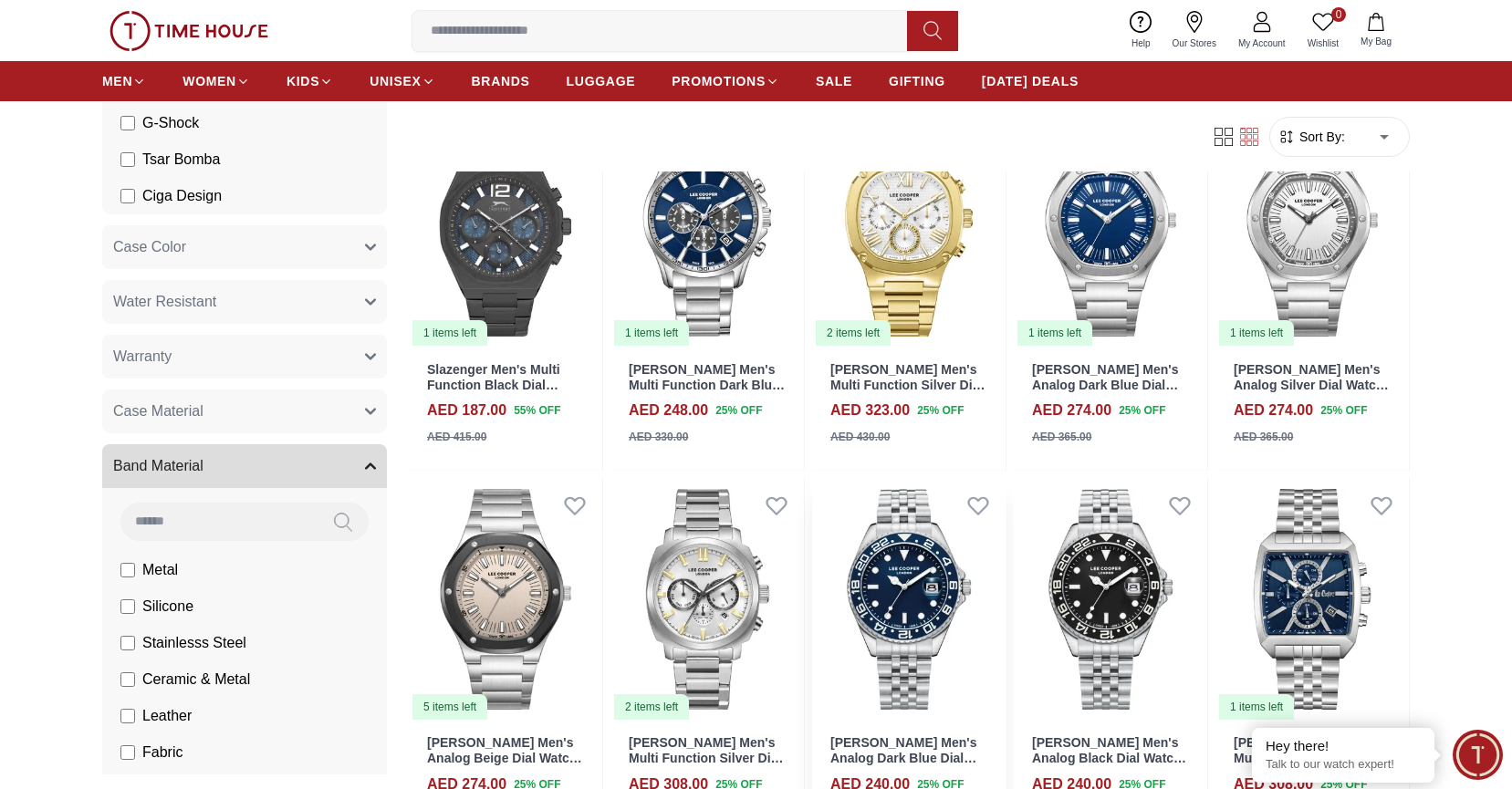
scroll to position [936, 0]
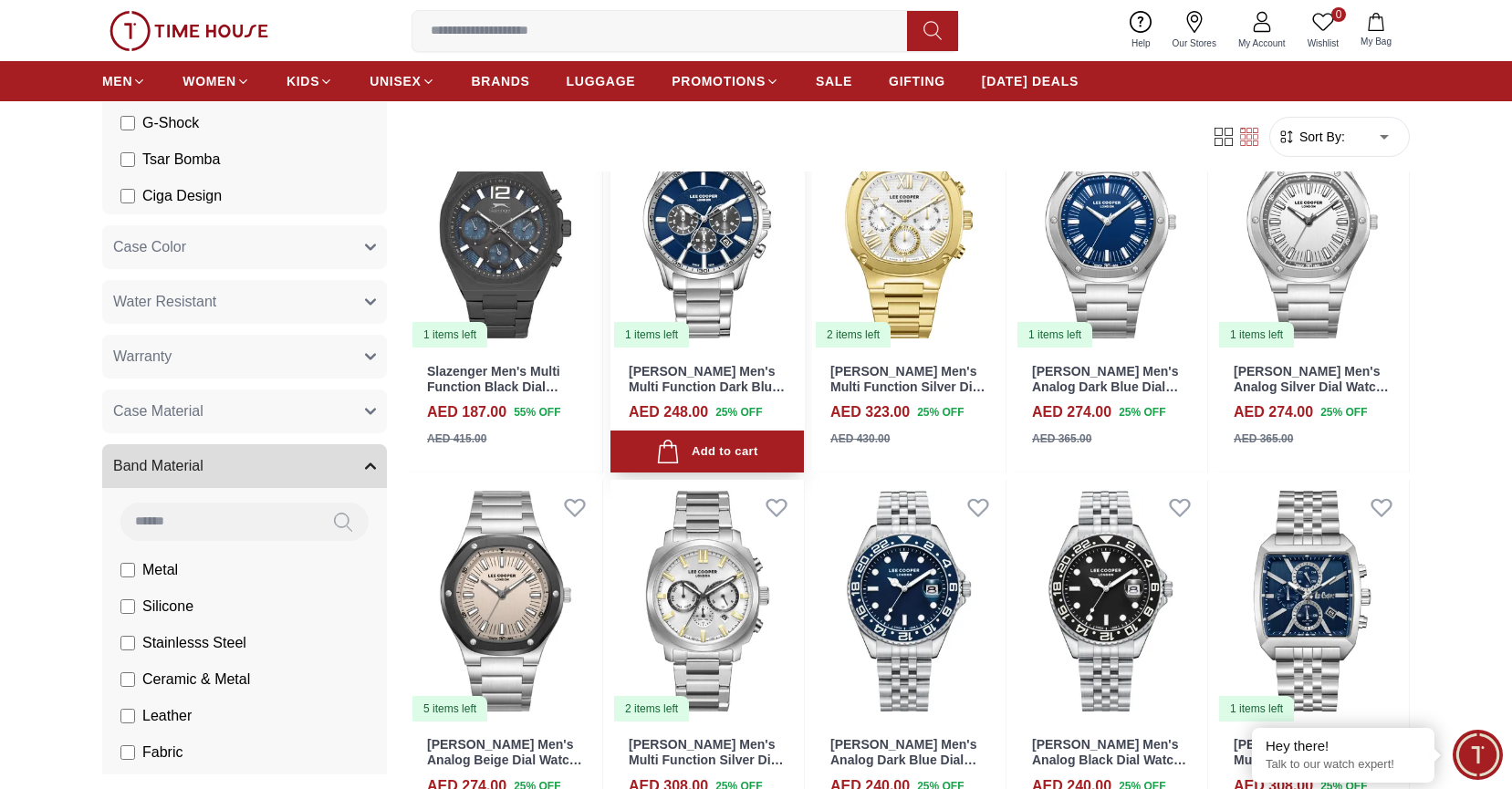
click at [697, 245] on img at bounding box center [707, 228] width 193 height 243
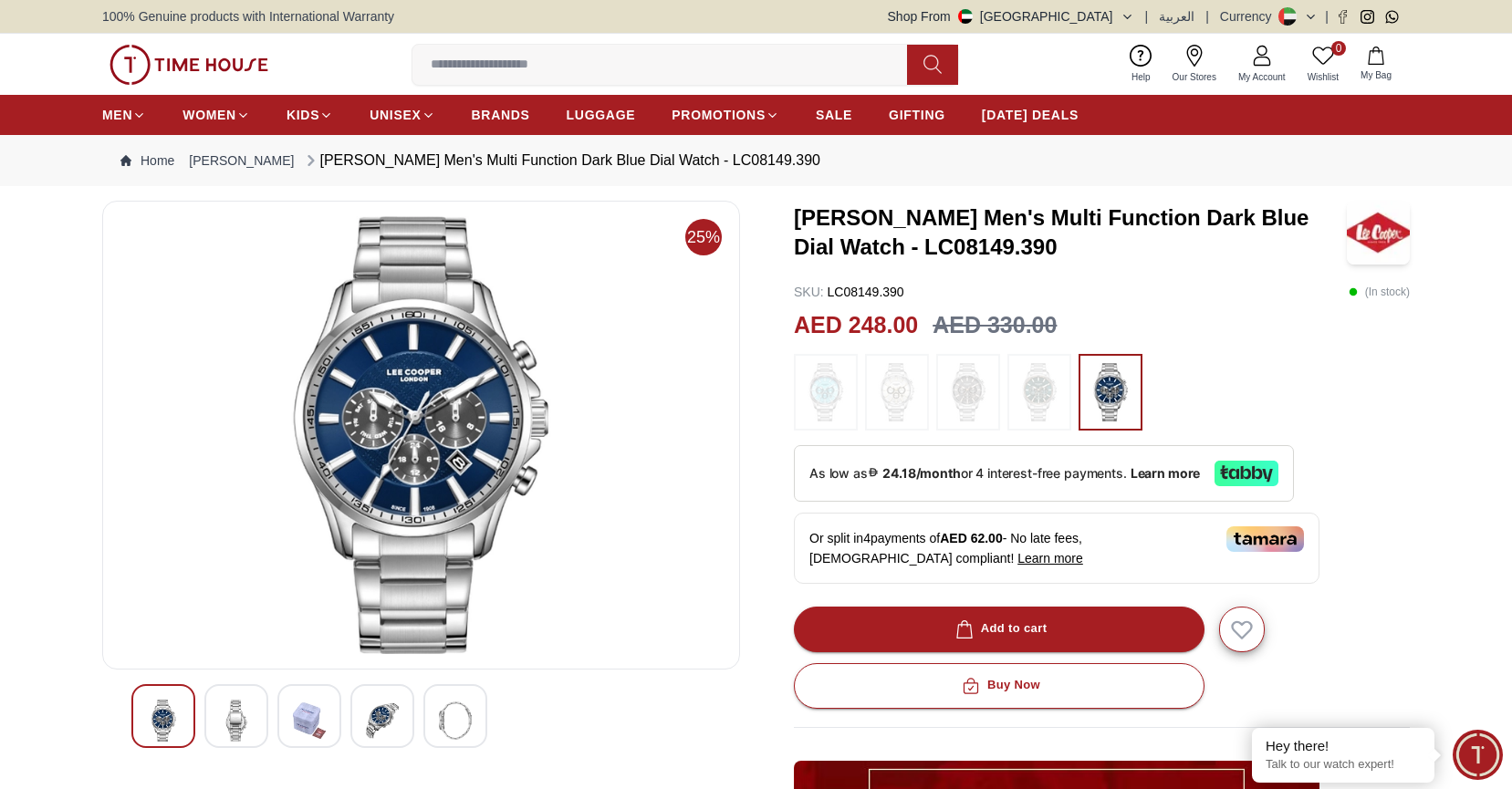
click at [244, 715] on img at bounding box center [236, 720] width 33 height 42
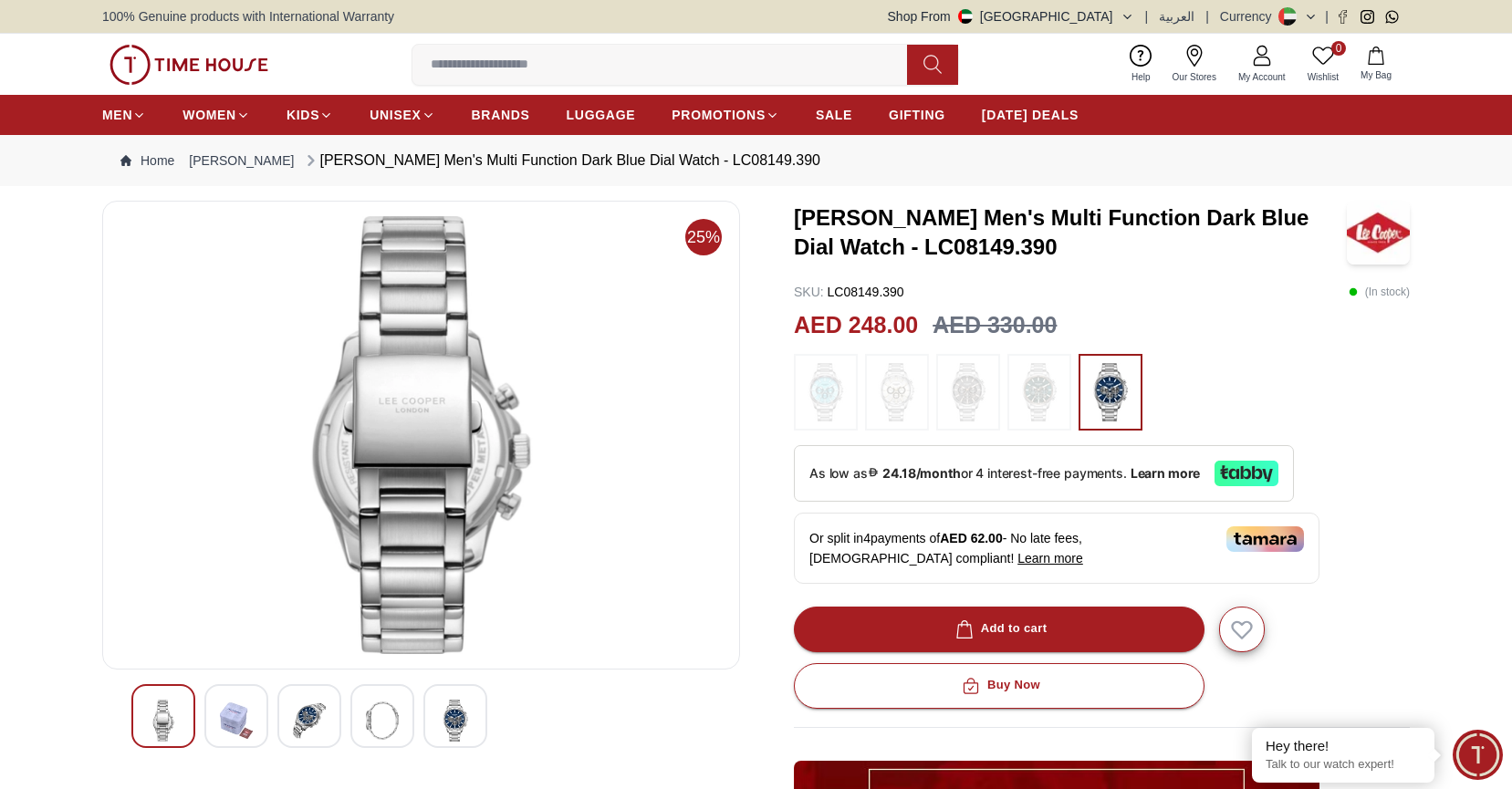
click at [313, 708] on img at bounding box center [309, 720] width 33 height 42
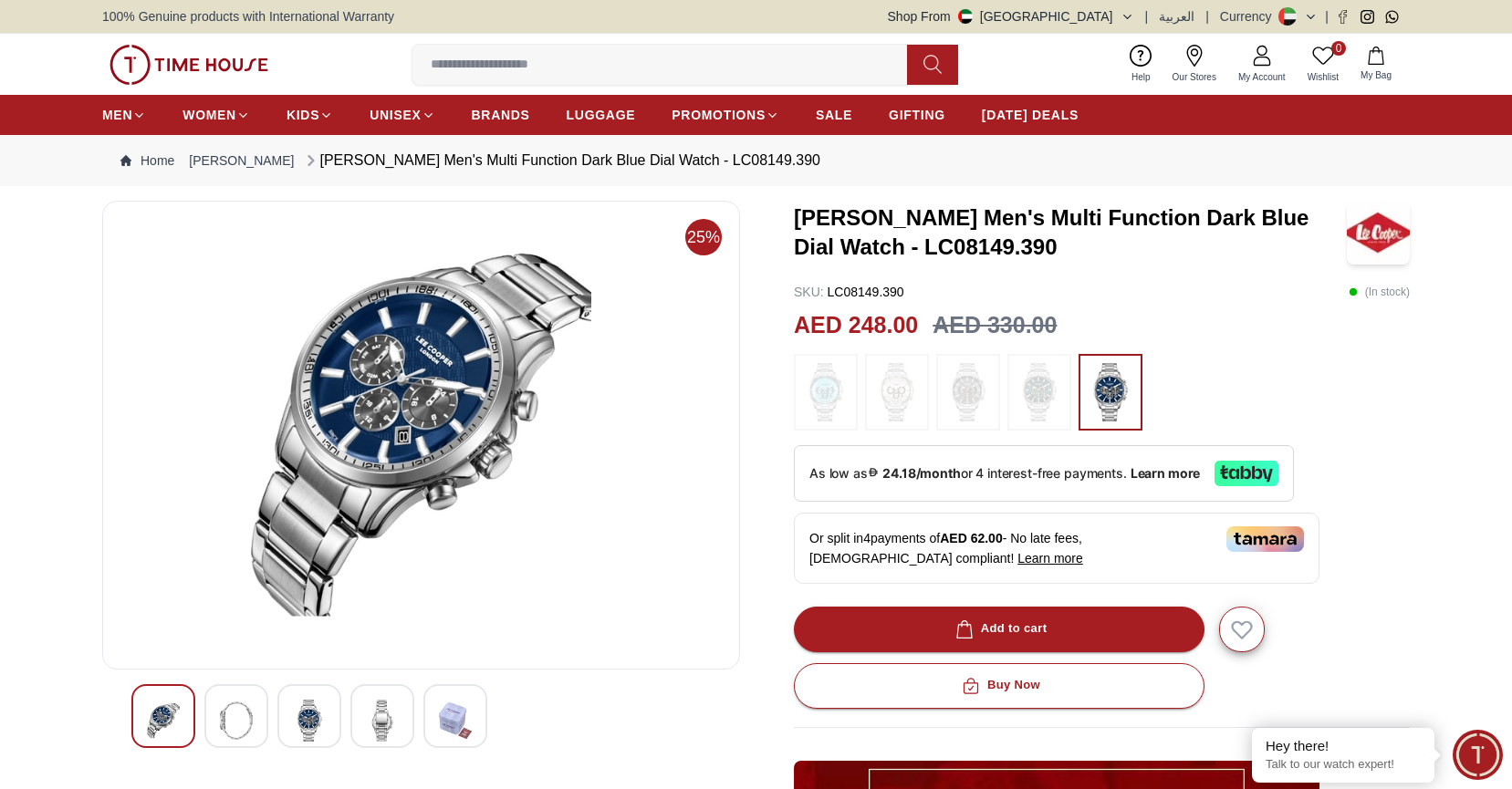
click at [307, 714] on img at bounding box center [309, 720] width 33 height 42
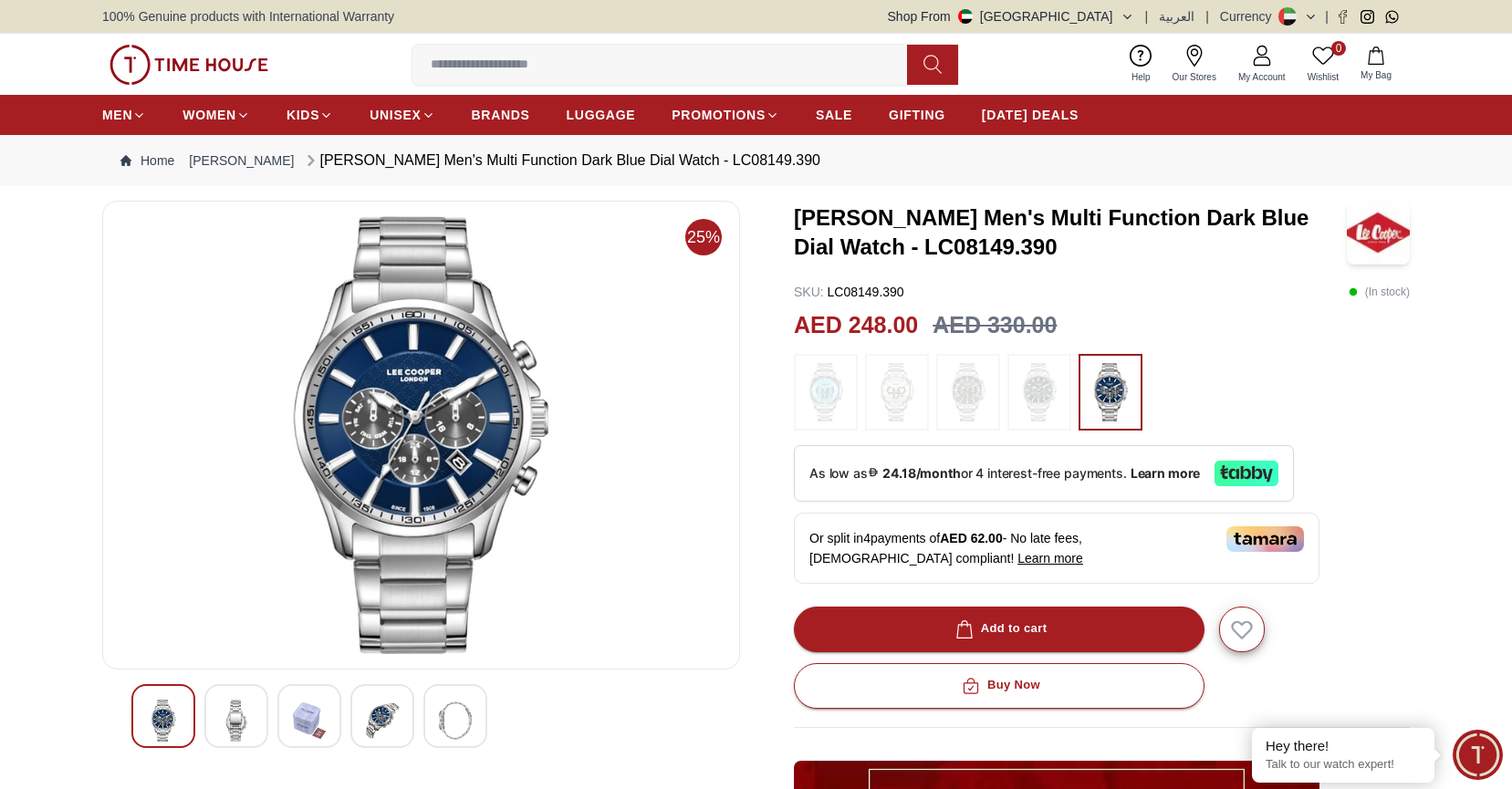
click at [307, 714] on img at bounding box center [309, 720] width 33 height 42
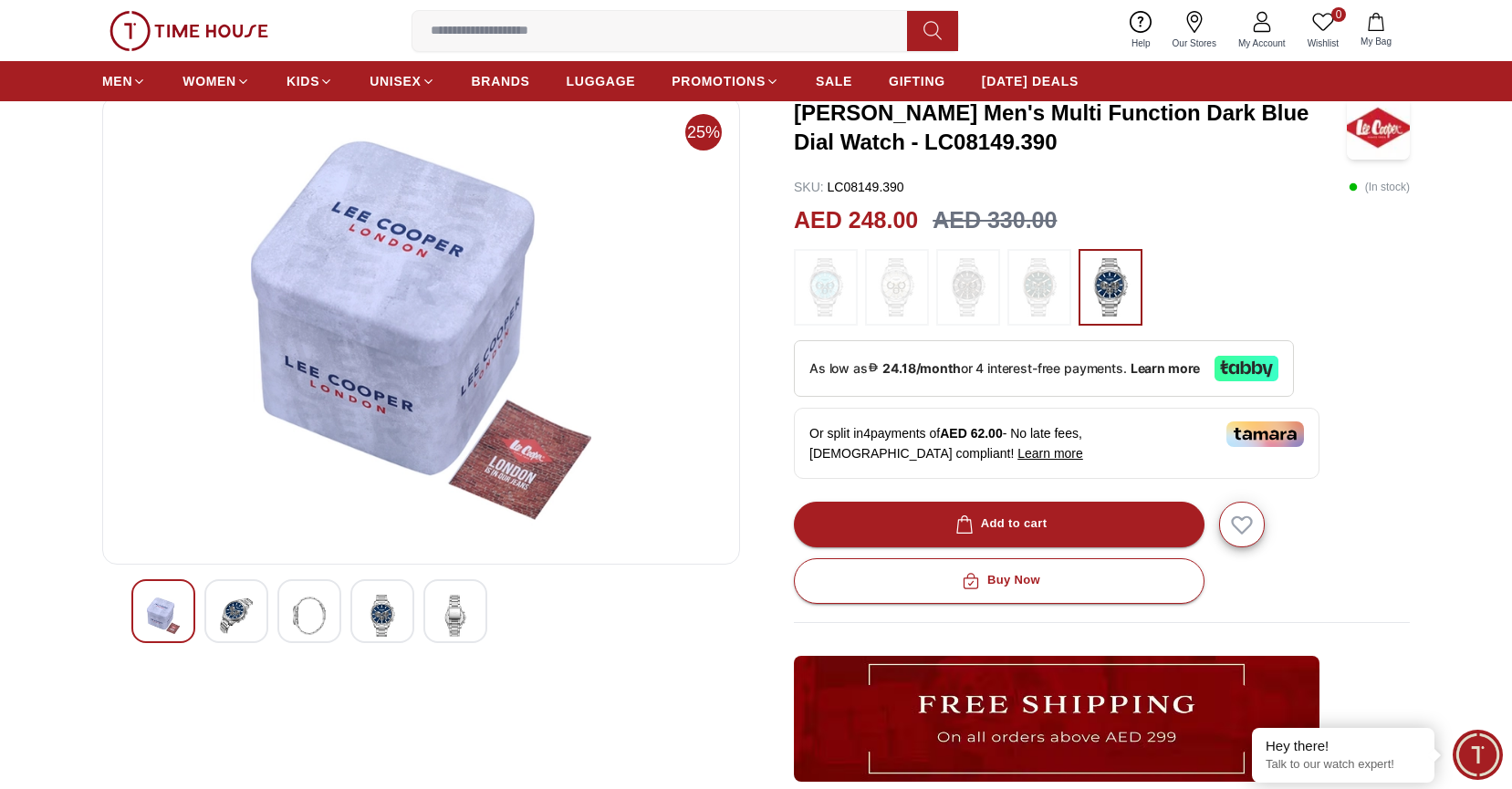
scroll to position [106, 0]
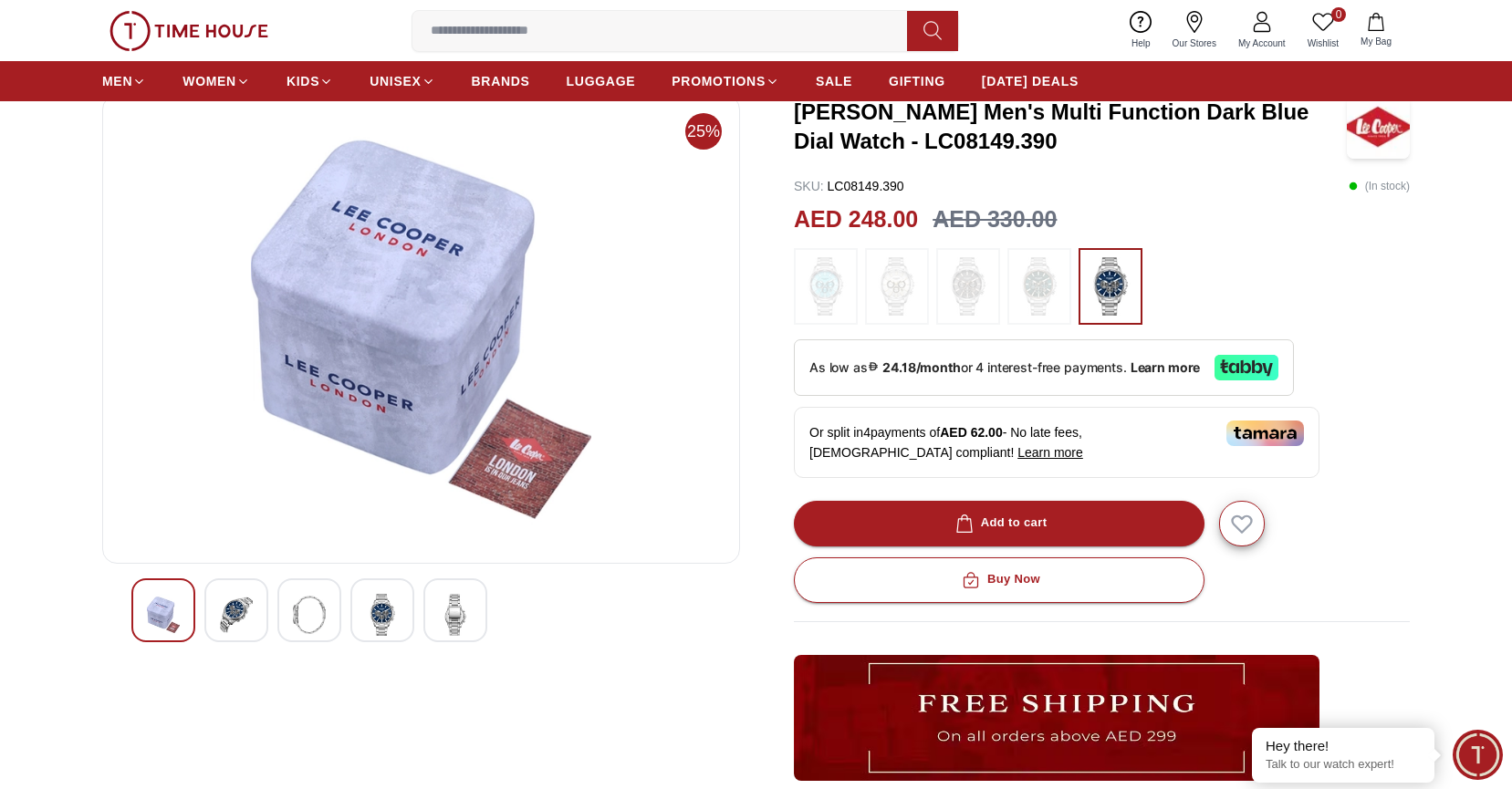
click at [392, 613] on img at bounding box center [382, 614] width 33 height 42
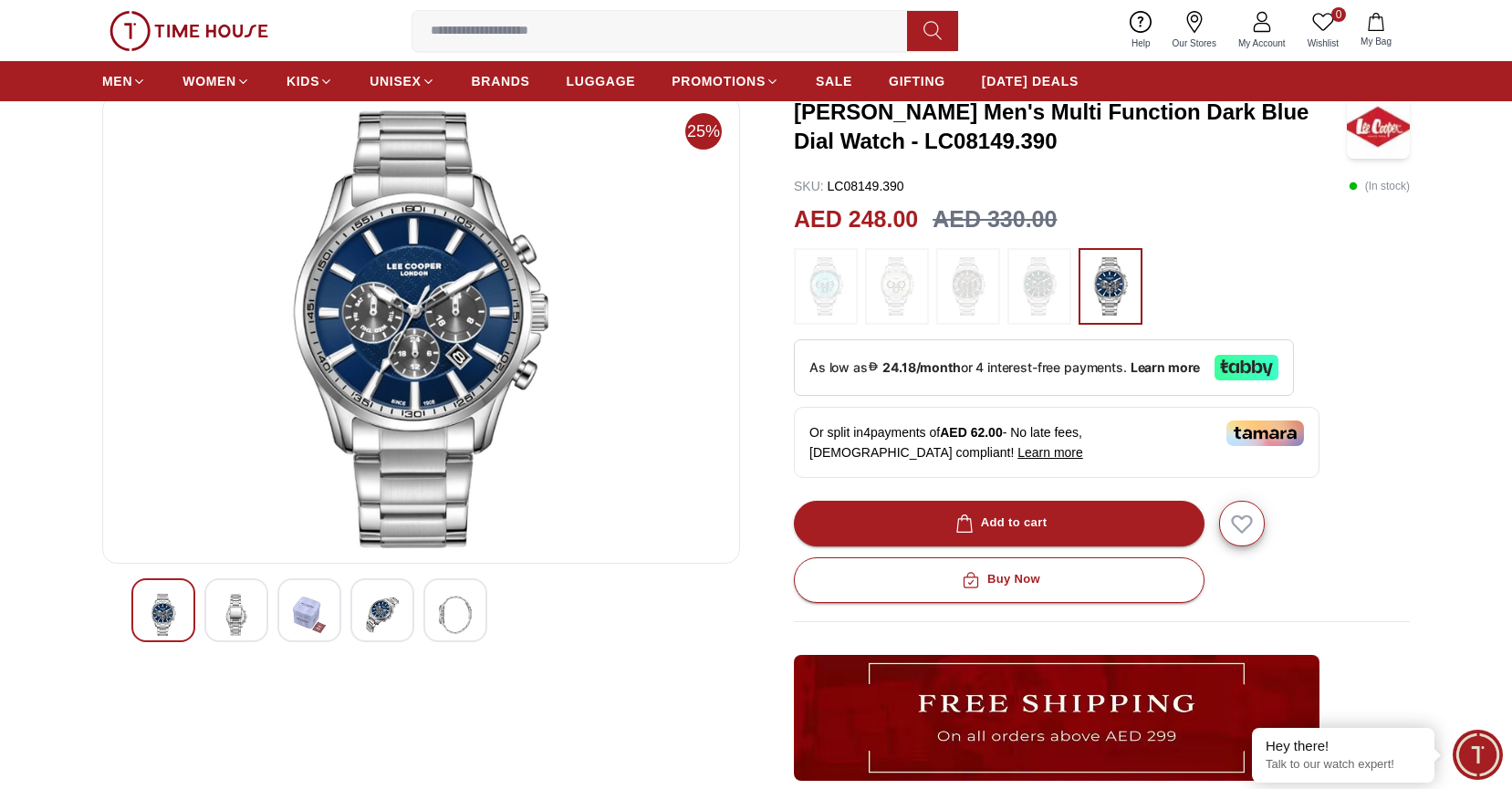
click at [440, 622] on img at bounding box center [454, 614] width 33 height 42
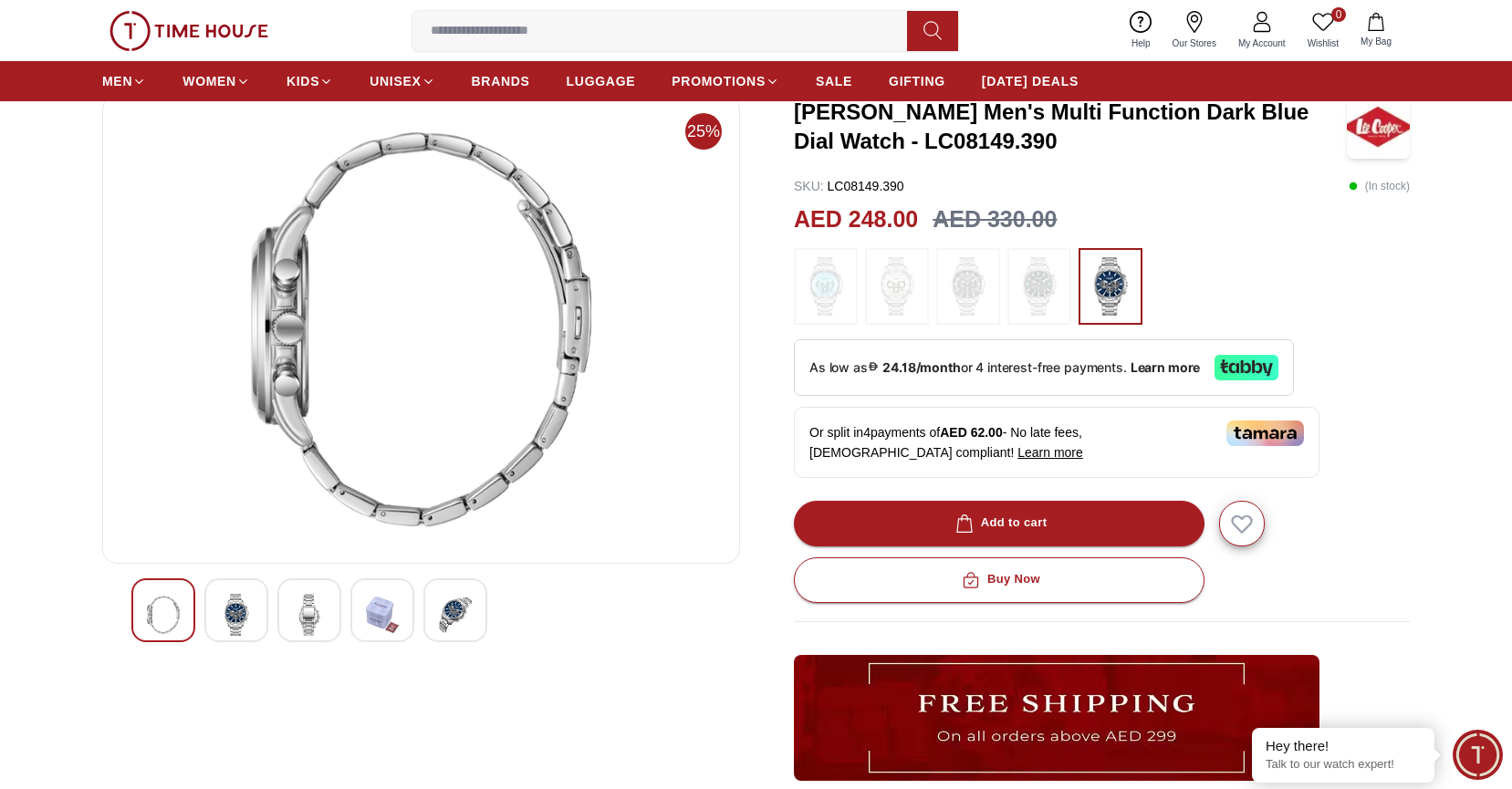
click at [279, 611] on div at bounding box center [309, 610] width 64 height 64
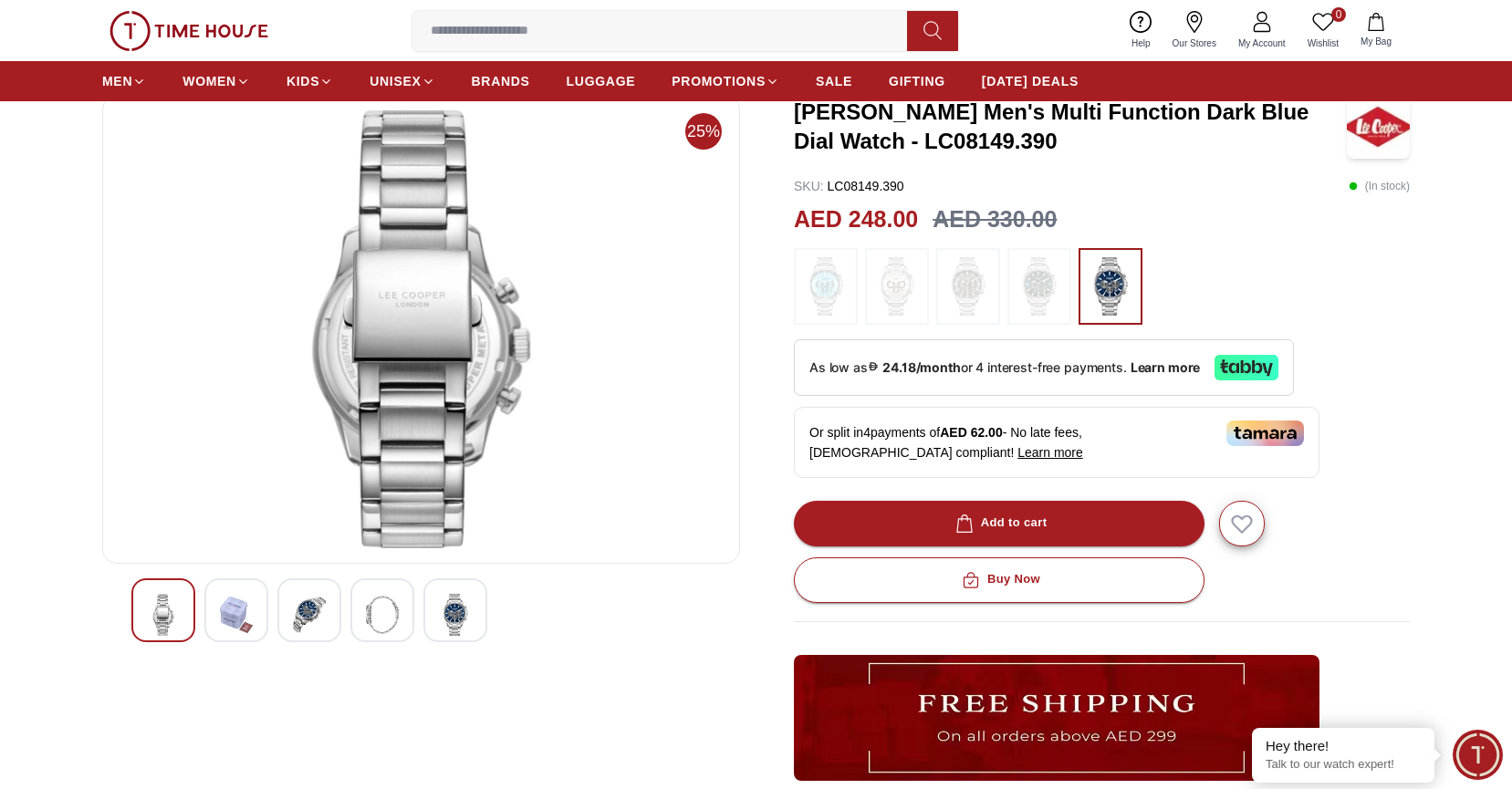
click at [250, 611] on img at bounding box center [236, 614] width 33 height 42
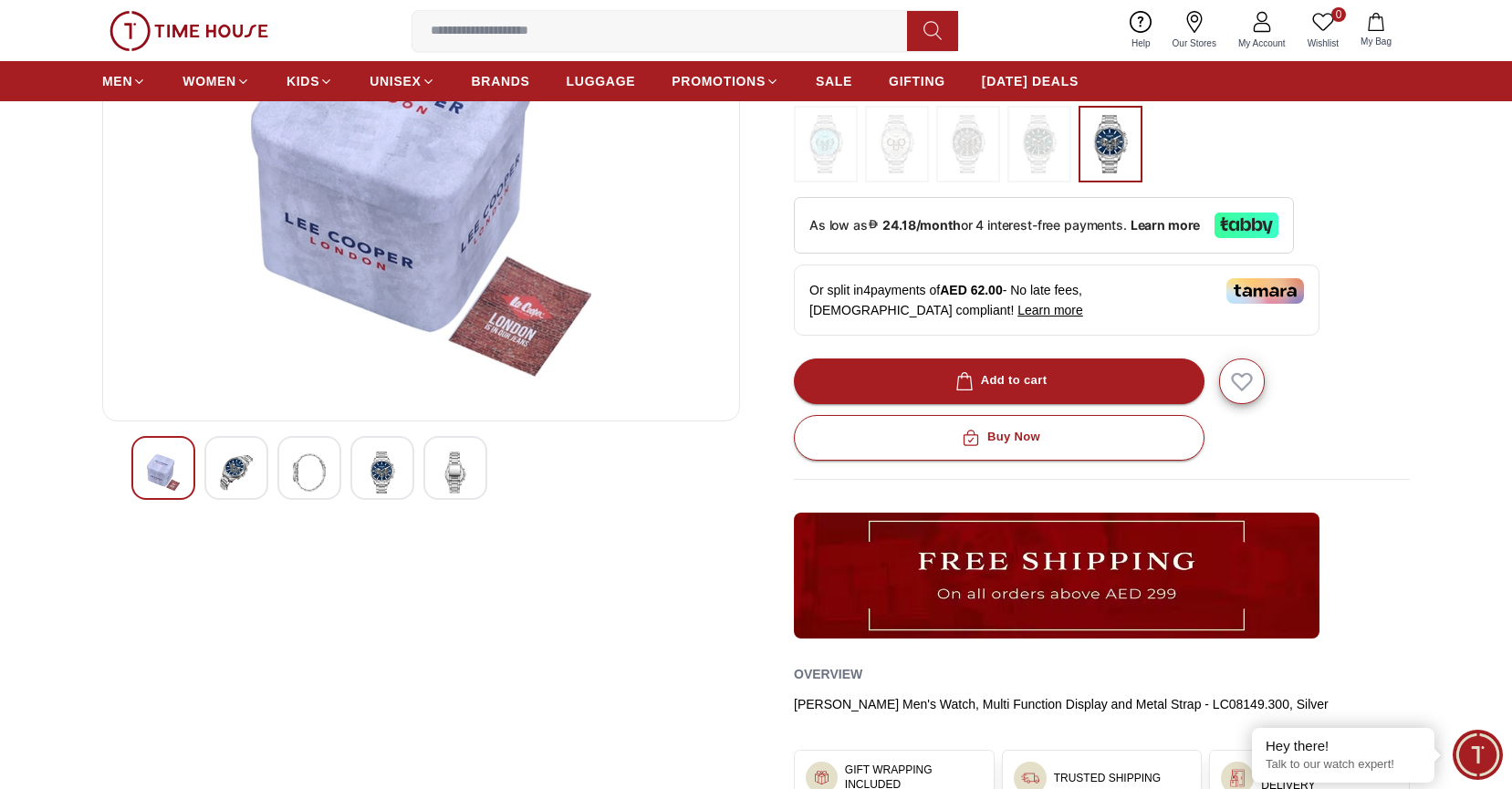
scroll to position [329, 0]
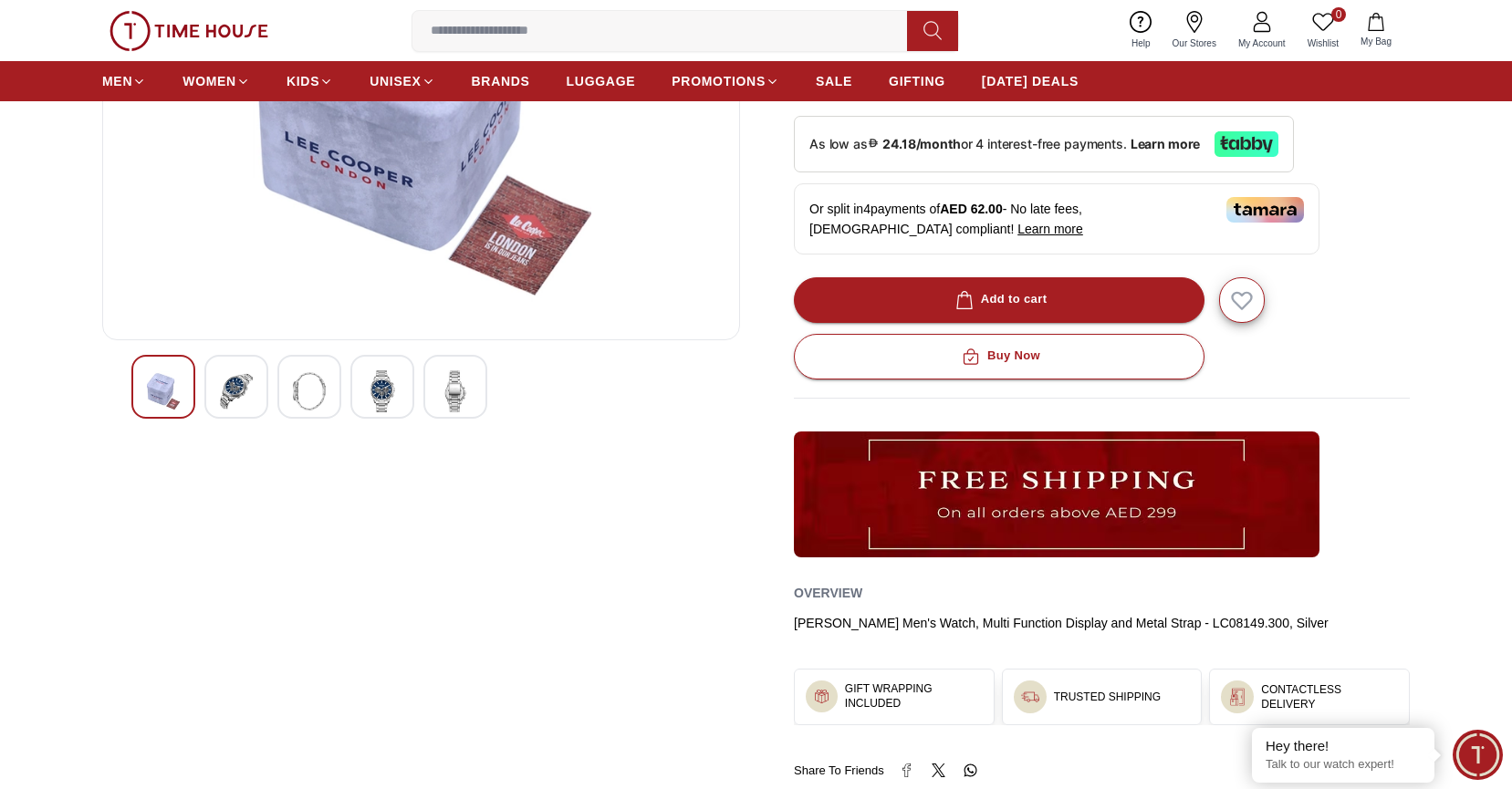
click at [467, 404] on img at bounding box center [454, 391] width 33 height 42
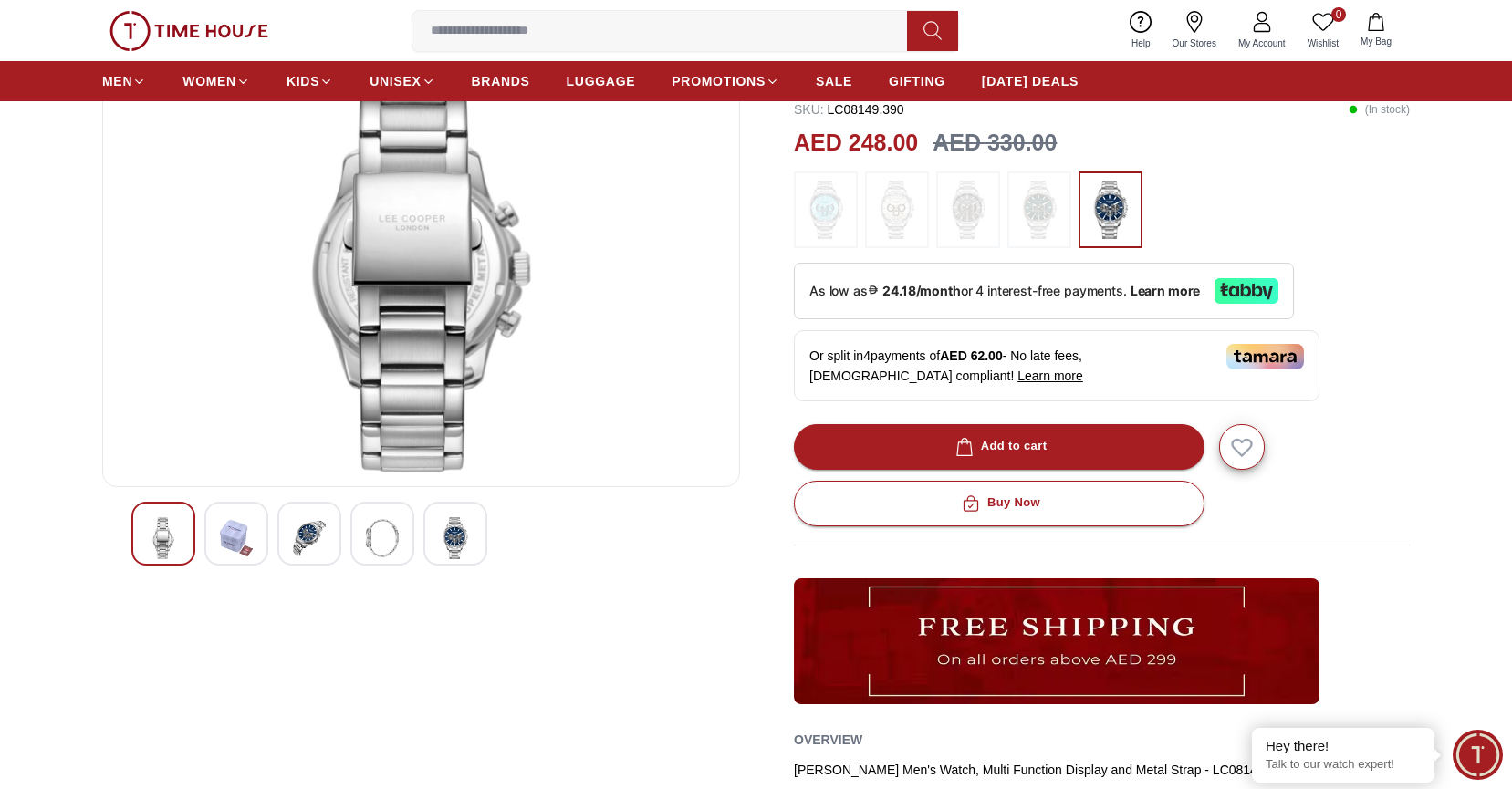
scroll to position [178, 0]
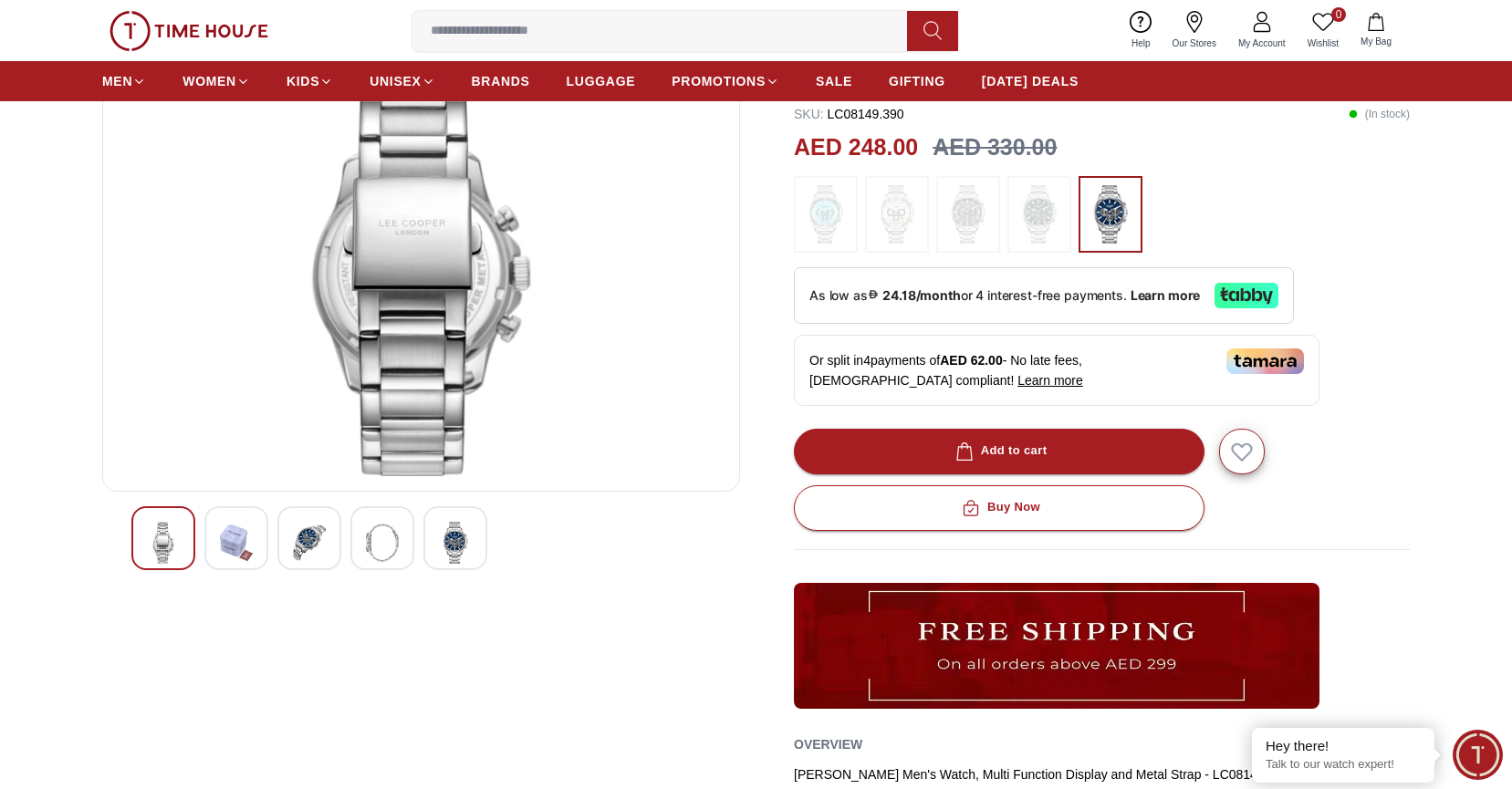
click at [313, 547] on img at bounding box center [309, 543] width 33 height 42
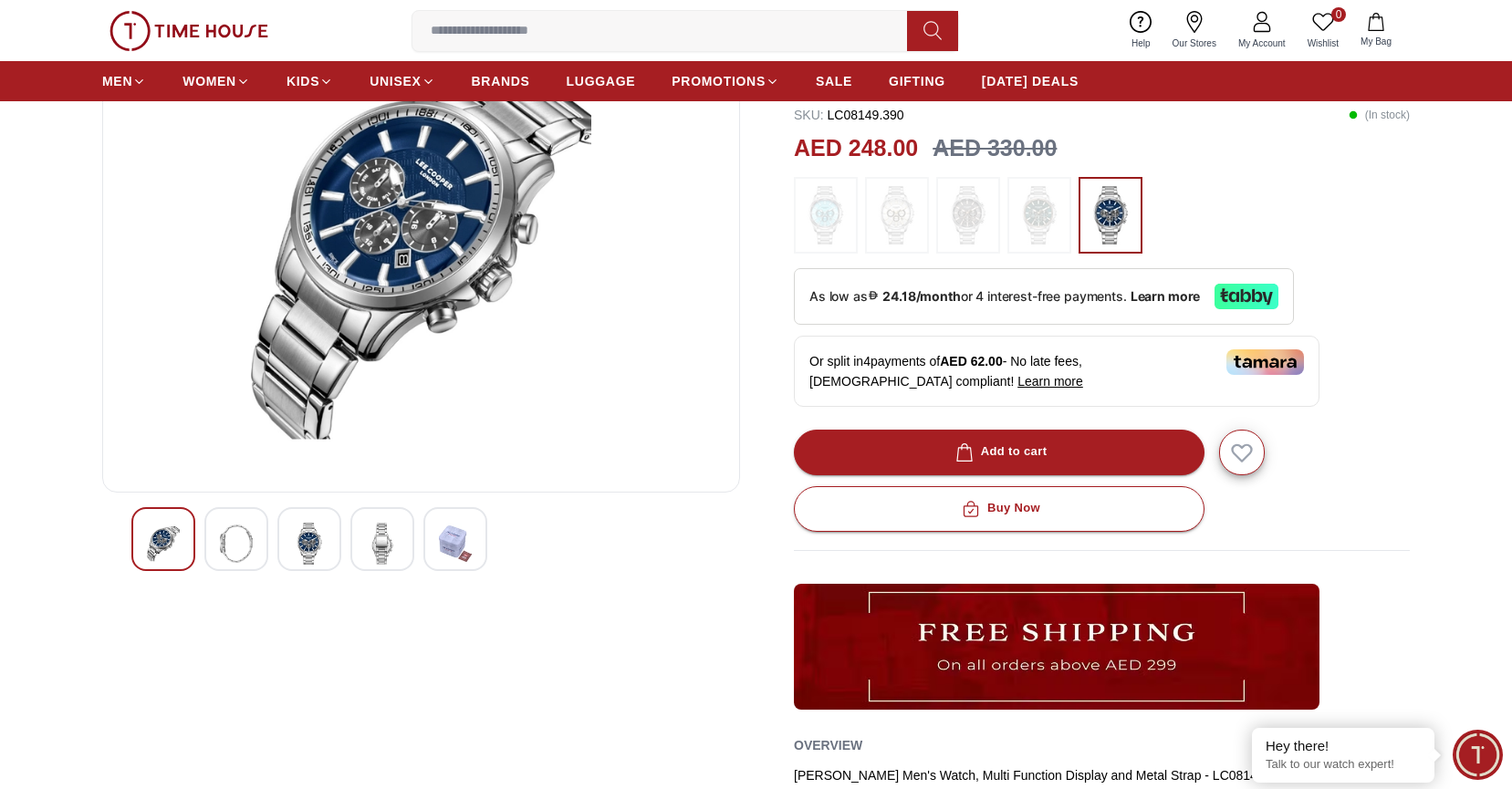
scroll to position [179, 0]
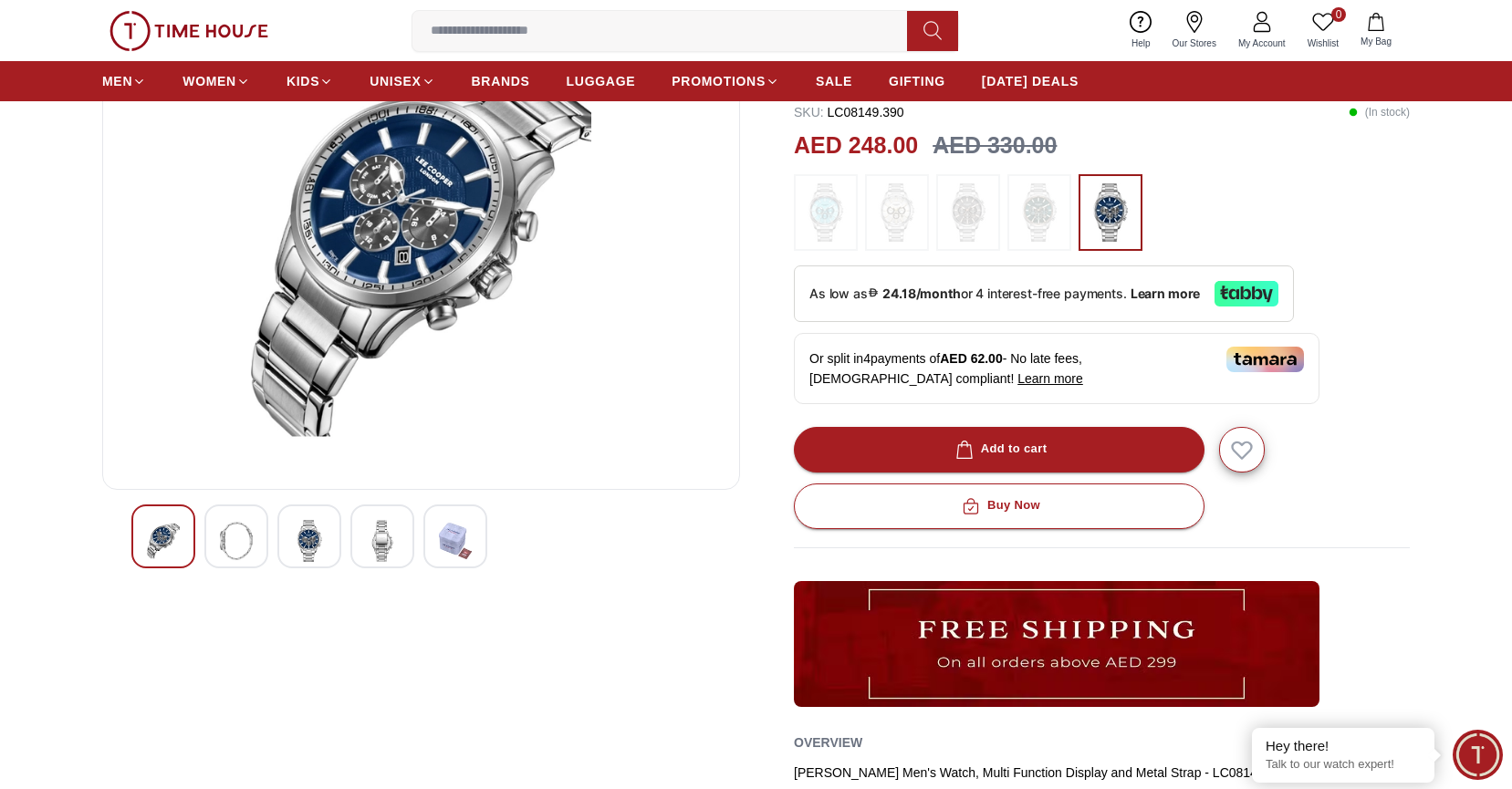
click at [319, 536] on img at bounding box center [309, 541] width 33 height 42
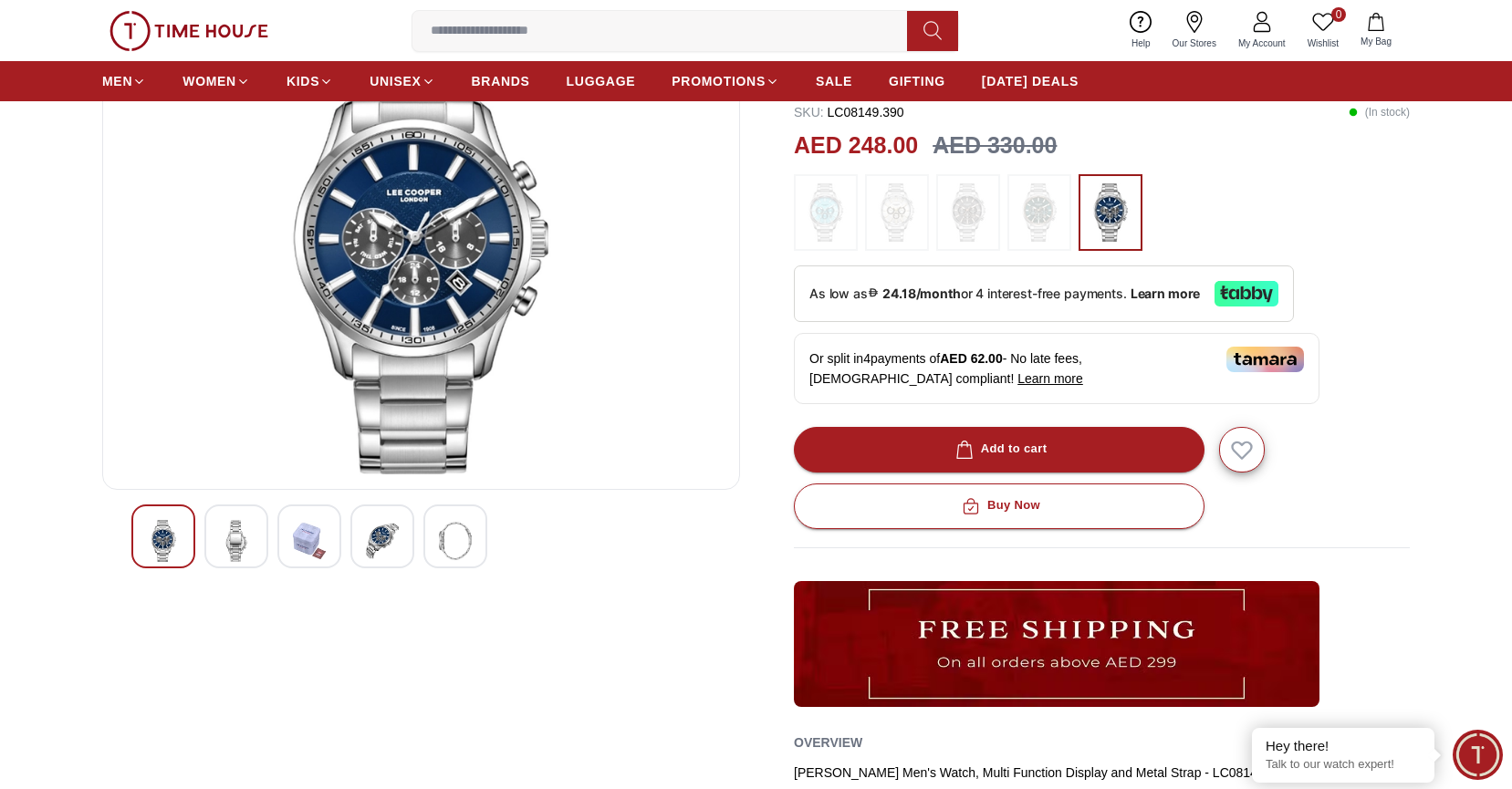
click at [361, 540] on div at bounding box center [382, 536] width 64 height 64
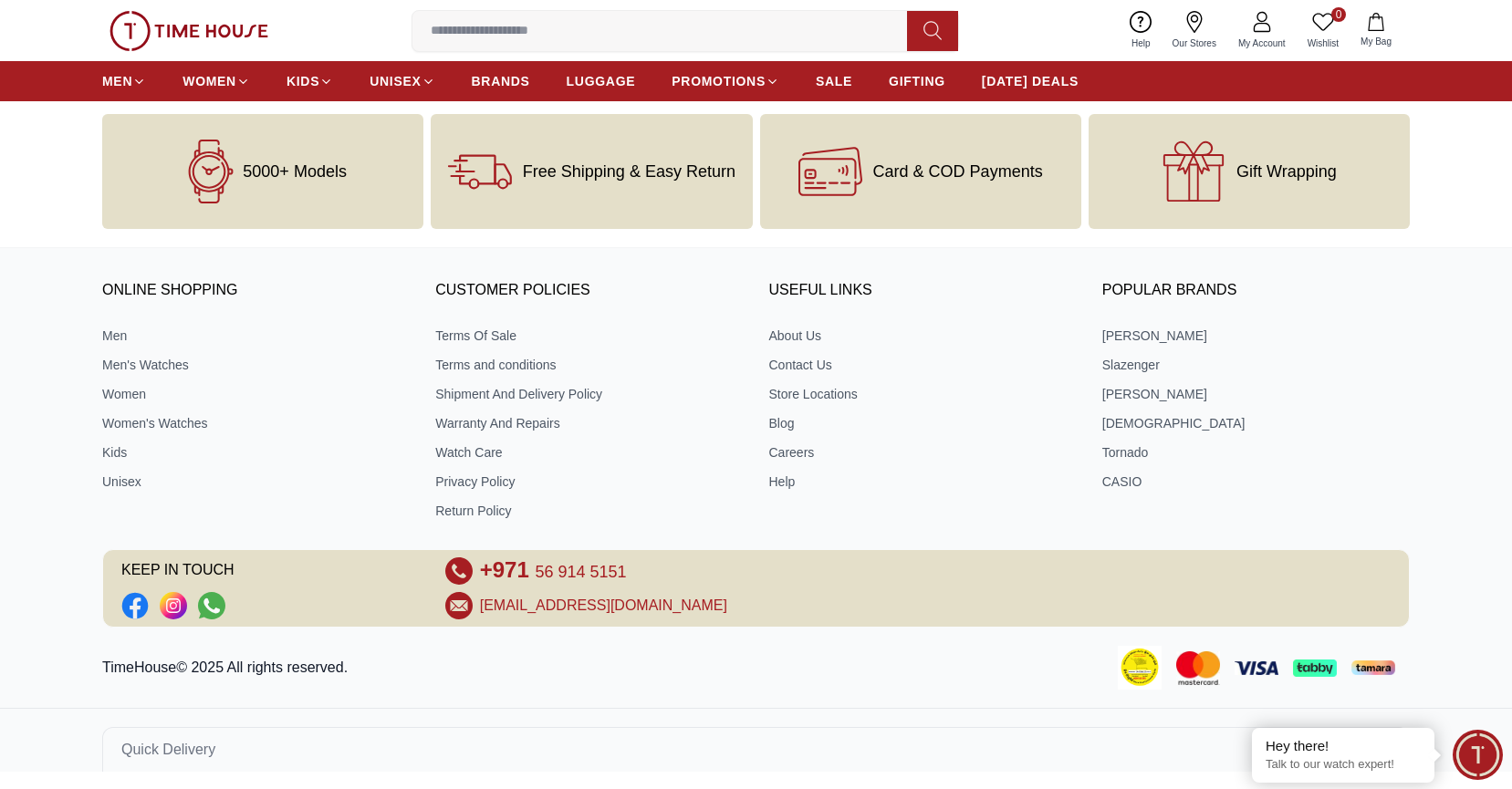
scroll to position [2317, 0]
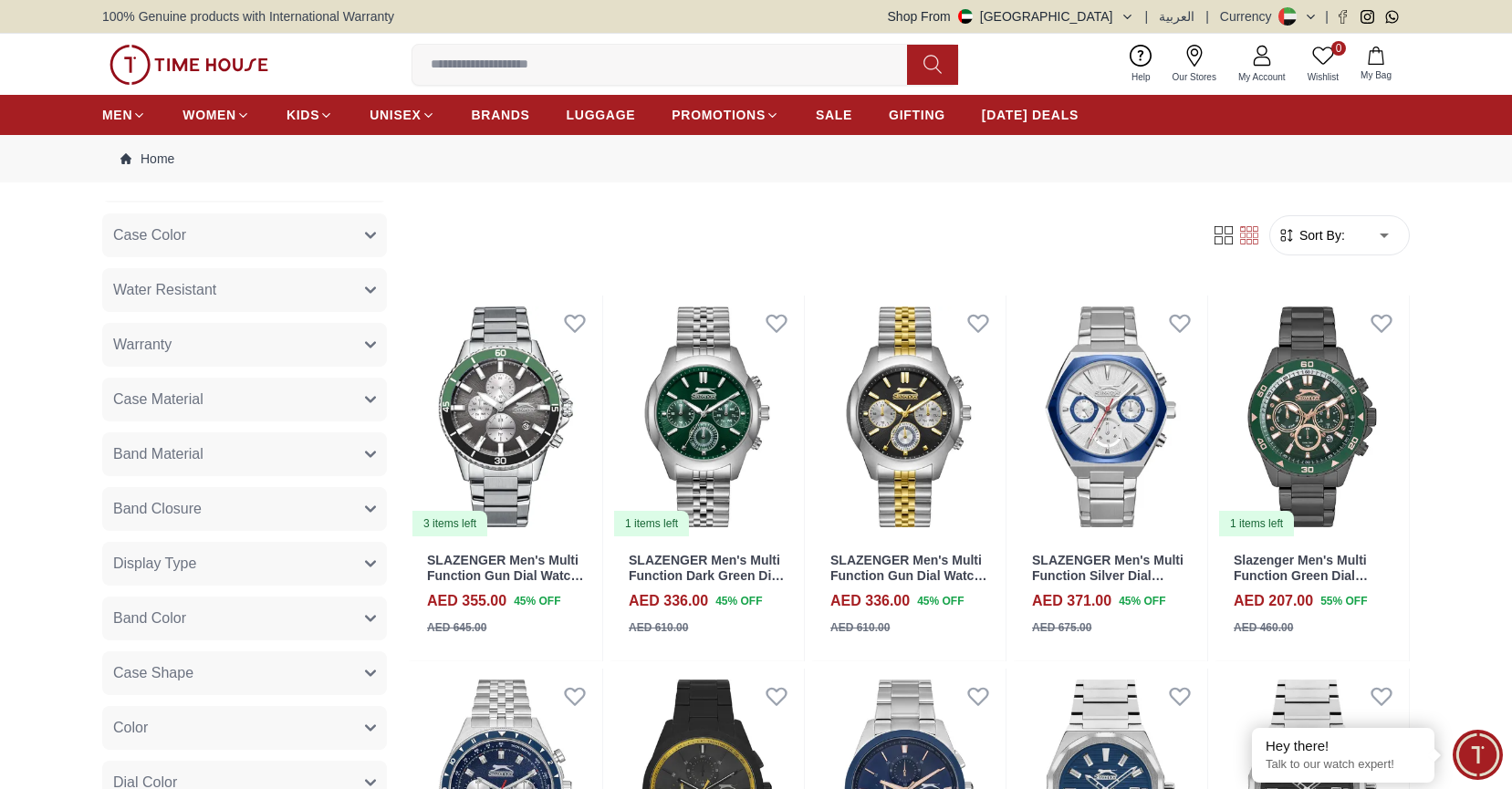
scroll to position [348, 0]
click at [194, 401] on span "Case Material" at bounding box center [158, 401] width 90 height 22
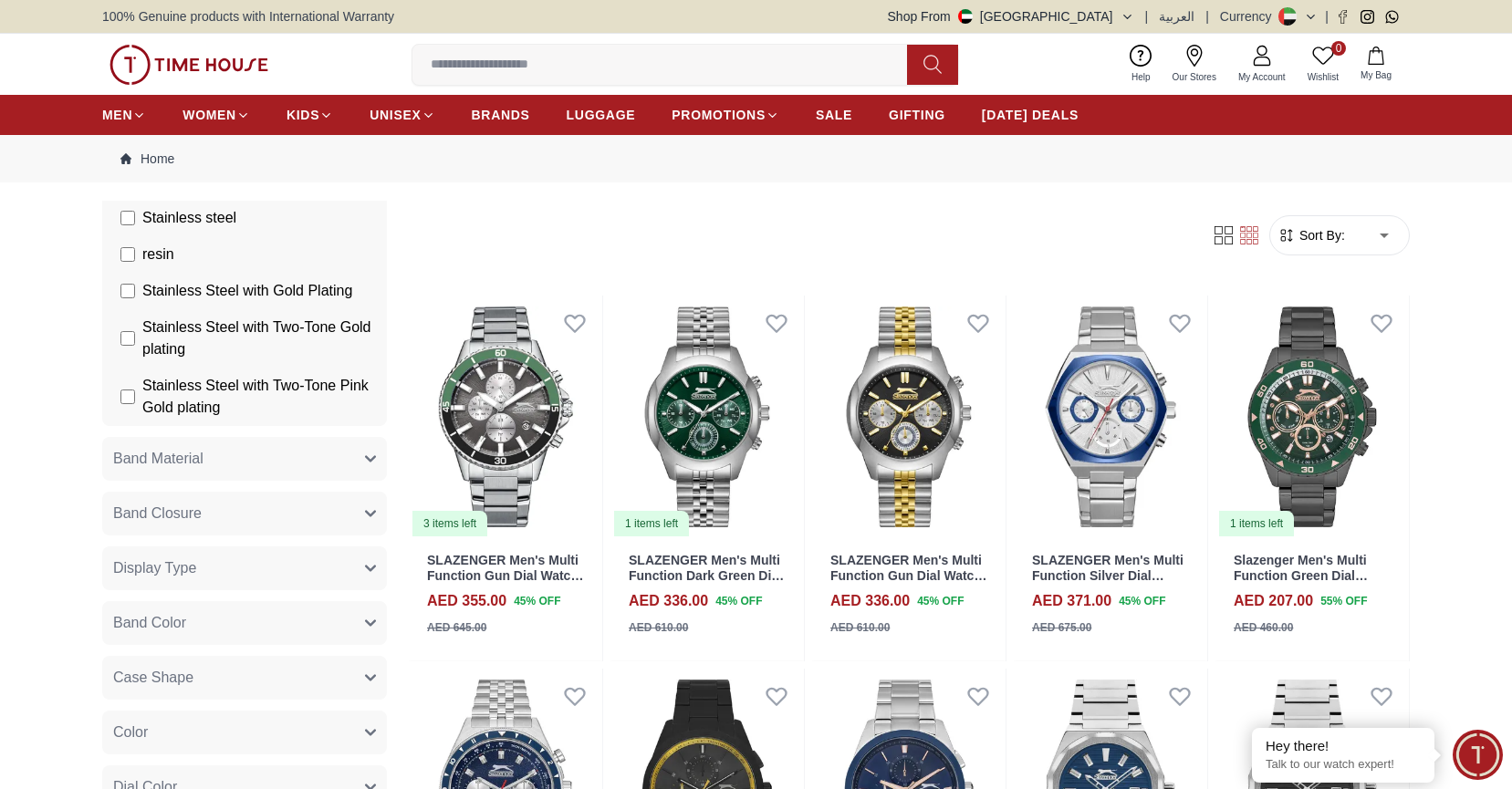
scroll to position [1224, 0]
click at [214, 452] on button "Band Material" at bounding box center [244, 454] width 284 height 44
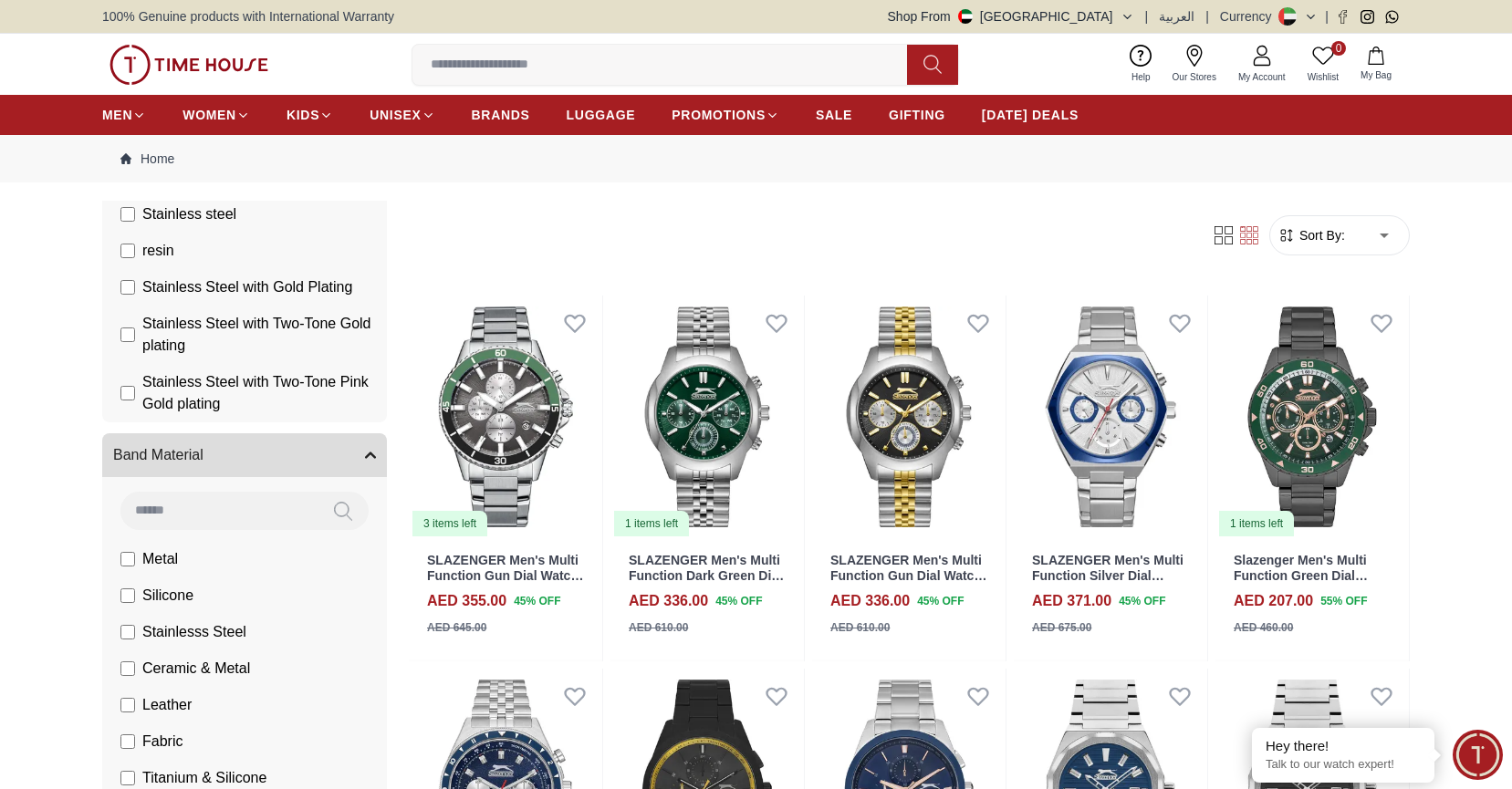
scroll to position [1314, 0]
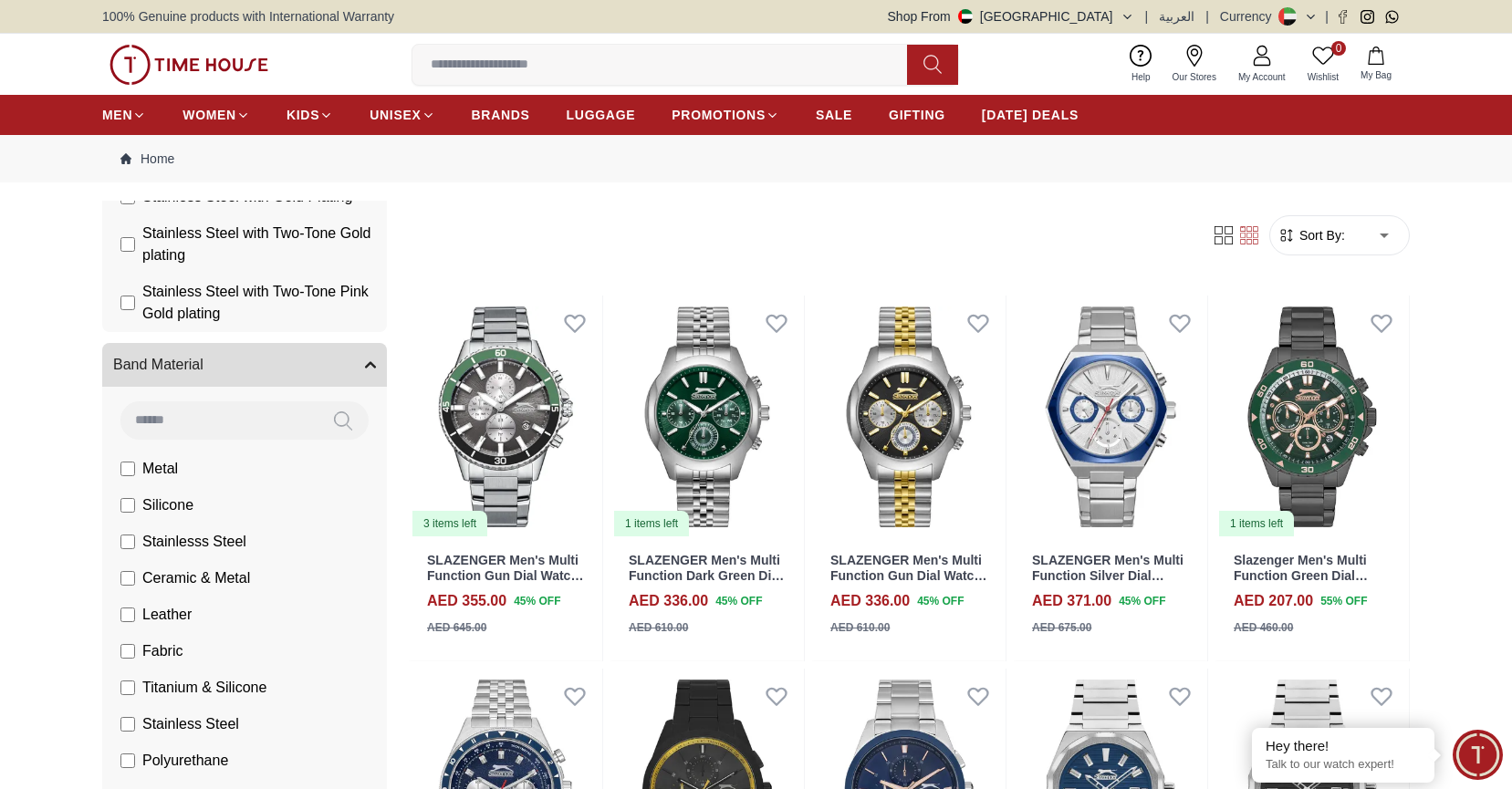
click at [1323, 230] on span "Sort By:" at bounding box center [1320, 235] width 49 height 19
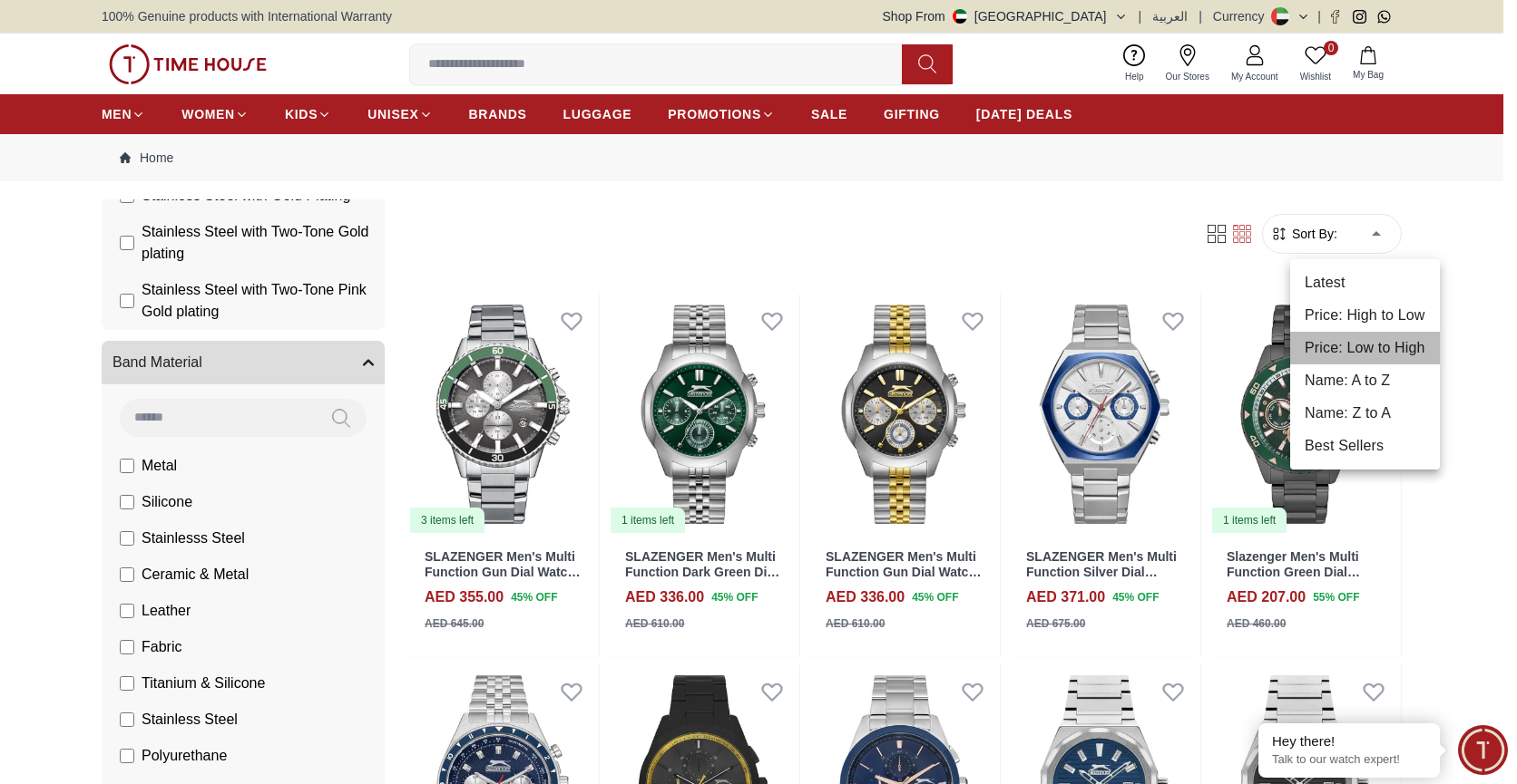
click at [1358, 344] on li "Price: Low to High" at bounding box center [1365, 347] width 150 height 32
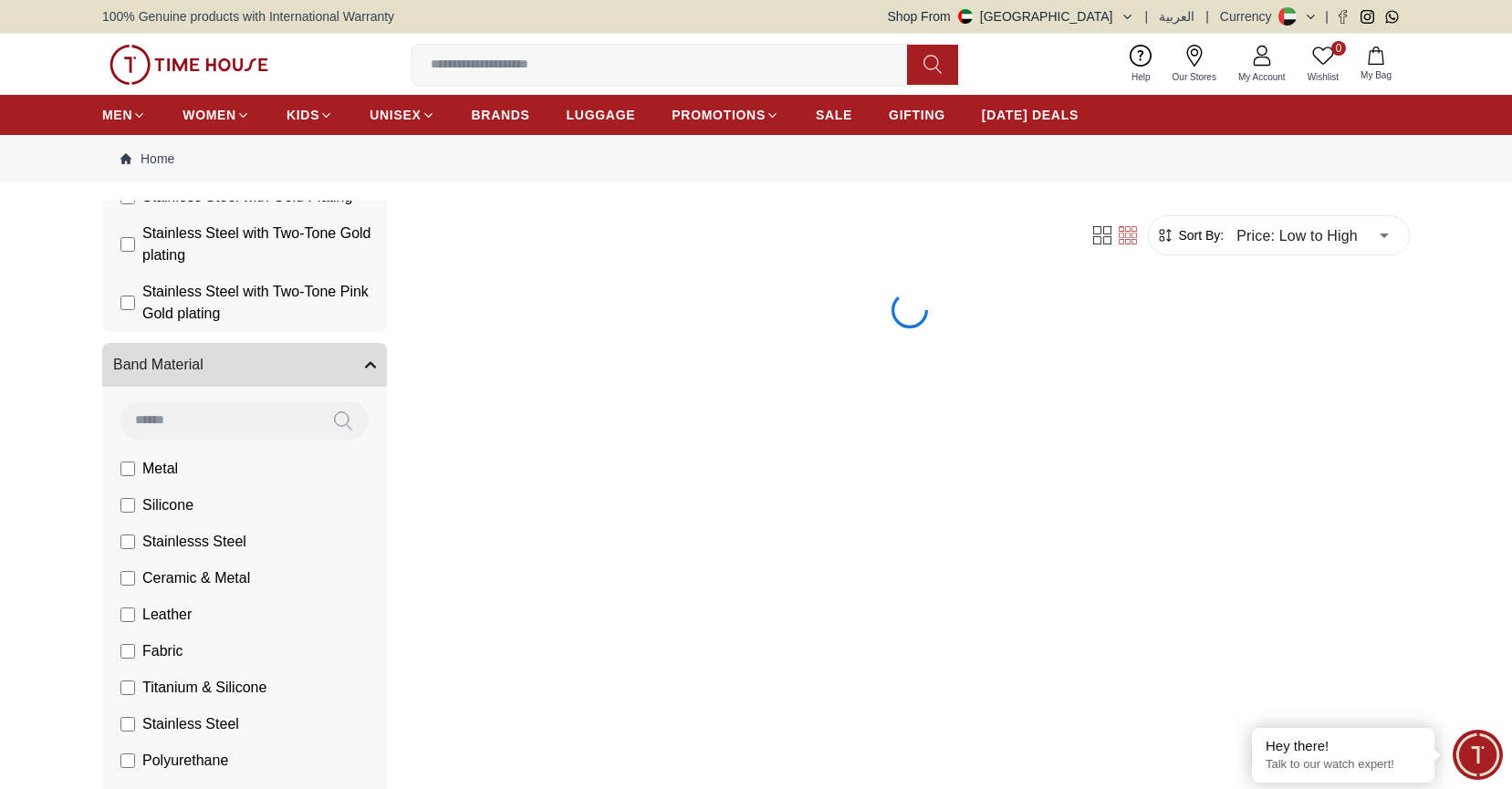
type input "*"
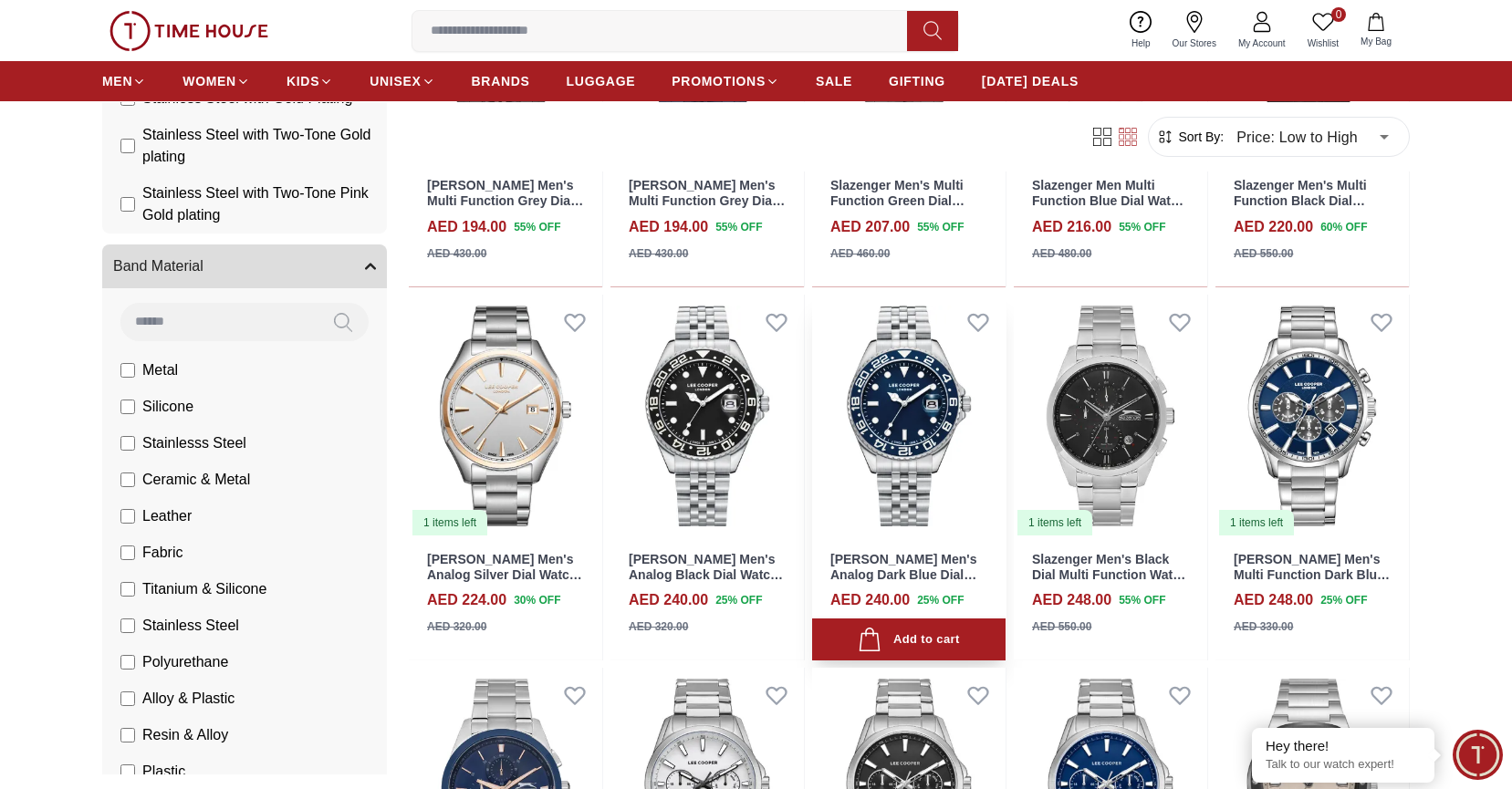
scroll to position [751, 0]
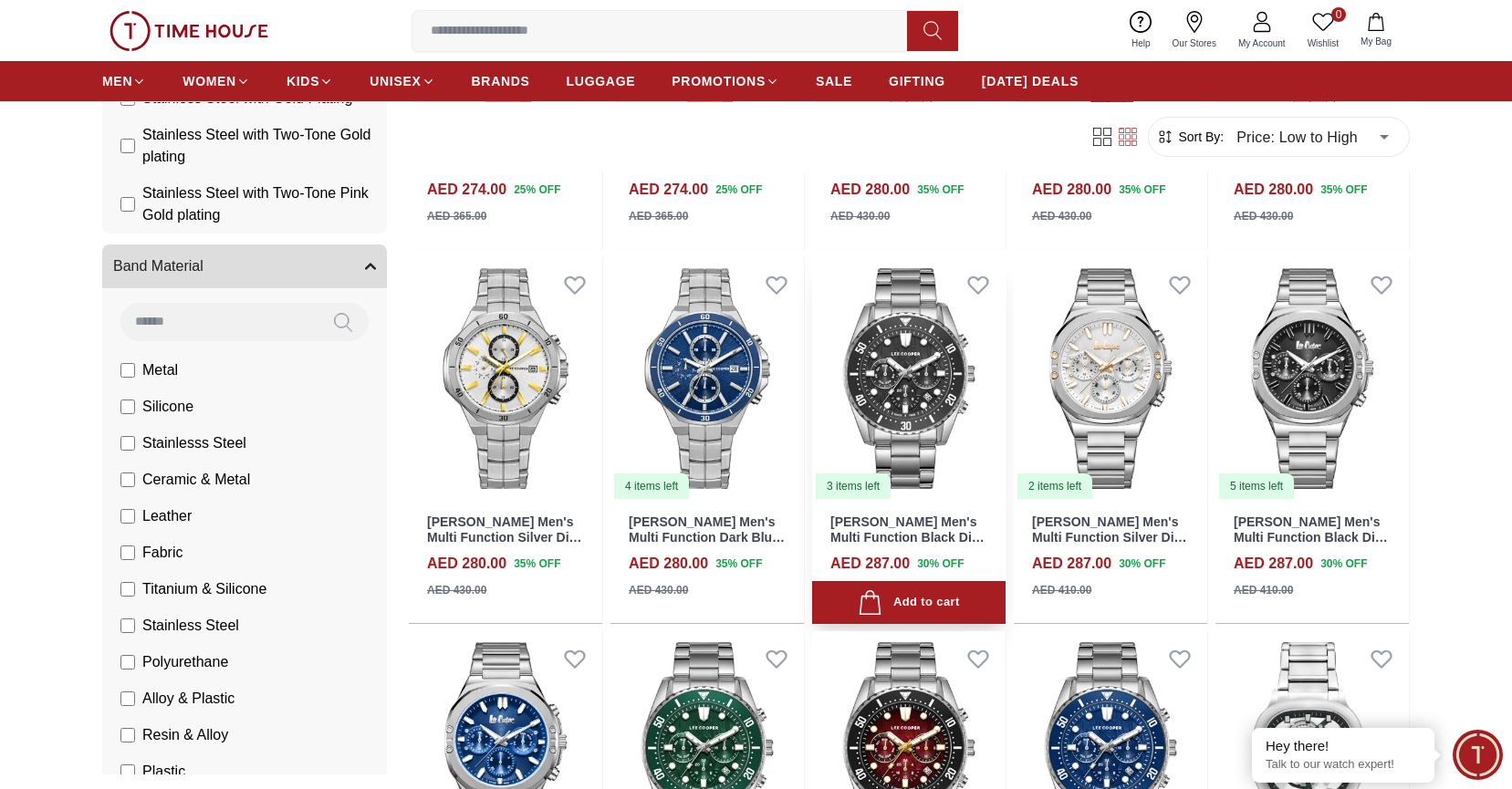
scroll to position [1910, 0]
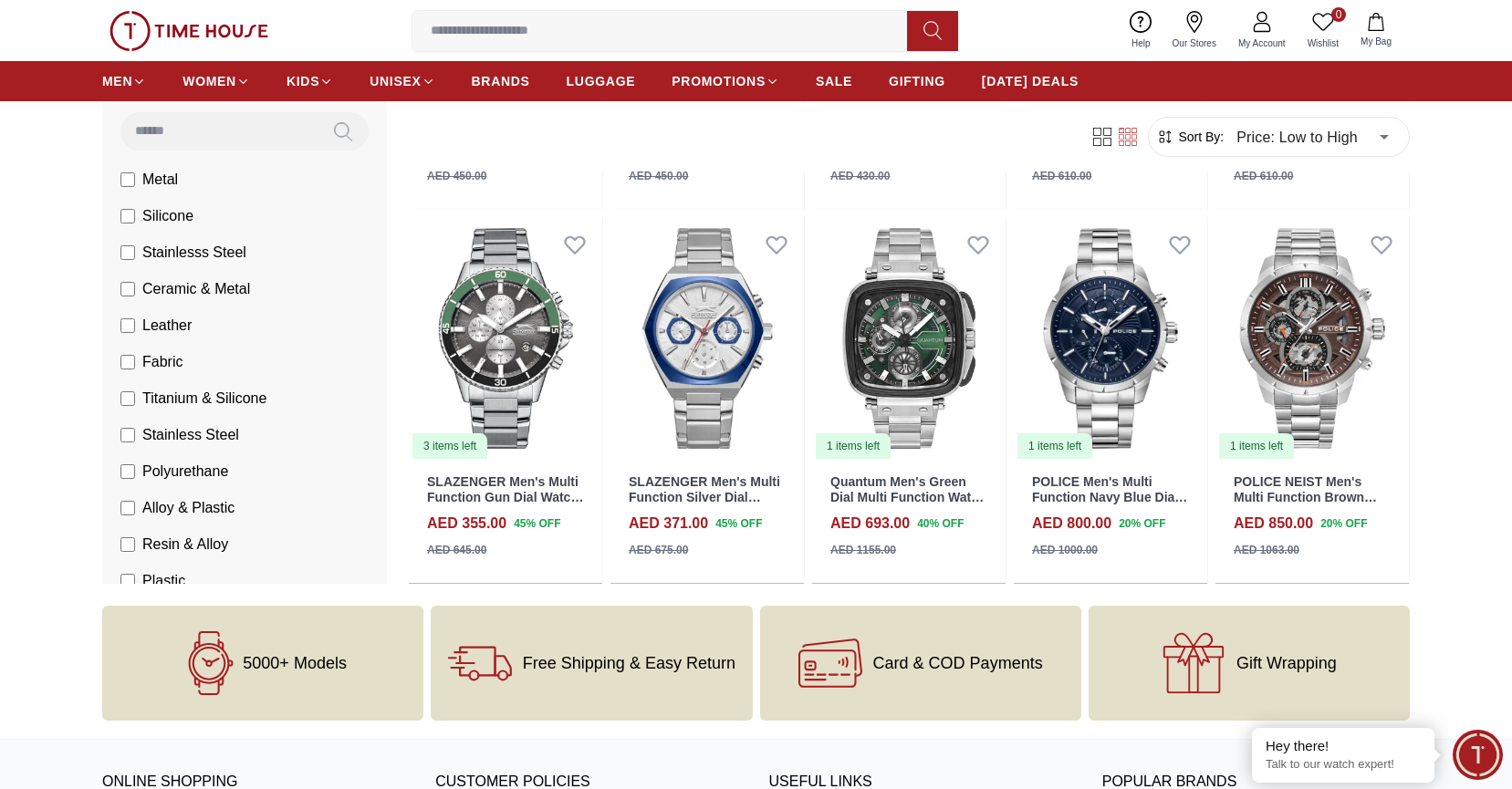
scroll to position [3428, 0]
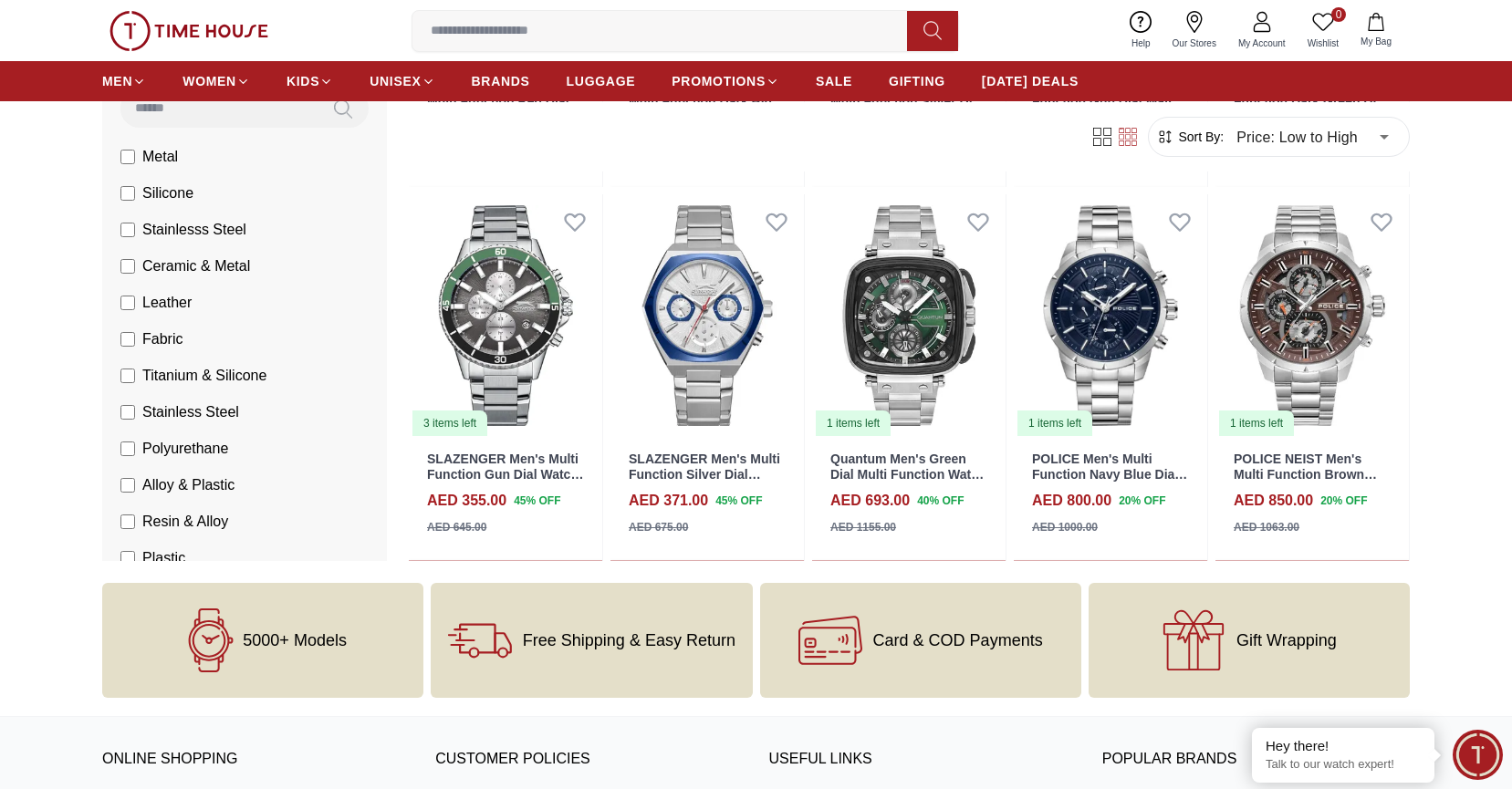
scroll to position [461, 0]
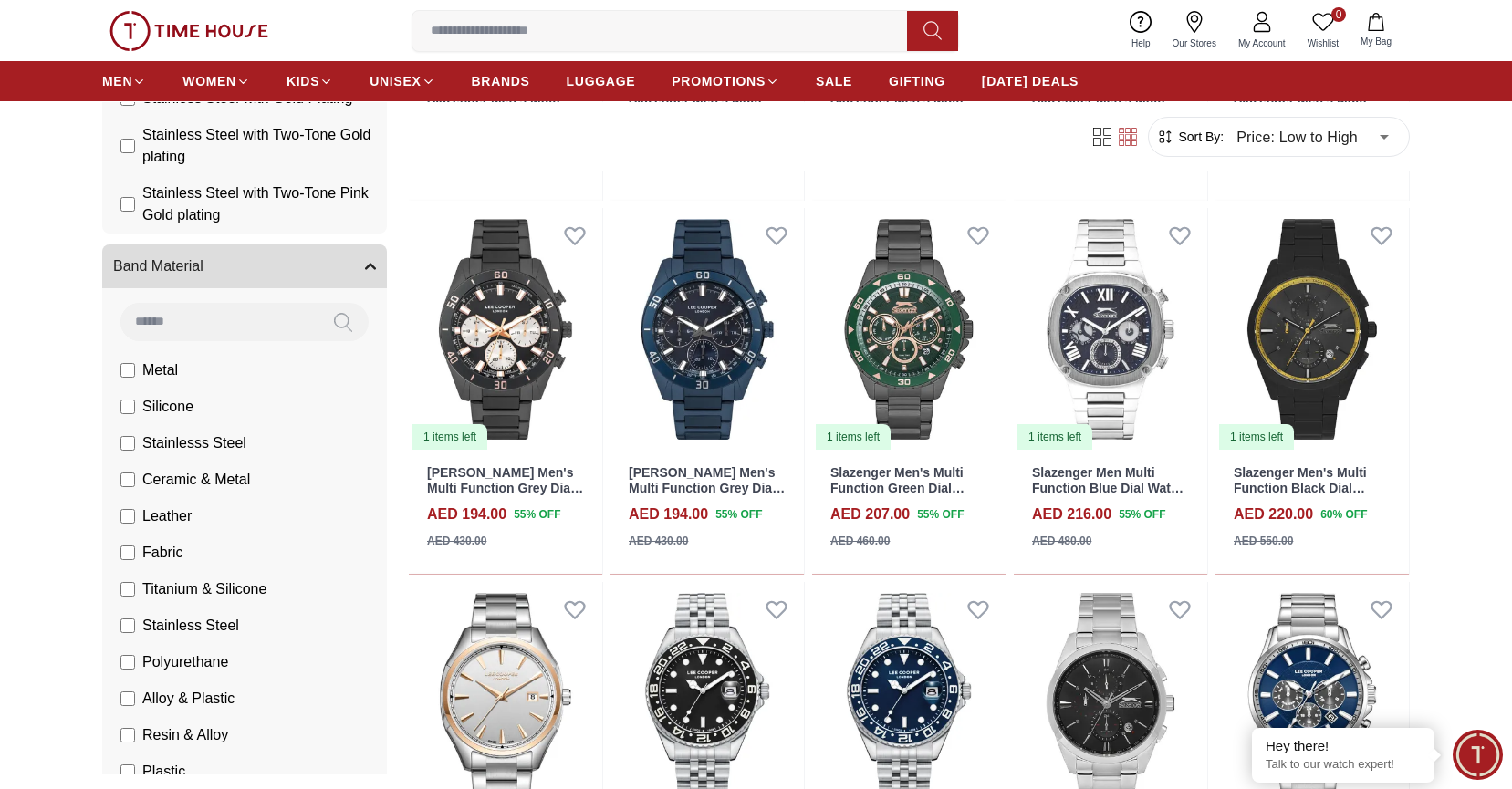
scroll to position [1384, 0]
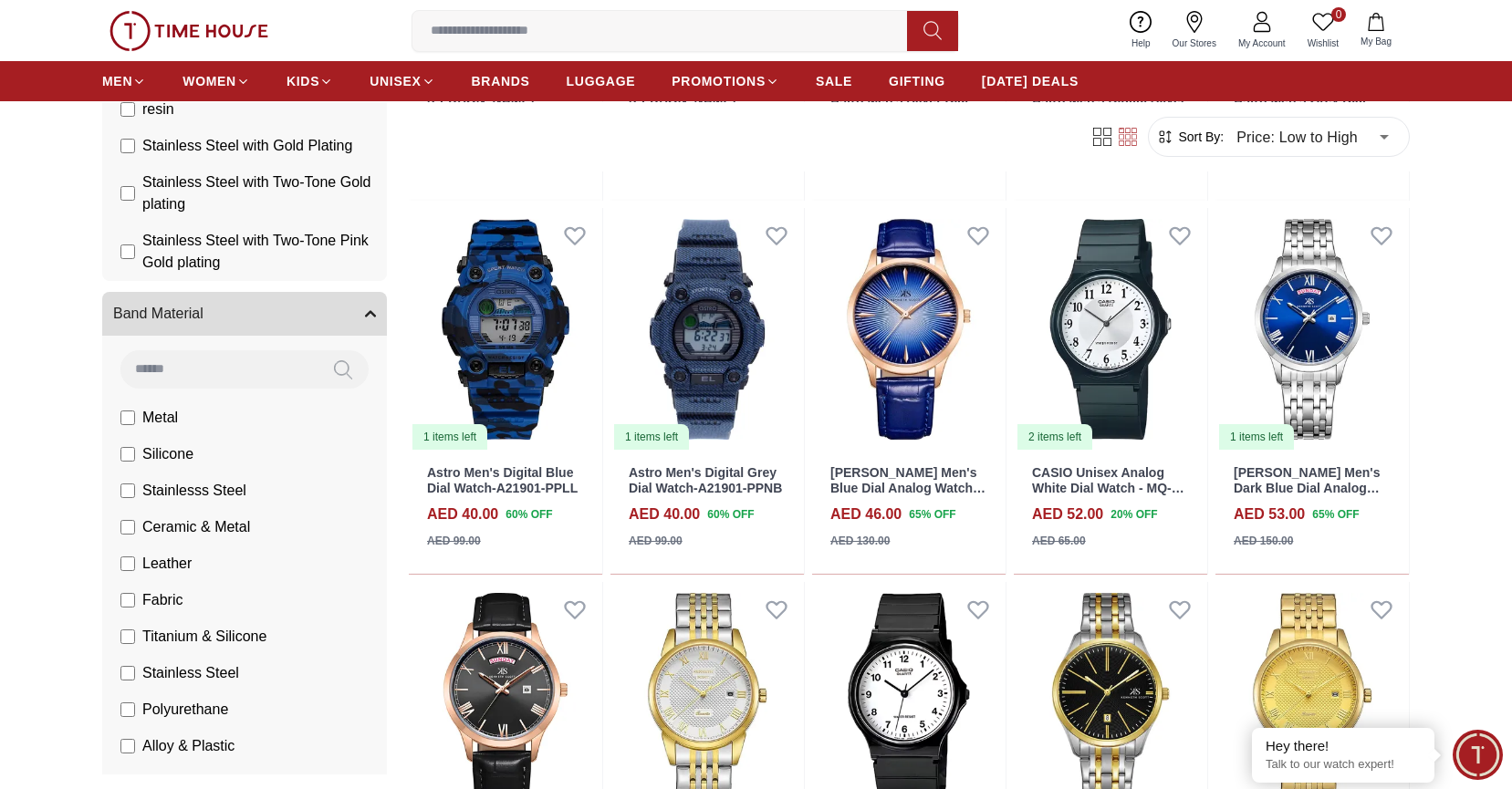
scroll to position [1263, 0]
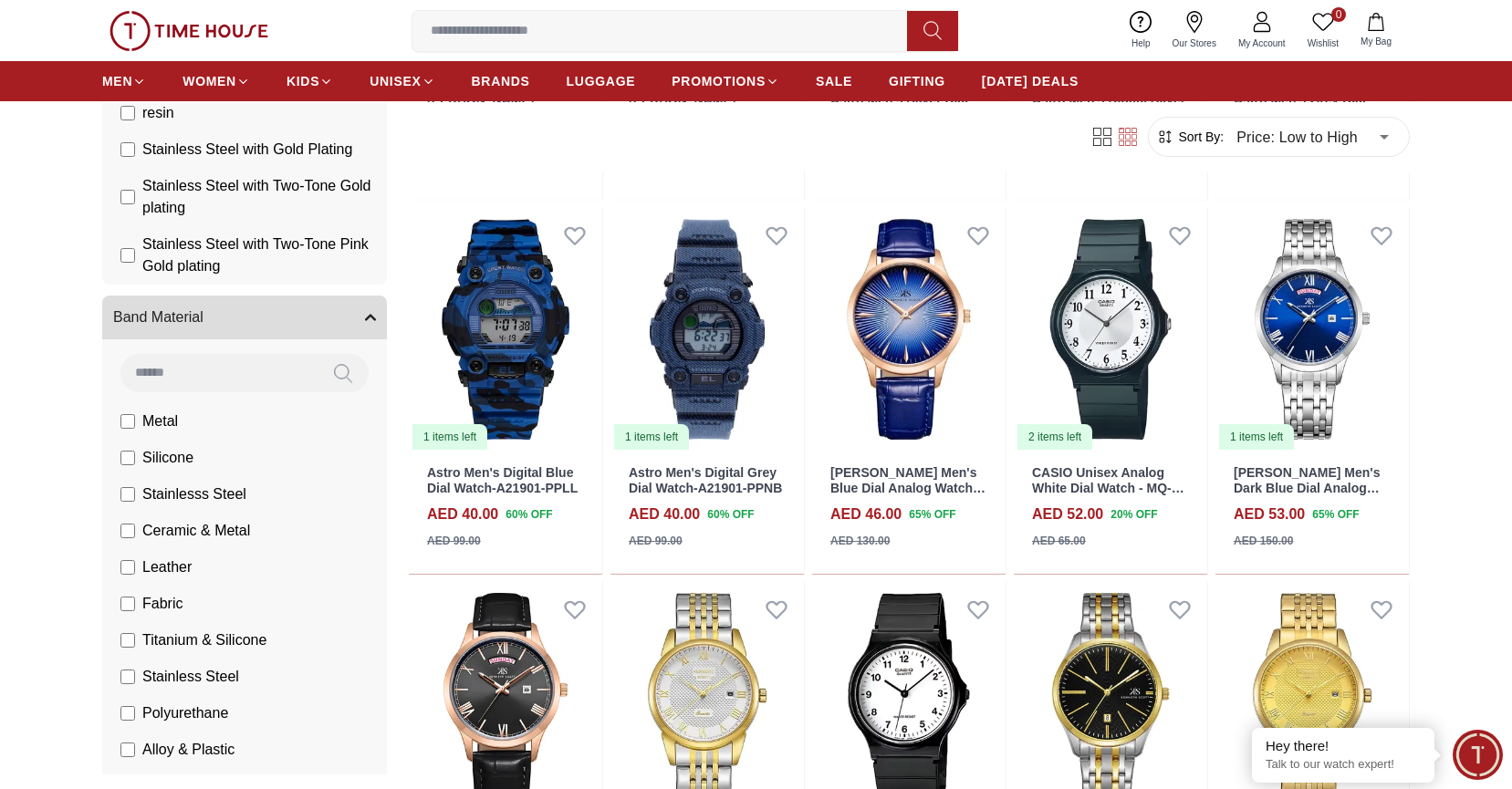
click at [136, 492] on label "Stainlesss Steel" at bounding box center [183, 494] width 125 height 22
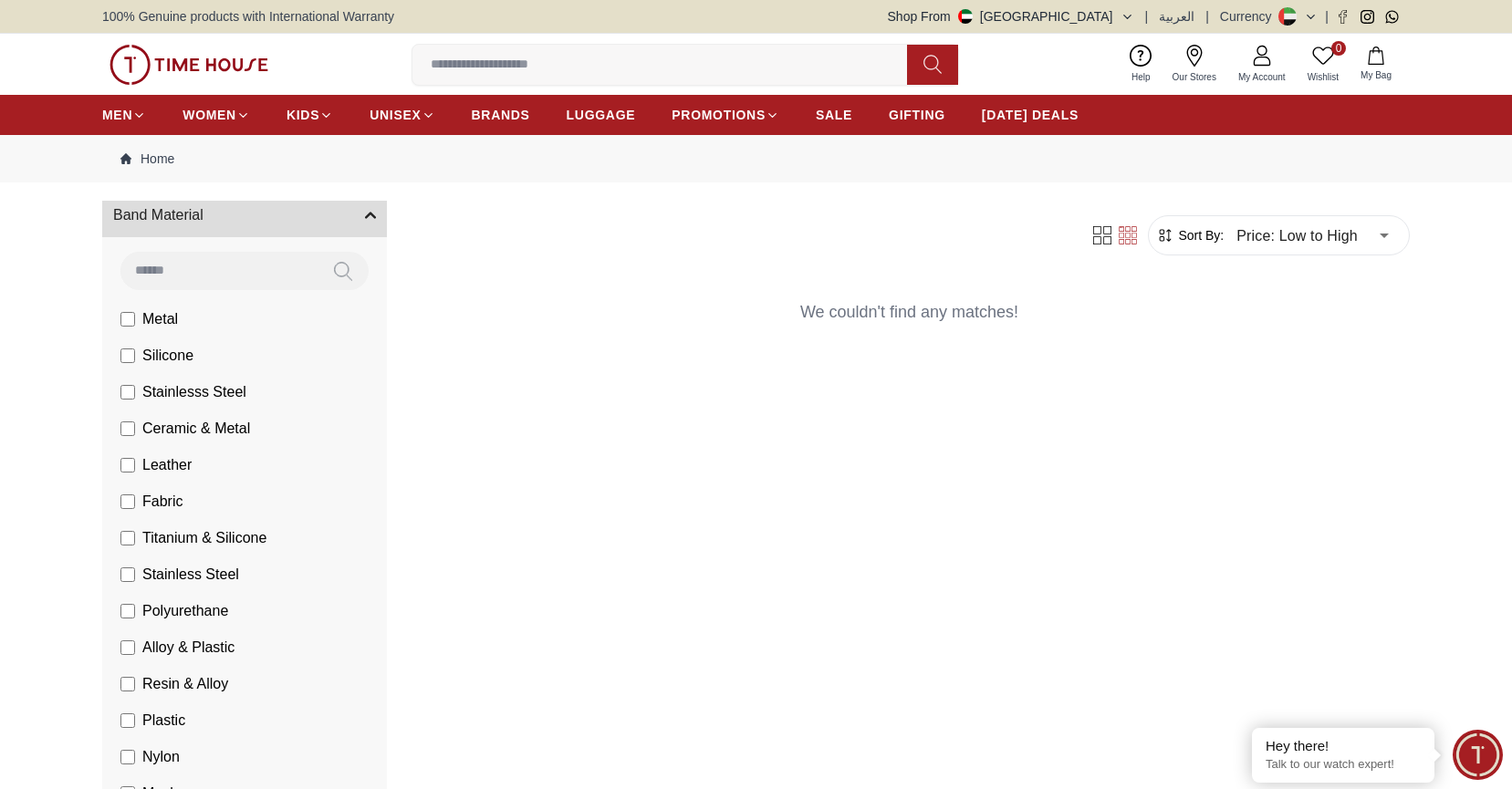
scroll to position [1488, 0]
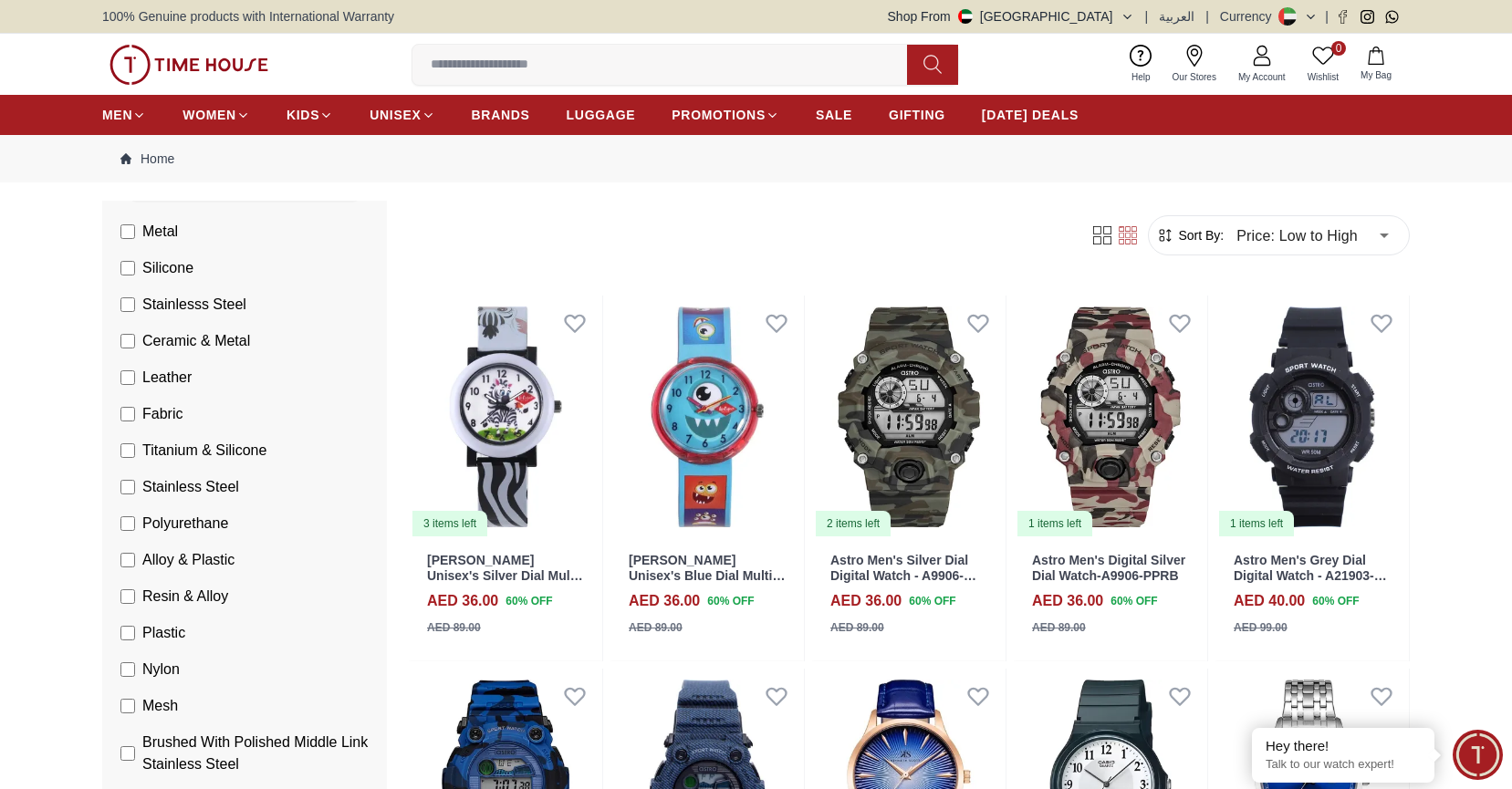
scroll to position [1568, 0]
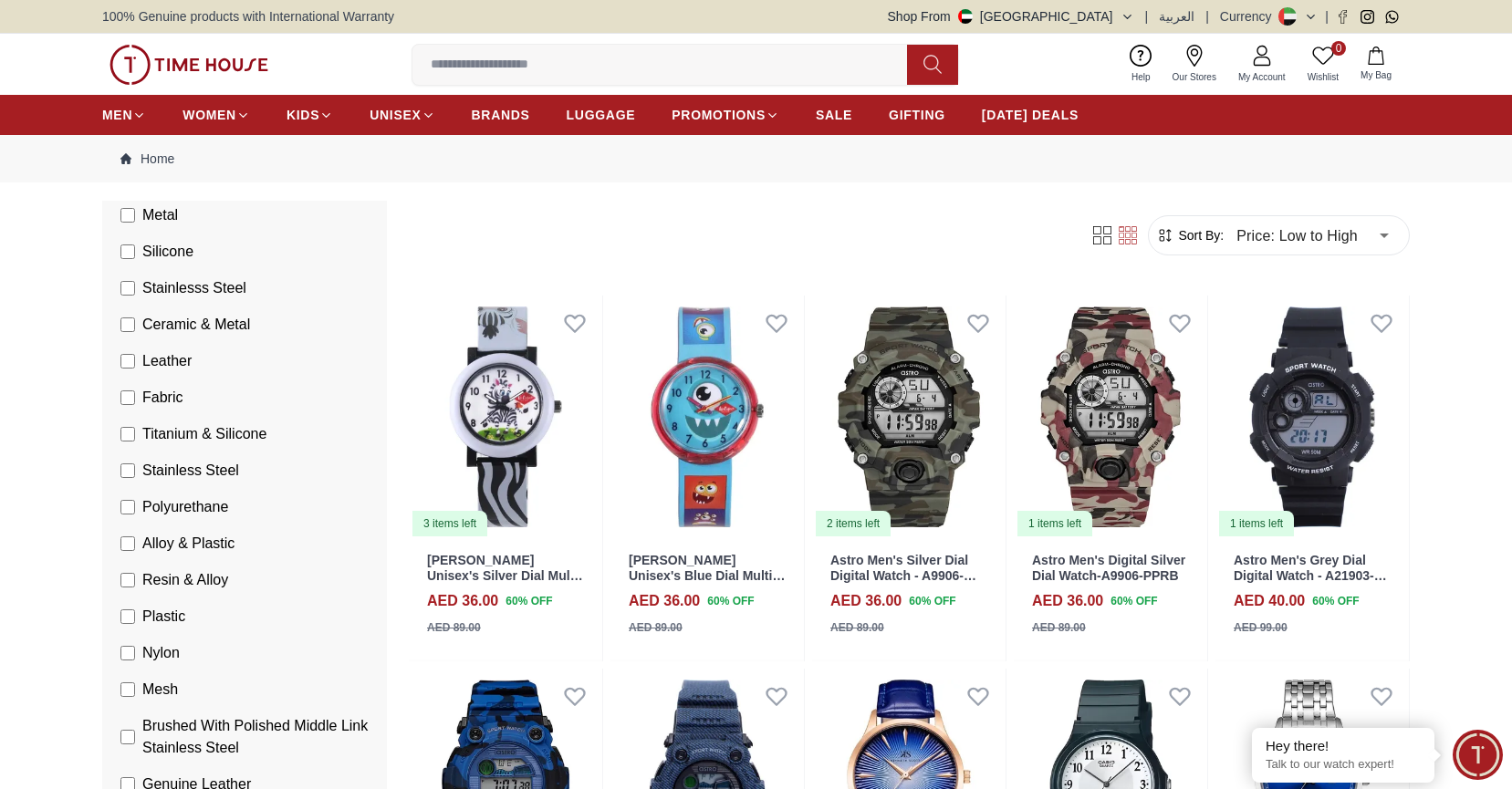
click at [138, 475] on label "Stainless Steel" at bounding box center [180, 471] width 119 height 22
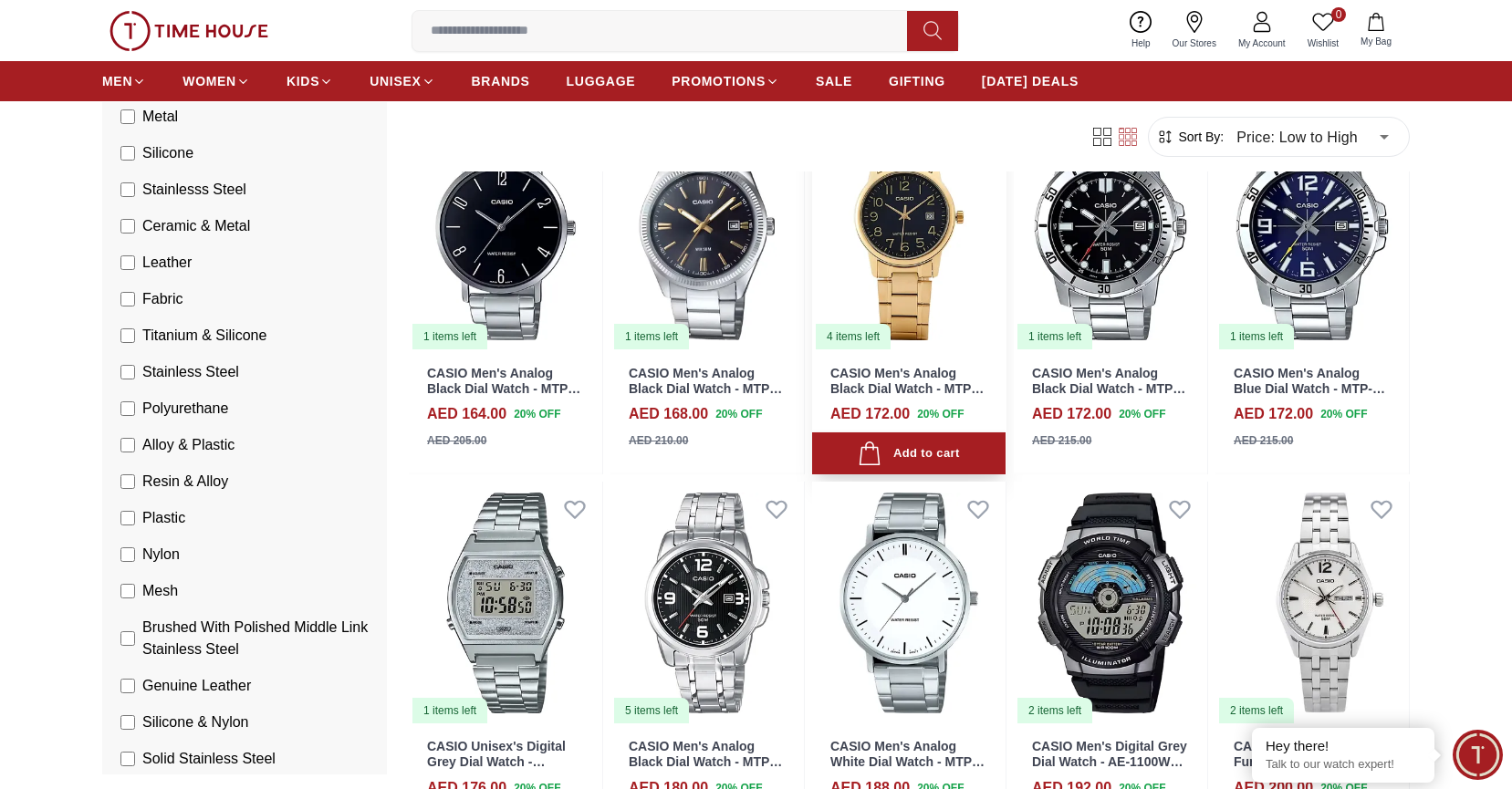
scroll to position [937, 0]
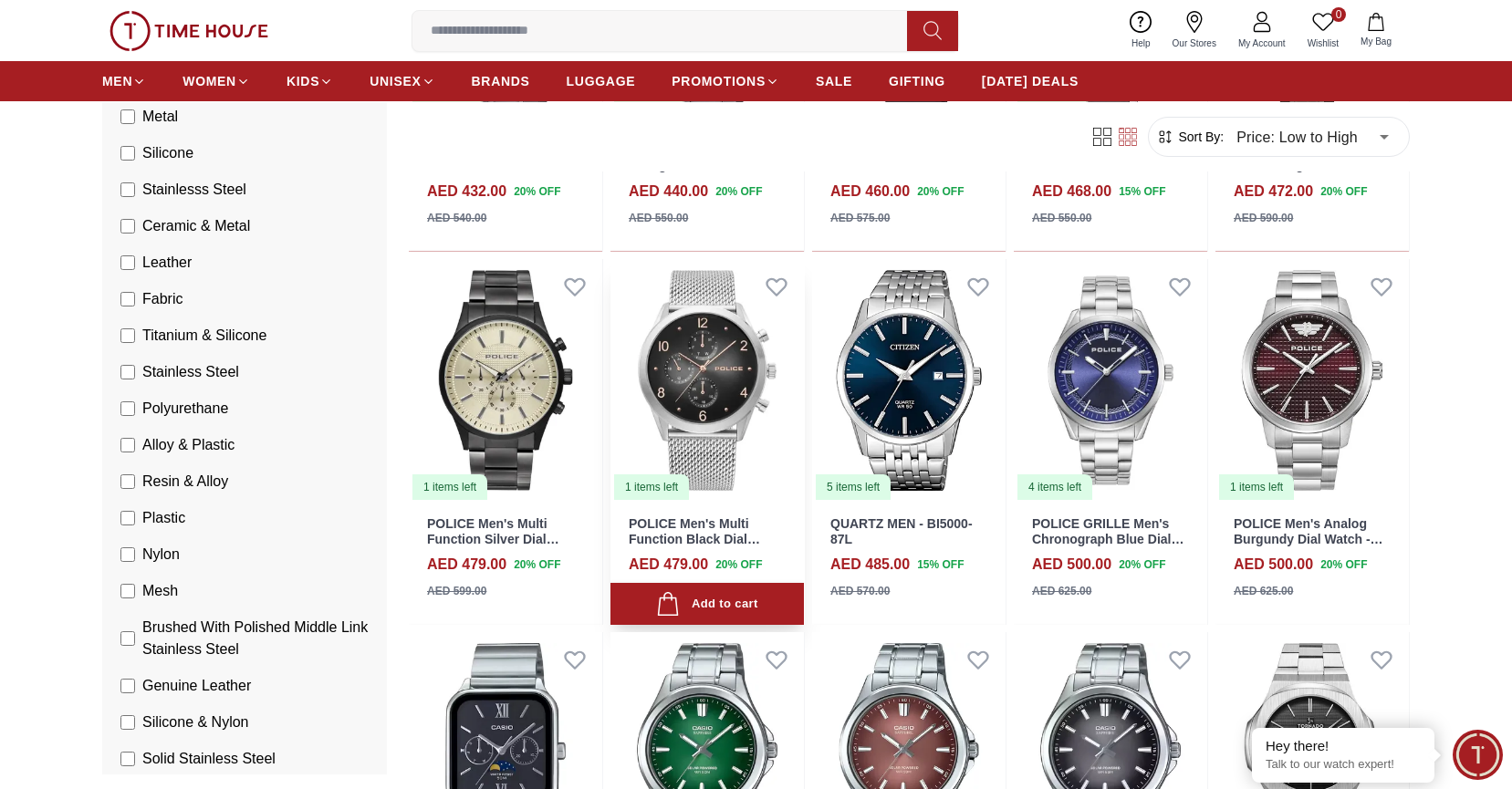
scroll to position [2280, 0]
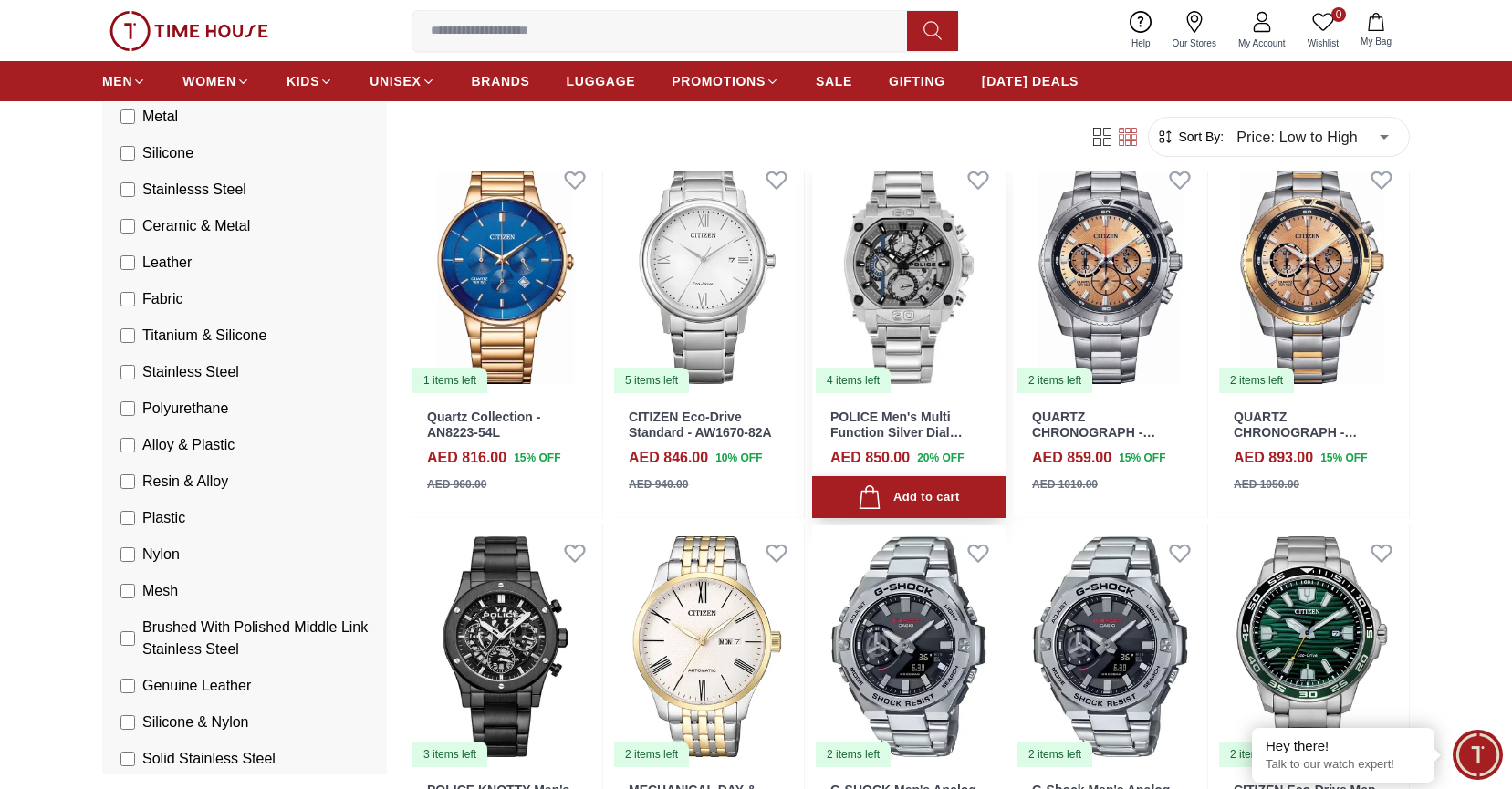
scroll to position [3928, 0]
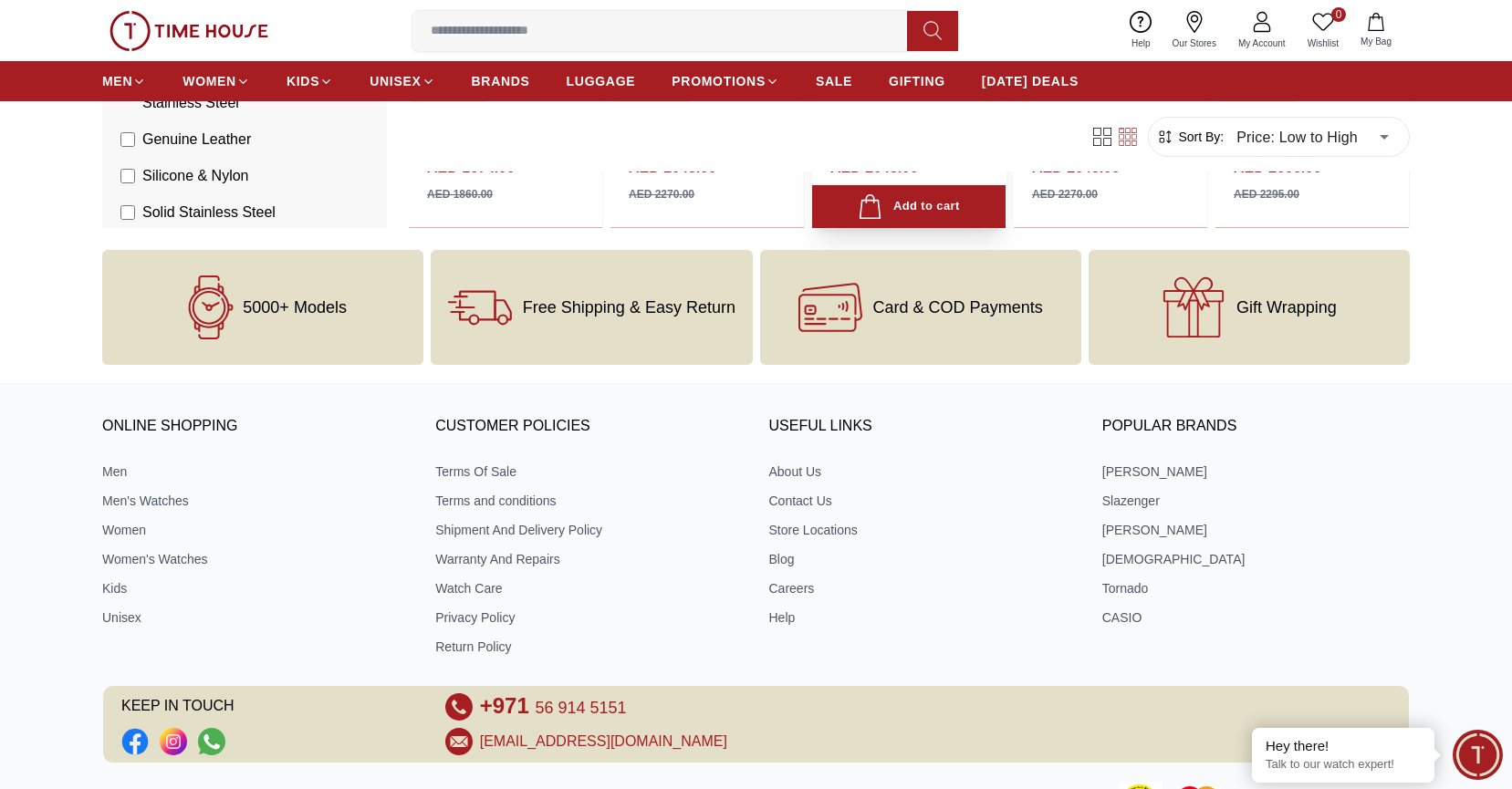
scroll to position [5322, 0]
